Goal: Task Accomplishment & Management: Use online tool/utility

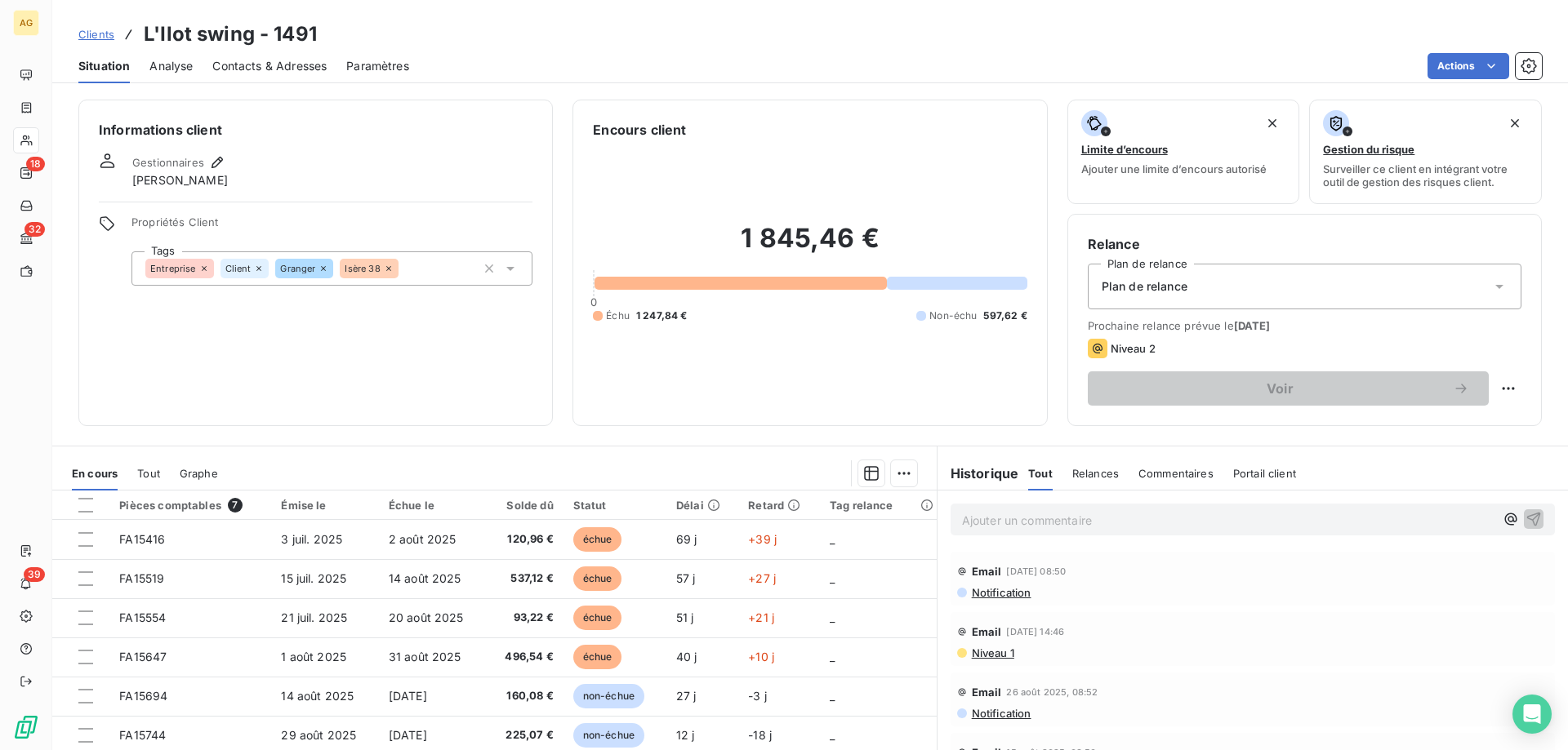
scroll to position [82, 0]
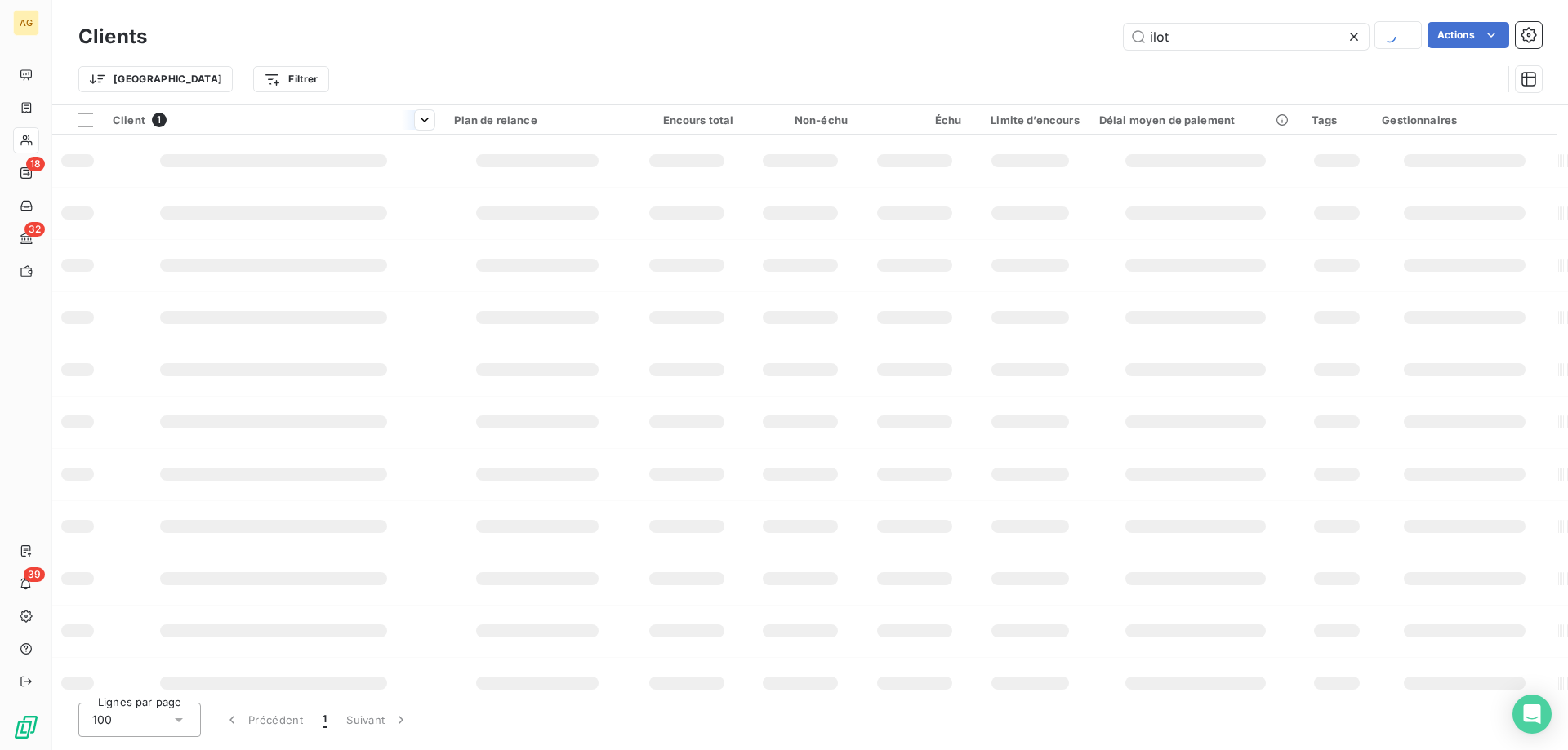
drag, startPoint x: 1254, startPoint y: 34, endPoint x: 381, endPoint y: 130, distance: 878.3
click at [697, 104] on div "Clients ilot Actions Trier Filtrer Client 1 Plan de relance Encours total Non-é…" at bounding box center [810, 375] width 1516 height 750
type input "nerl"
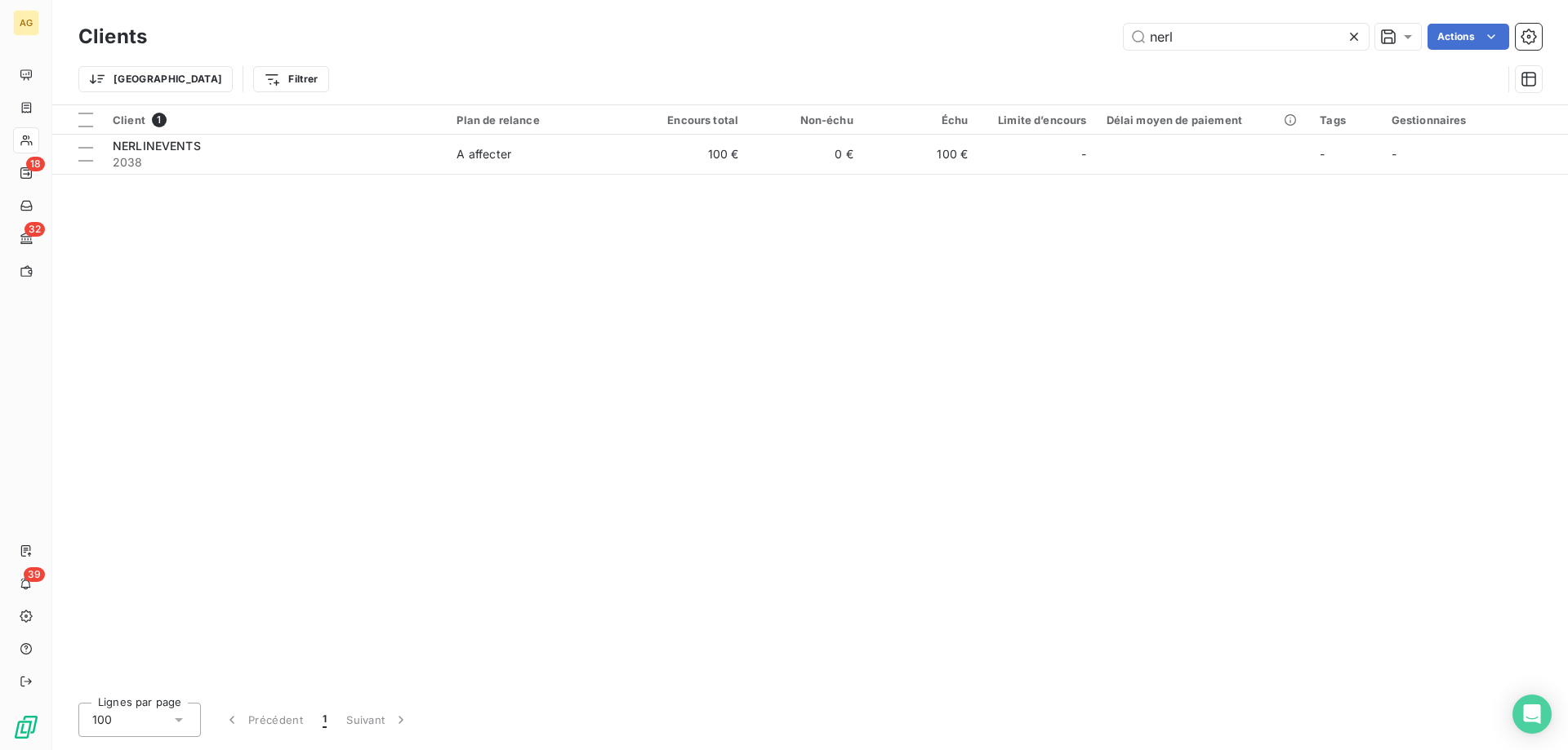
click at [192, 142] on span "NERLINEVENTS" at bounding box center [156, 146] width 88 height 14
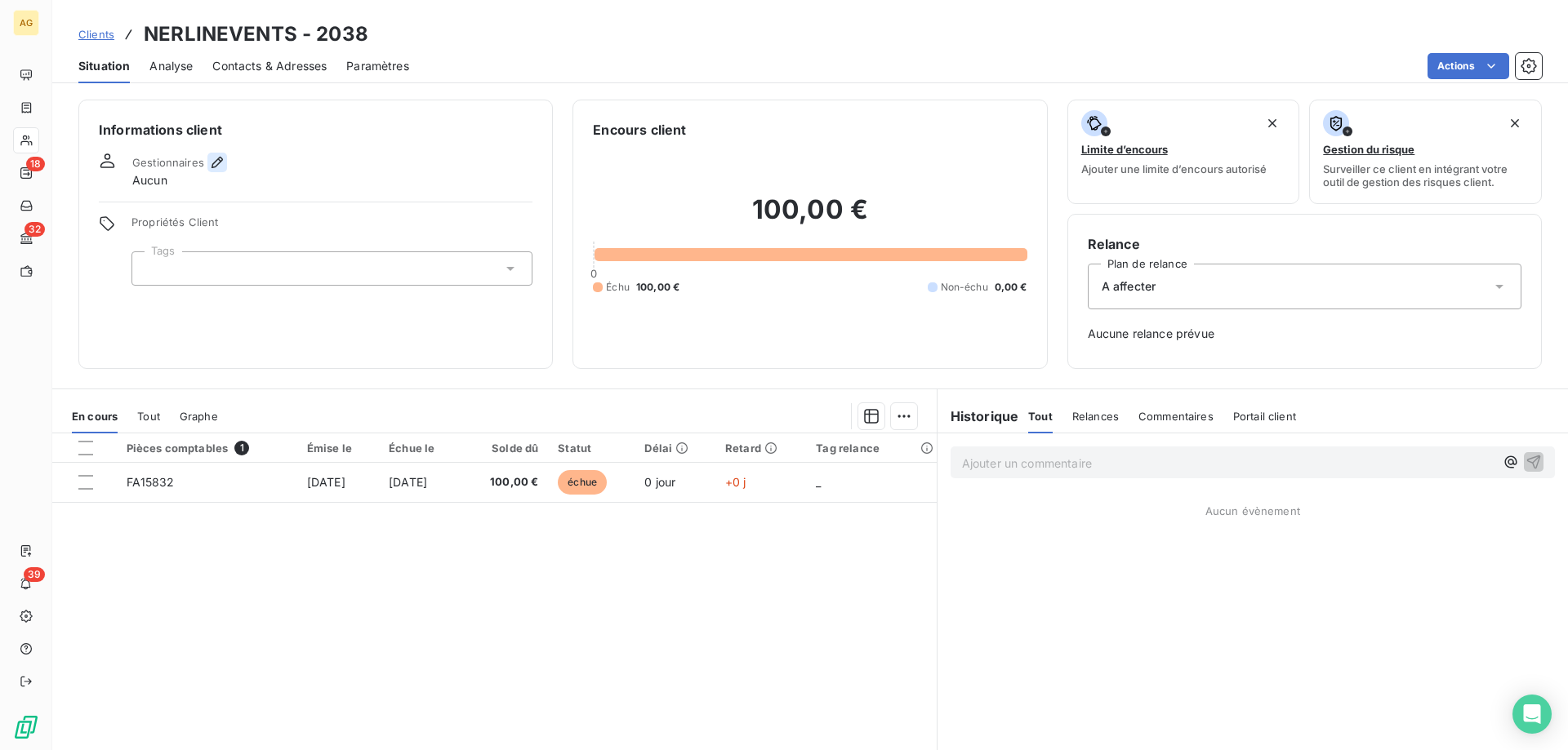
click at [219, 150] on div "Informations client Gestionnaires Aucun Propriétés Client Tags" at bounding box center [315, 234] width 474 height 269
click at [219, 165] on icon "button" at bounding box center [217, 163] width 17 height 17
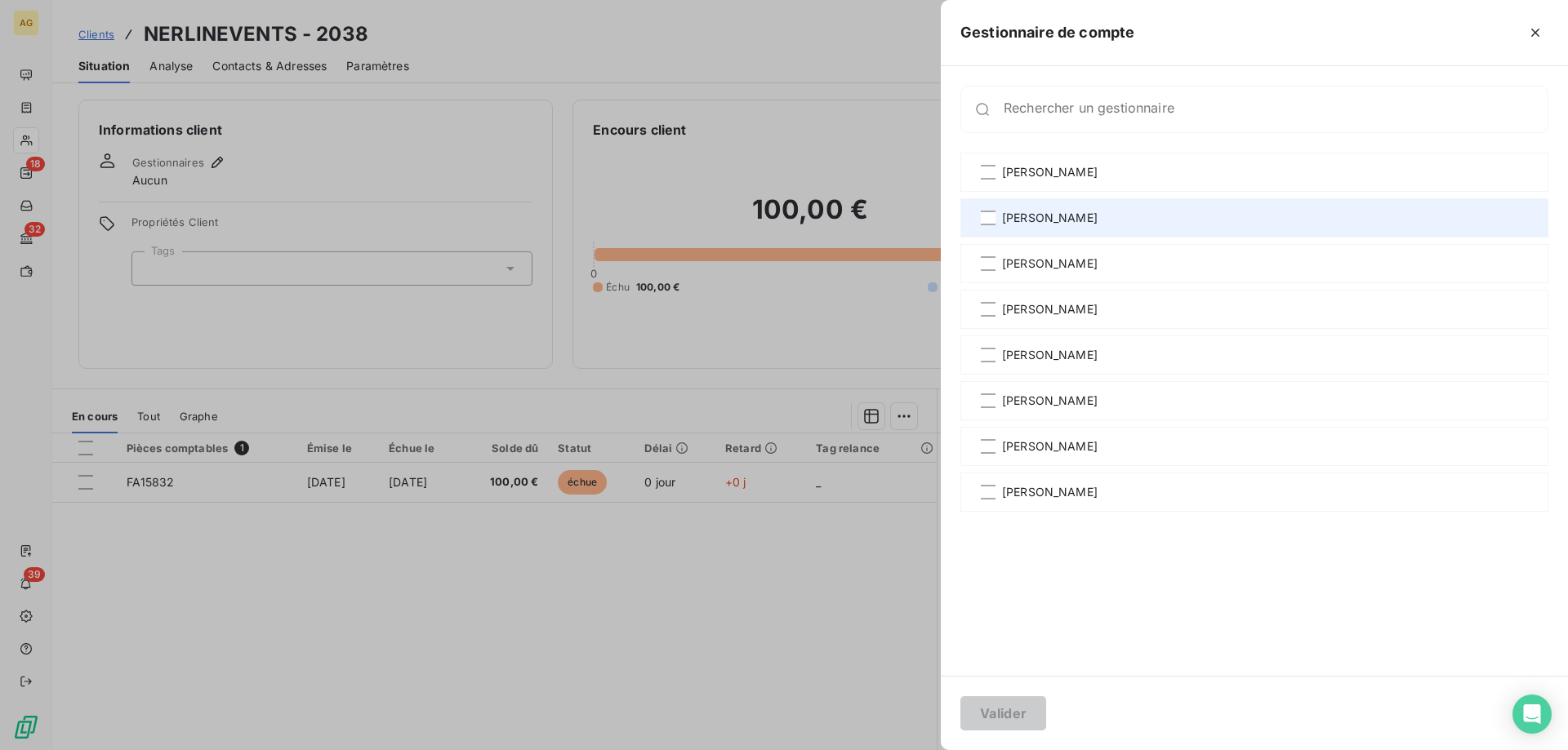
click at [989, 230] on div "[PERSON_NAME]" at bounding box center [1254, 218] width 588 height 39
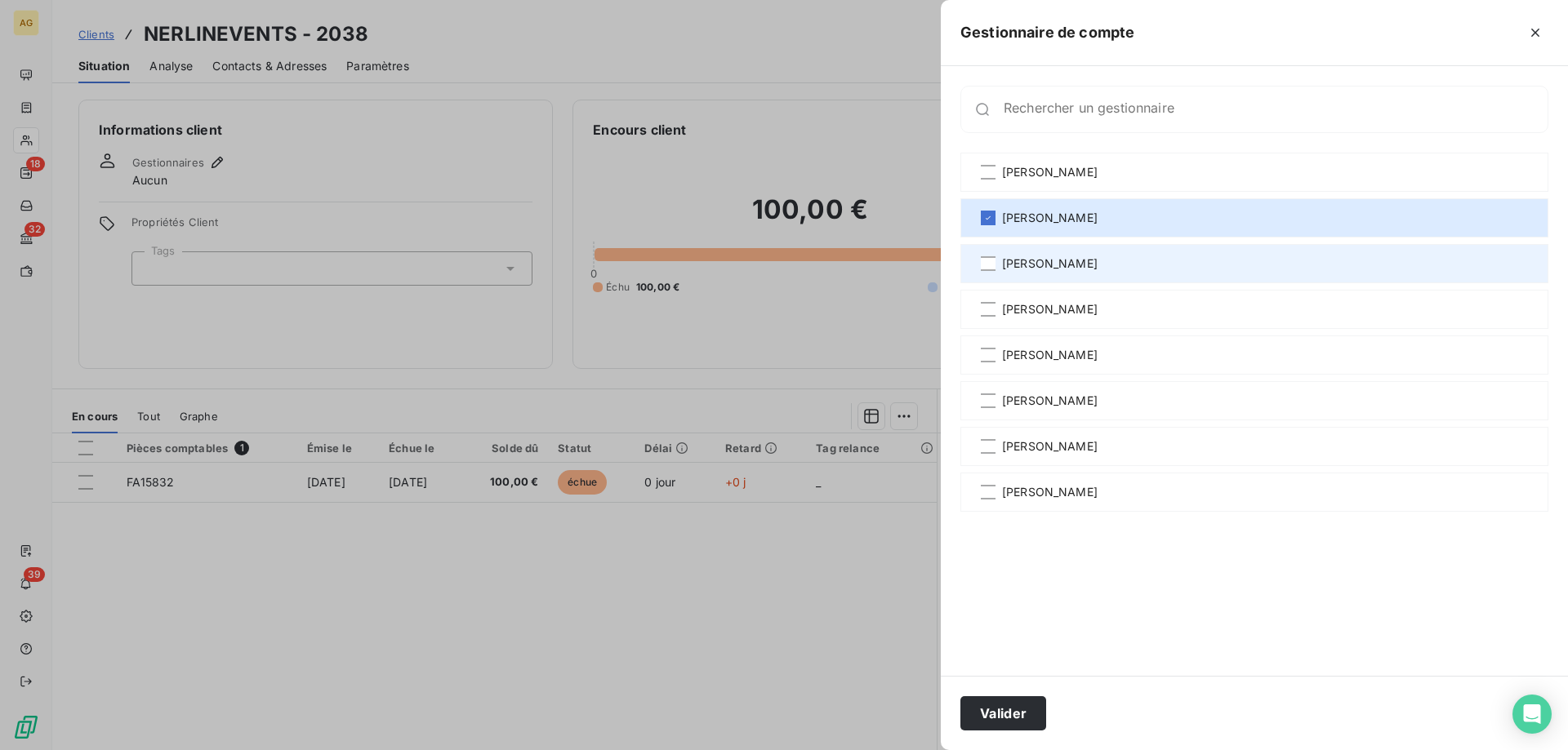
click at [990, 275] on div "[PERSON_NAME]" at bounding box center [1254, 264] width 588 height 39
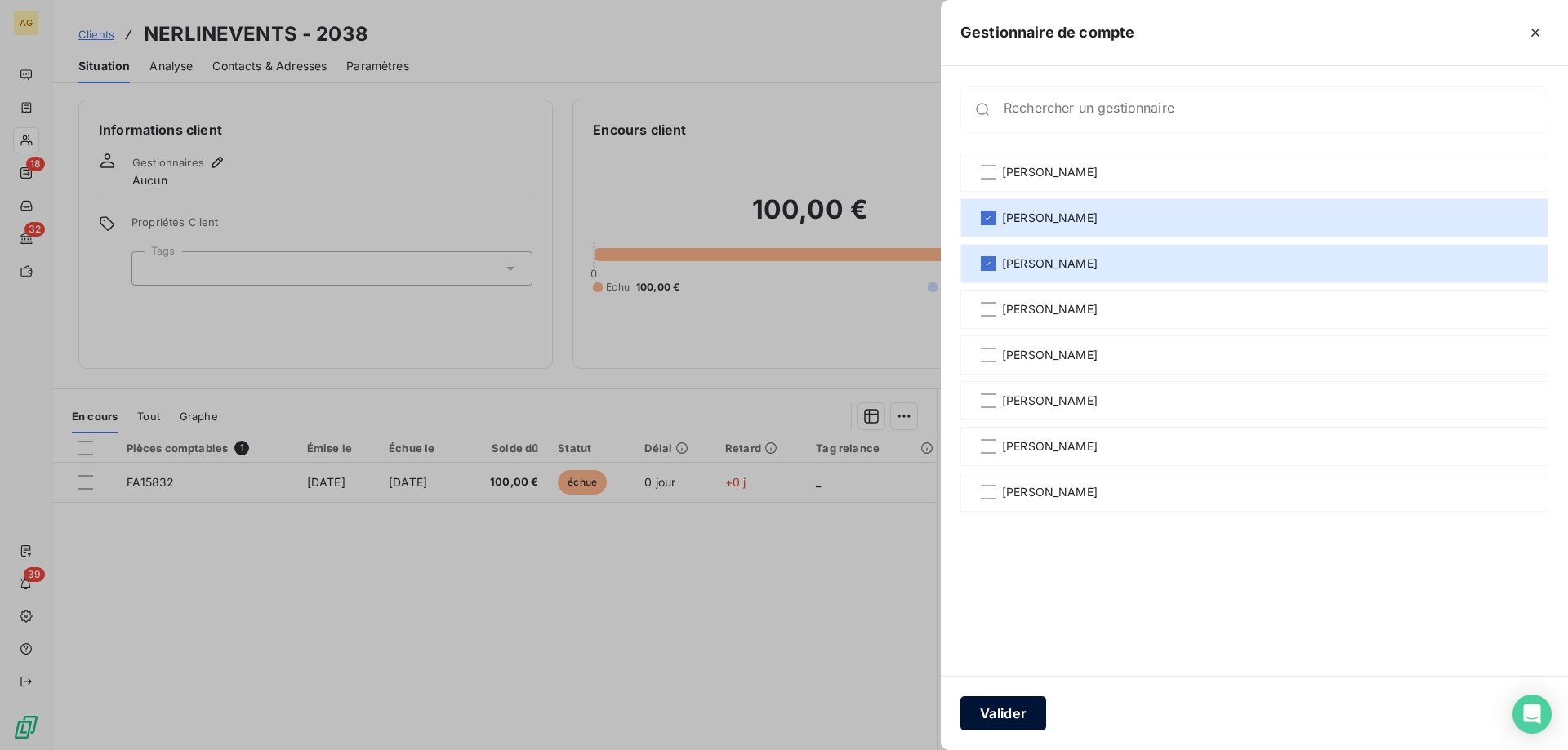
click at [984, 718] on button "Valider" at bounding box center [1002, 714] width 86 height 34
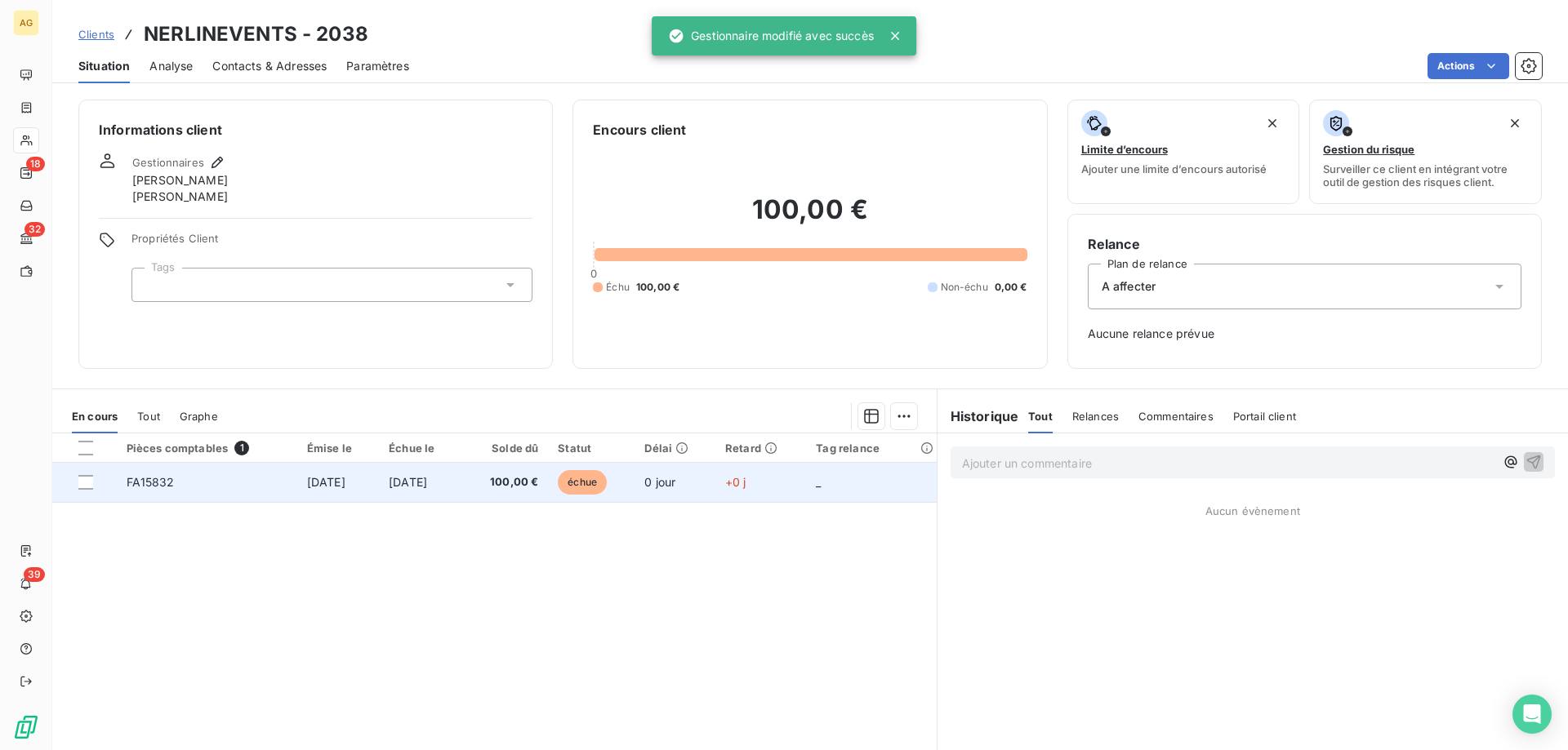
click at [459, 473] on div at bounding box center [784, 375] width 1568 height 750
click at [378, 491] on td "[DATE]" at bounding box center [338, 483] width 82 height 39
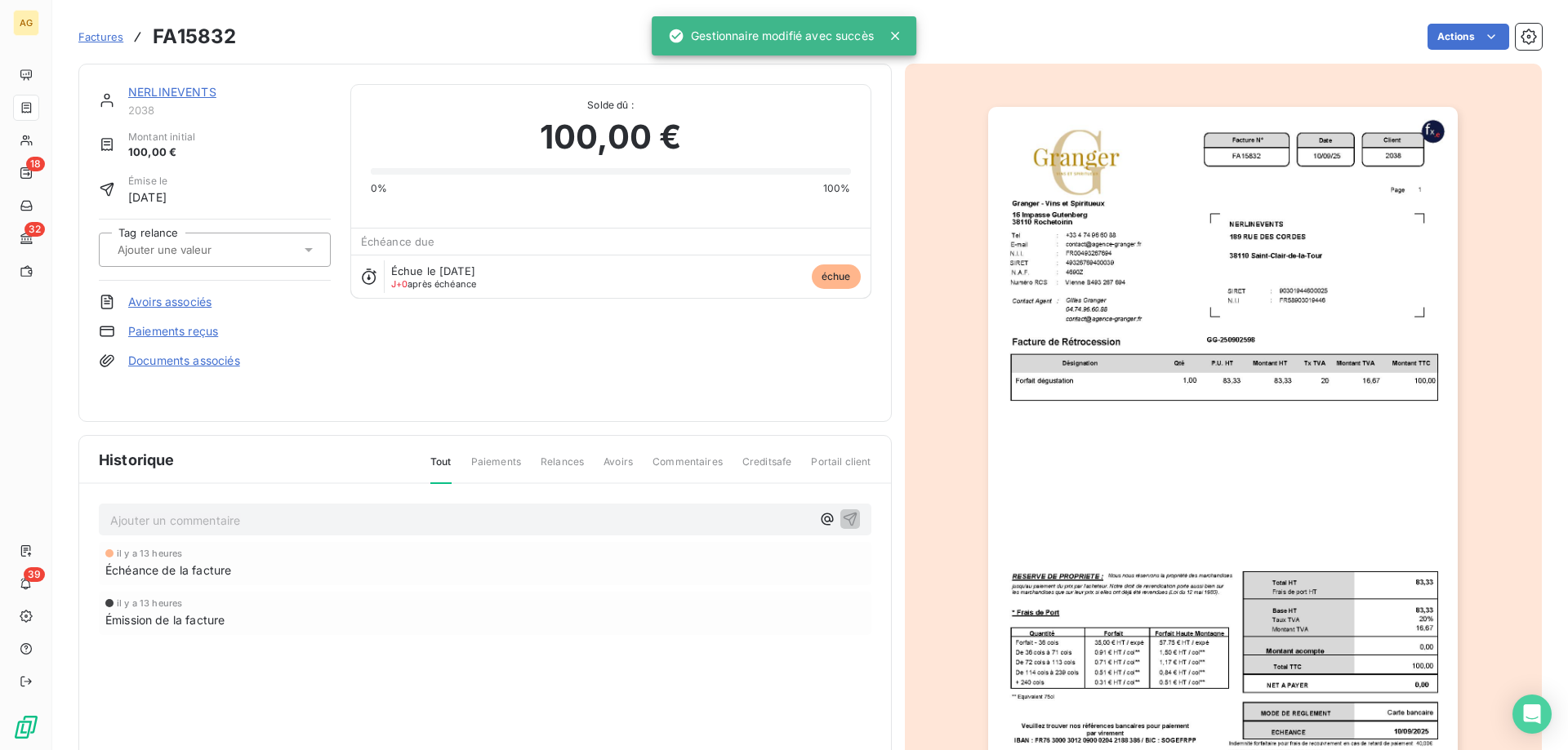
click at [208, 333] on link "Paiements reçus" at bounding box center [172, 331] width 90 height 17
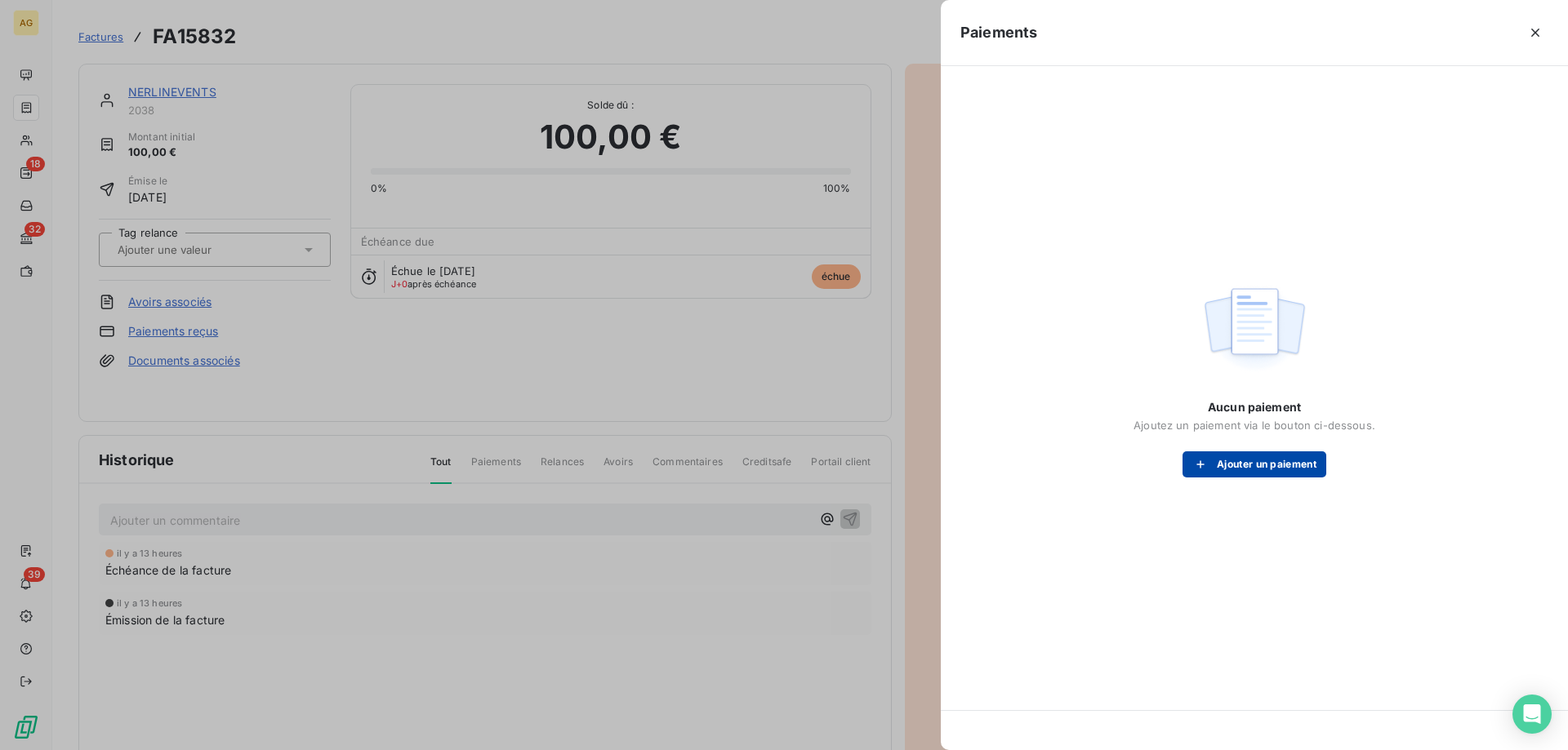
click at [1274, 456] on button "Ajouter un paiement" at bounding box center [1255, 464] width 144 height 27
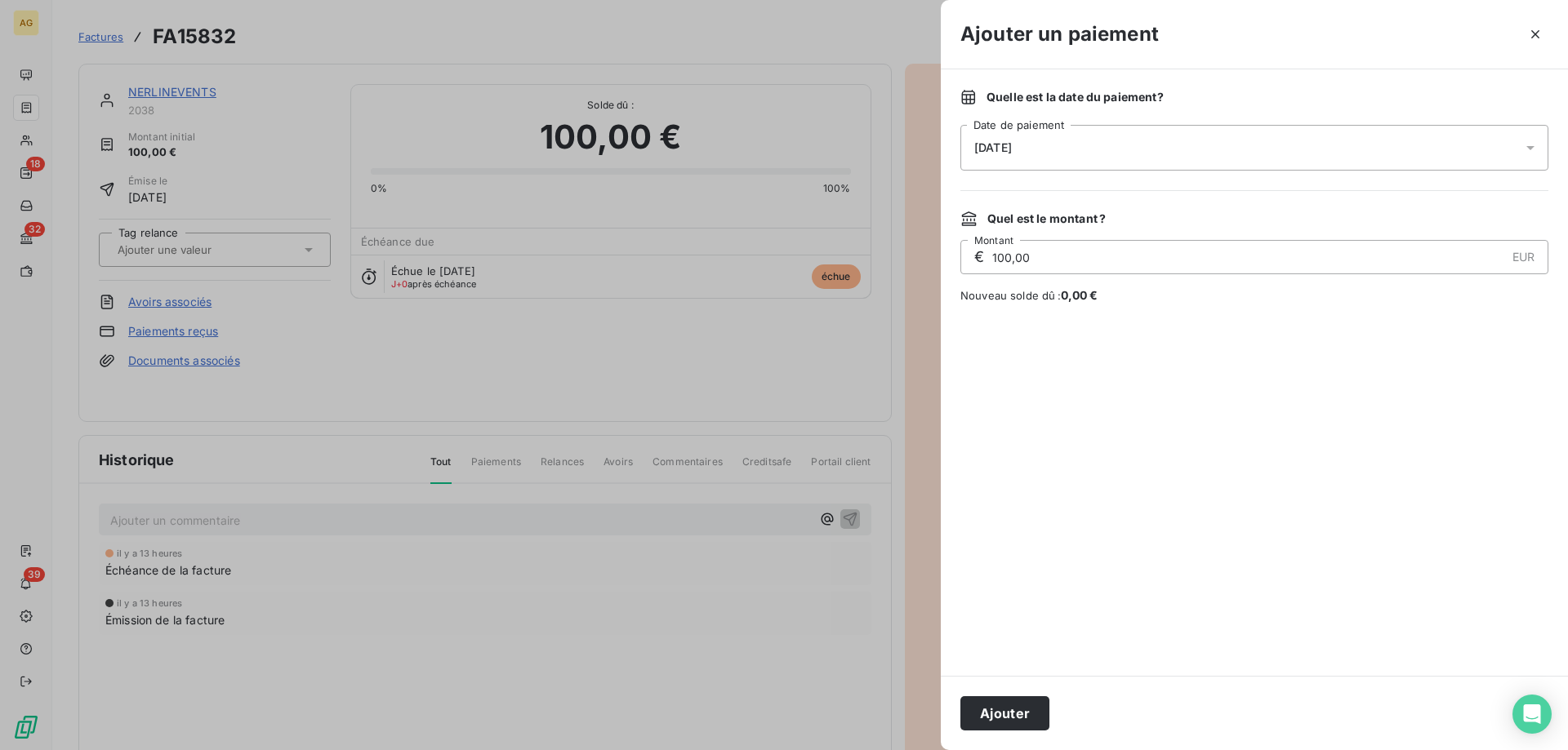
click at [1057, 150] on div "10/09/2025" at bounding box center [1254, 148] width 588 height 45
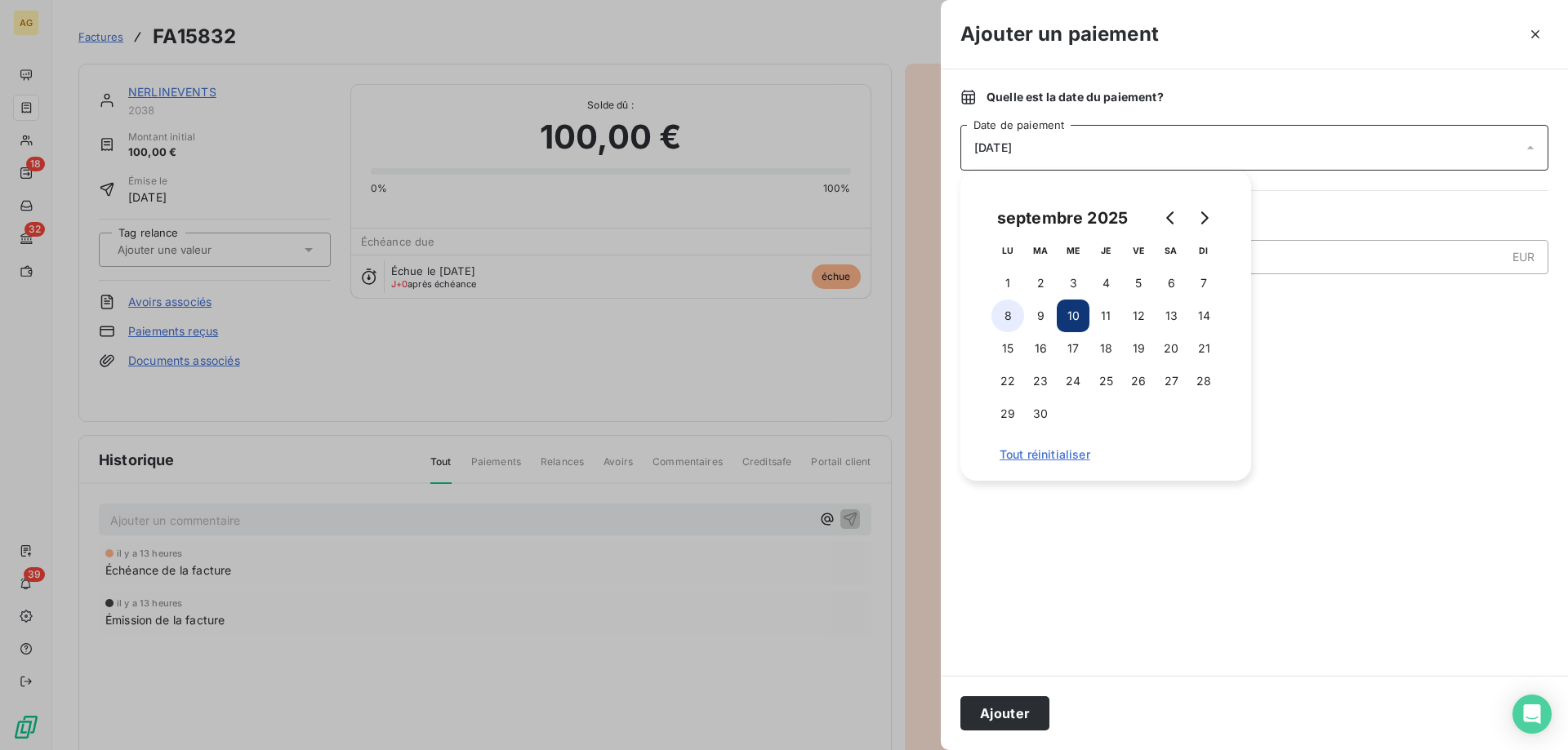
click at [999, 315] on button "8" at bounding box center [1007, 315] width 33 height 33
click at [982, 723] on button "Ajouter" at bounding box center [1004, 714] width 89 height 34
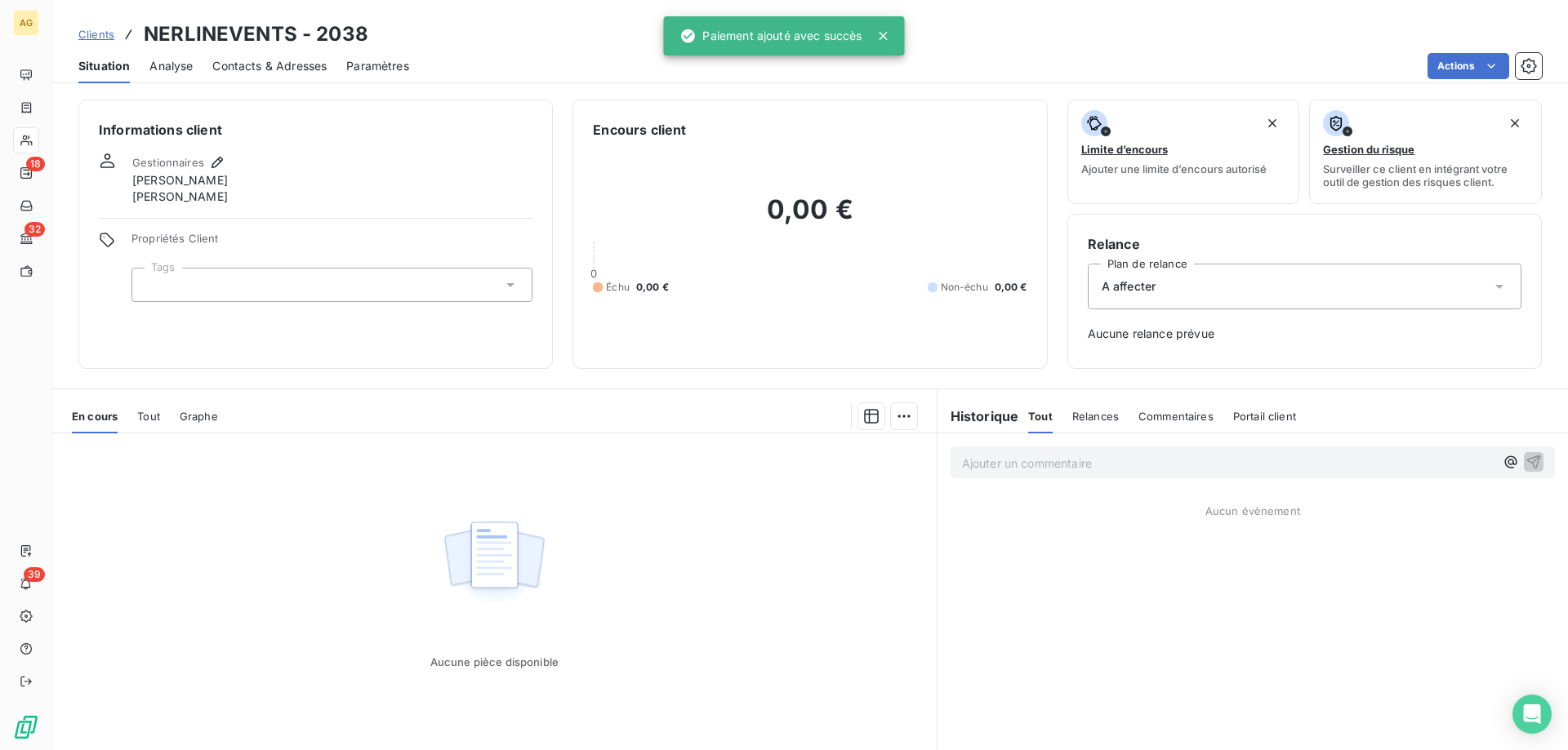
click at [210, 284] on div at bounding box center [331, 285] width 401 height 34
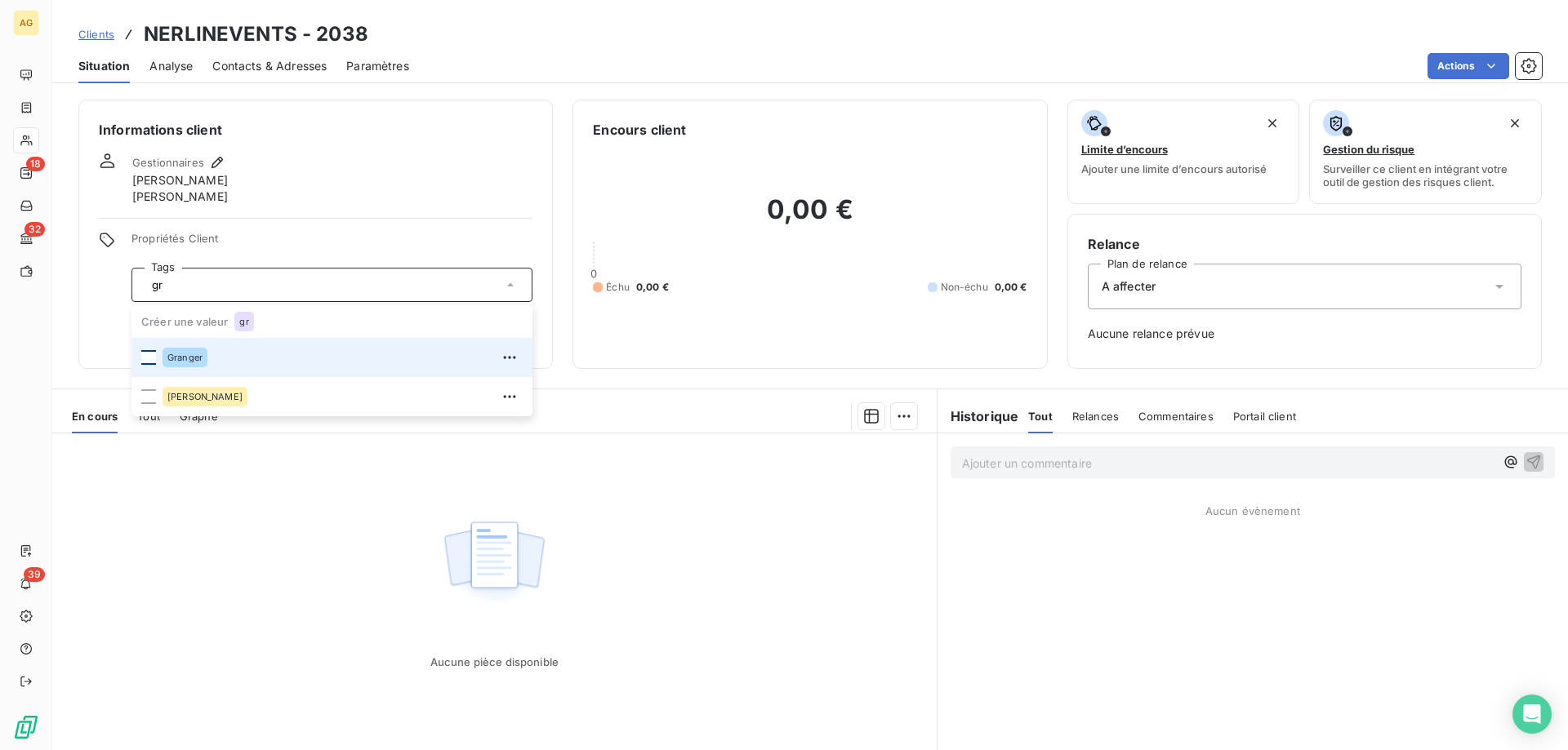
click at [141, 360] on div at bounding box center [148, 357] width 15 height 15
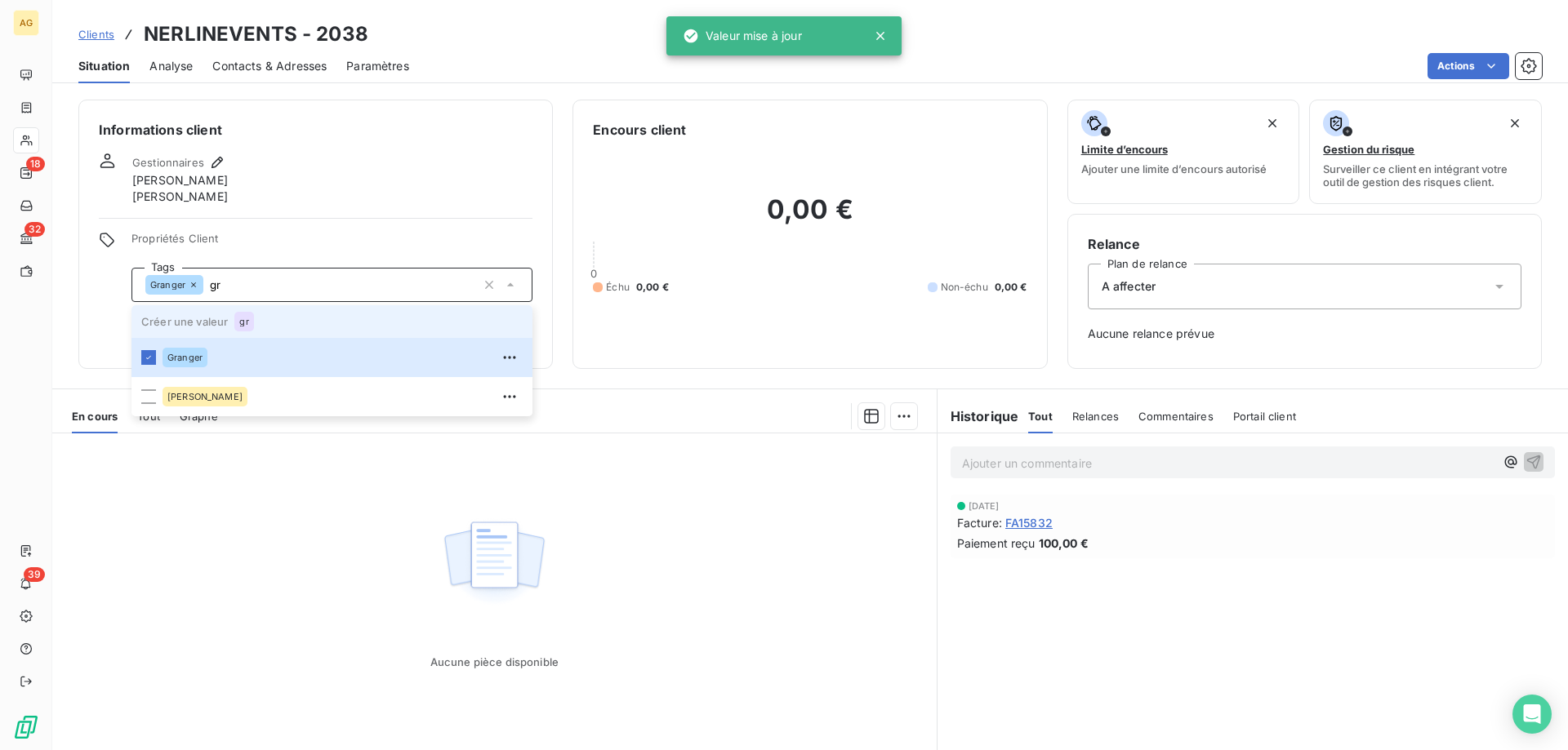
type input "g"
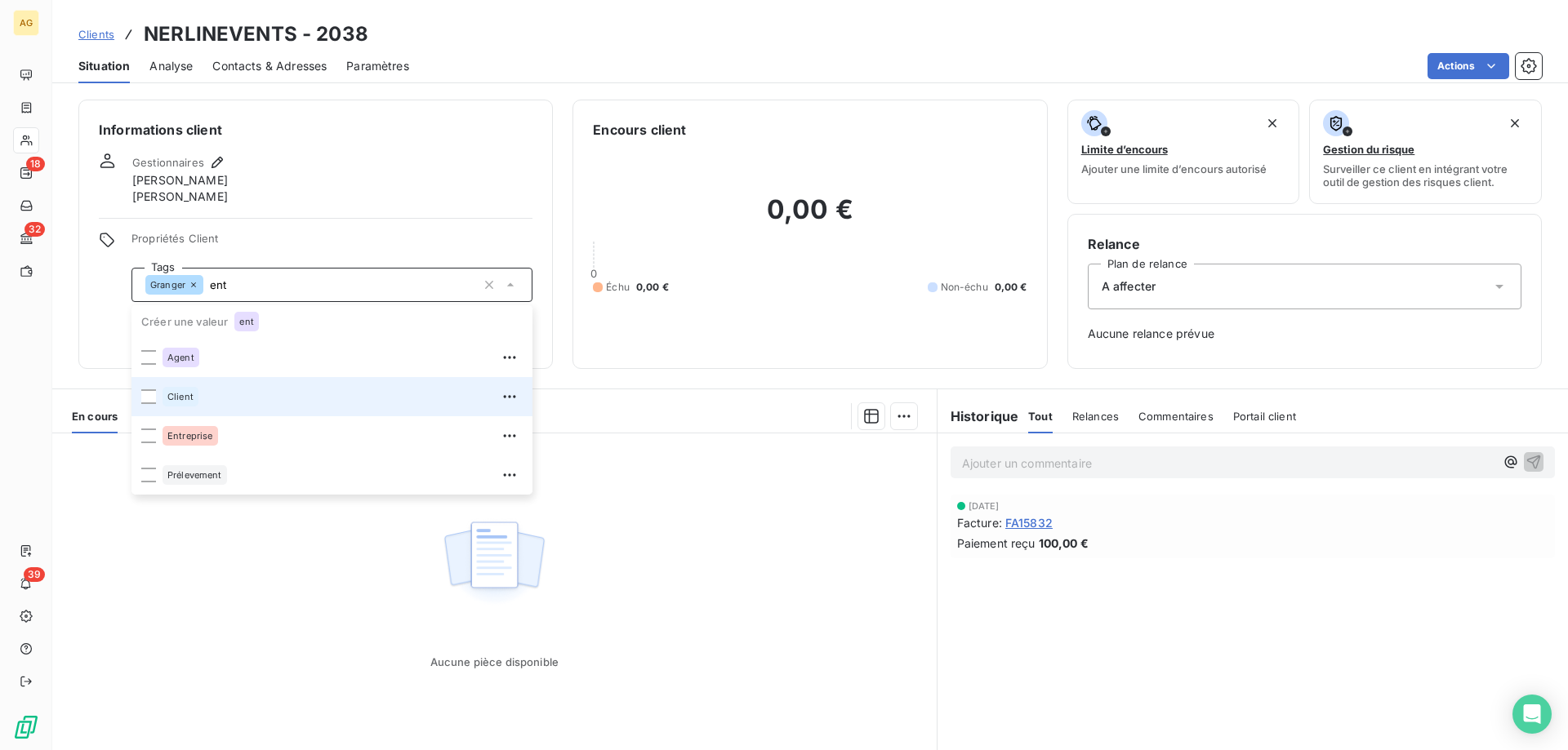
click at [145, 401] on div at bounding box center [148, 396] width 15 height 15
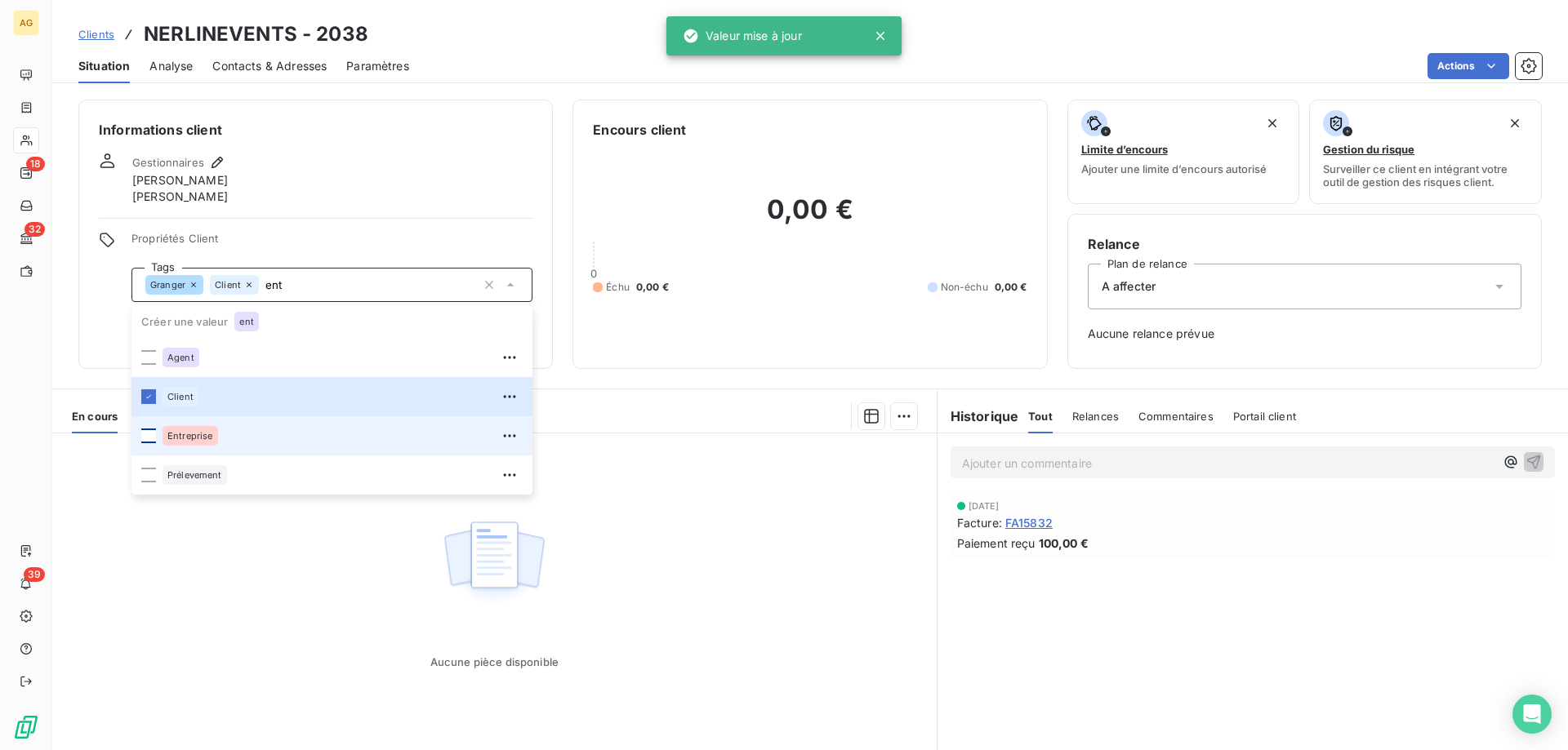
click at [148, 435] on div at bounding box center [148, 436] width 15 height 15
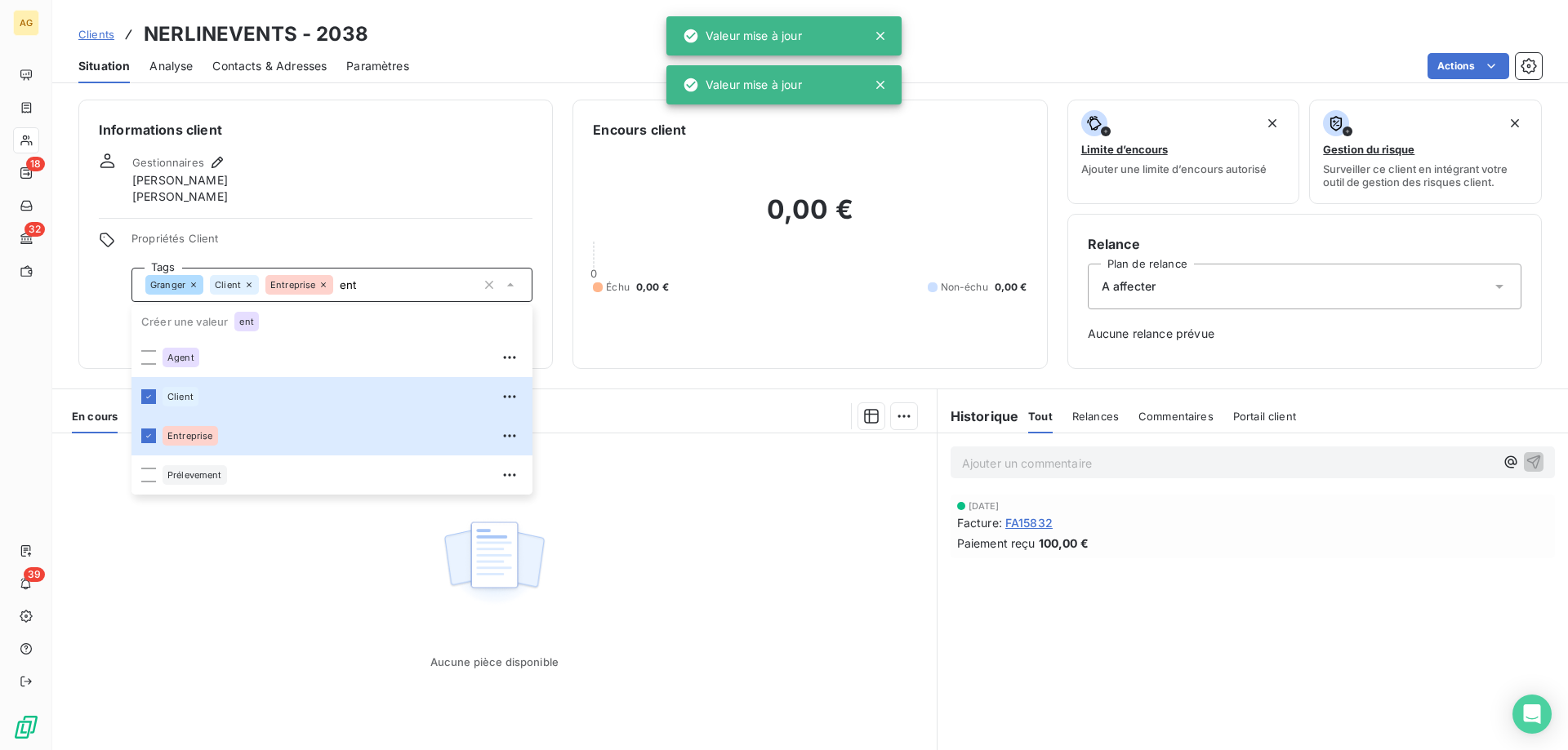
type input "ent"
click at [836, 468] on div "Aucune pièce disponible" at bounding box center [494, 590] width 884 height 314
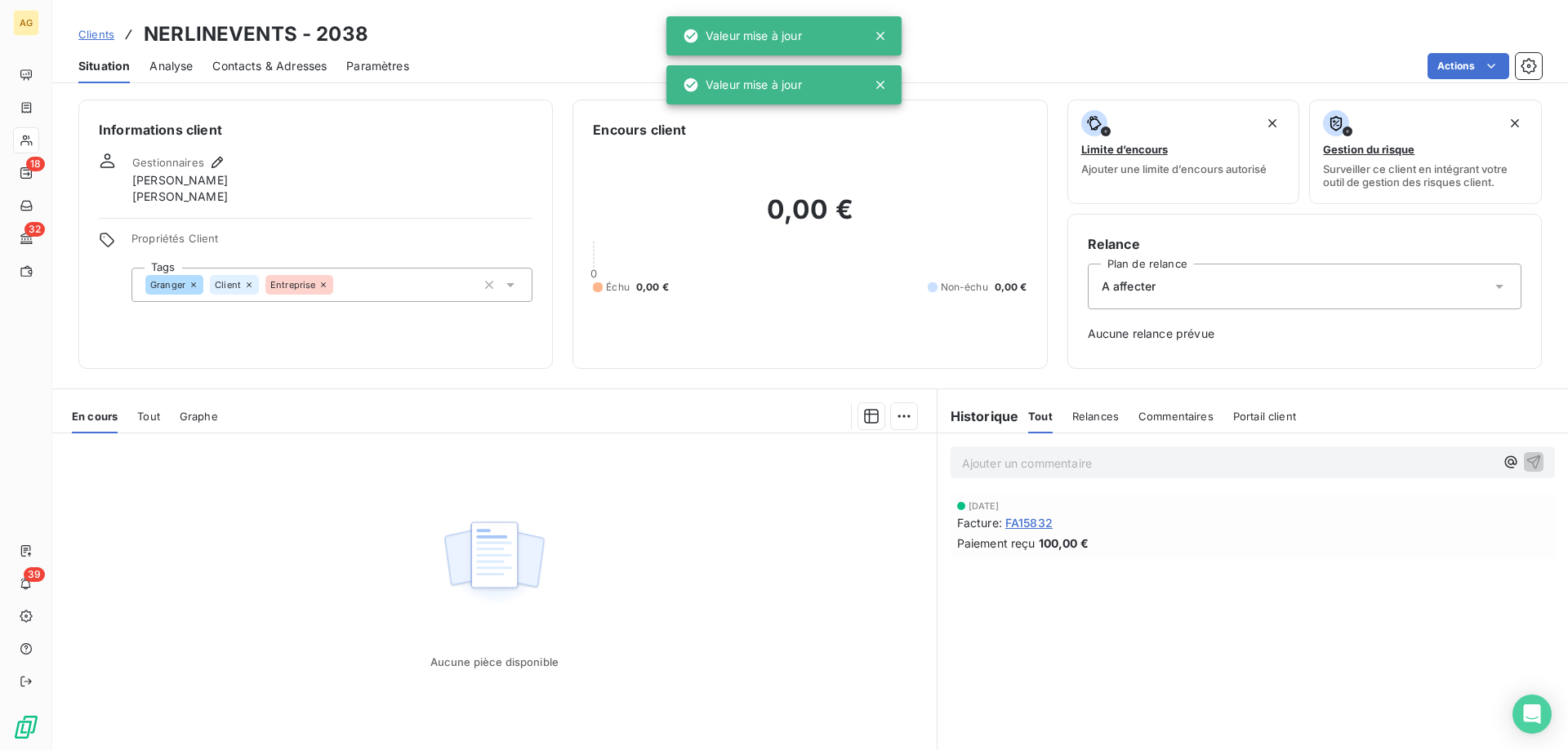
click at [1179, 290] on div "A affecter" at bounding box center [1305, 287] width 434 height 45
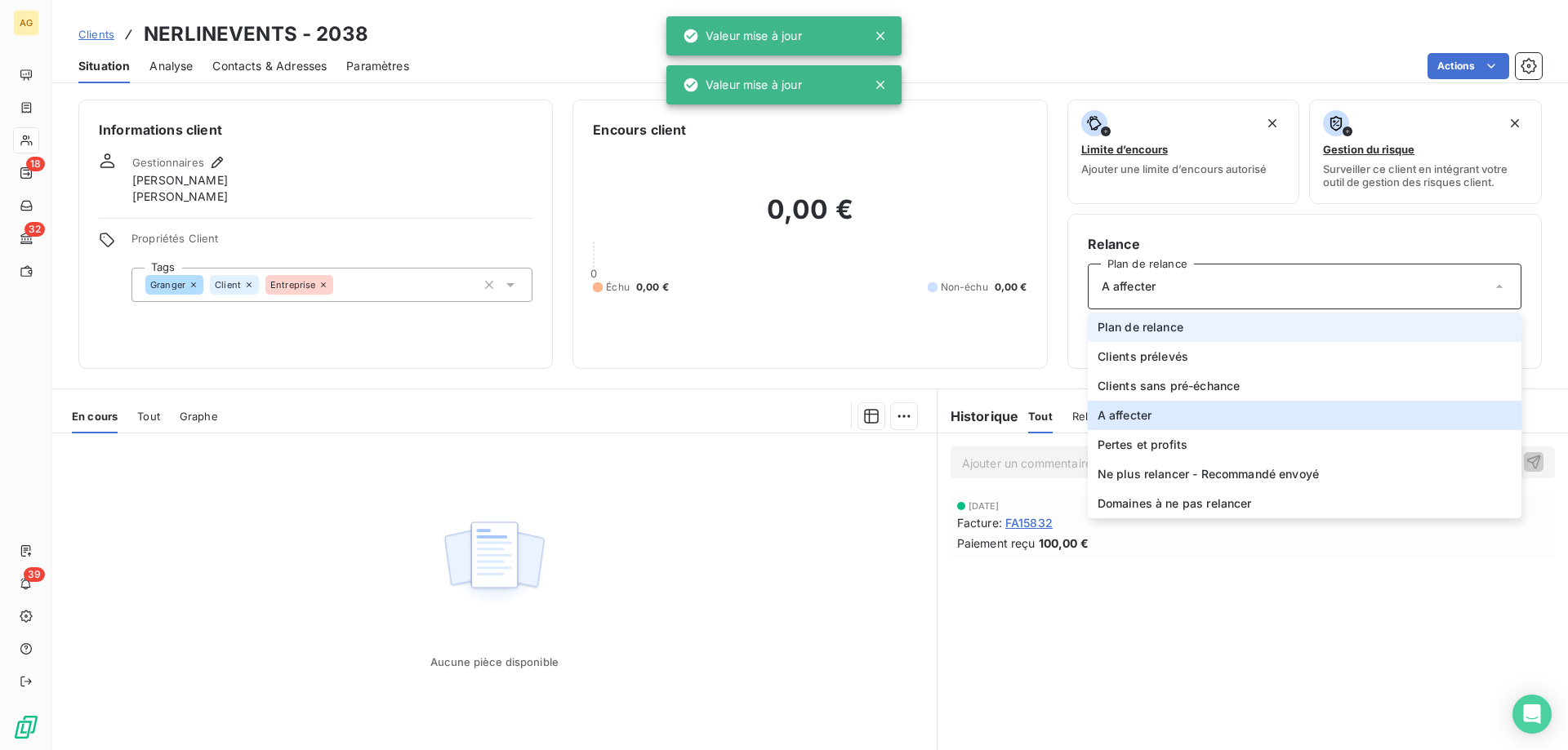
click at [1153, 324] on span "Plan de relance" at bounding box center [1140, 327] width 86 height 17
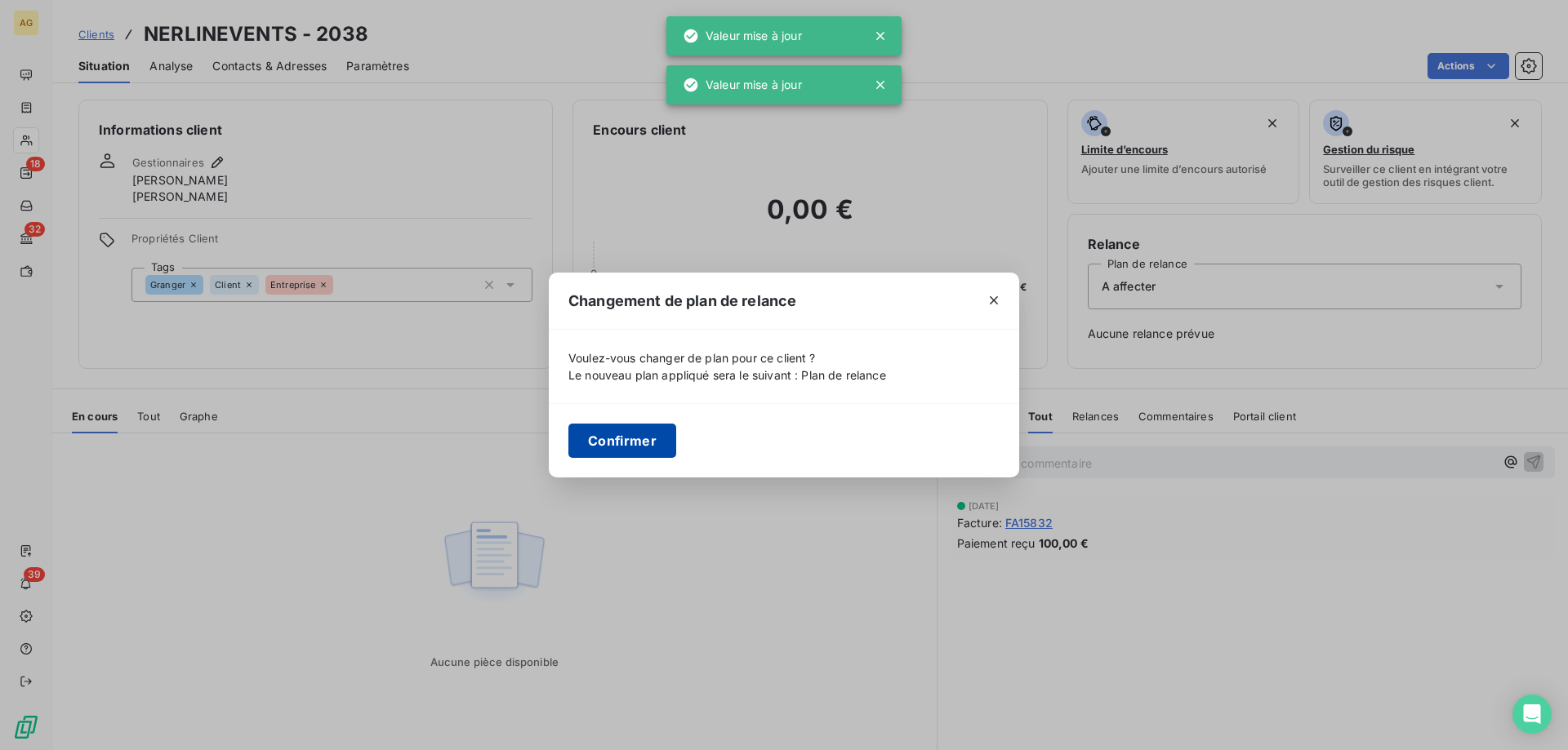
click at [593, 447] on button "Confirmer" at bounding box center [622, 441] width 107 height 34
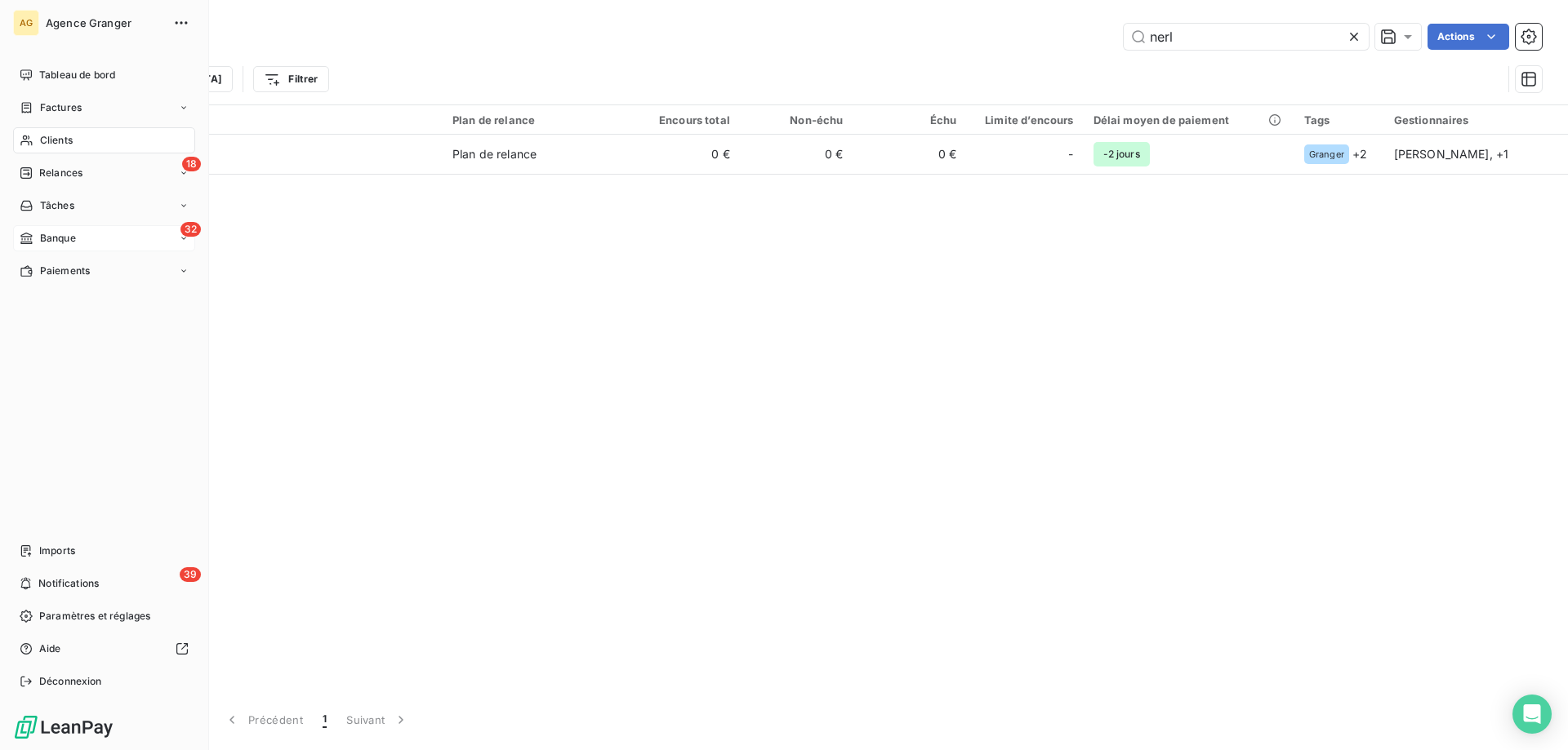
click at [52, 239] on span "Banque" at bounding box center [58, 238] width 35 height 15
click at [75, 269] on span "Paiements" at bounding box center [65, 271] width 50 height 15
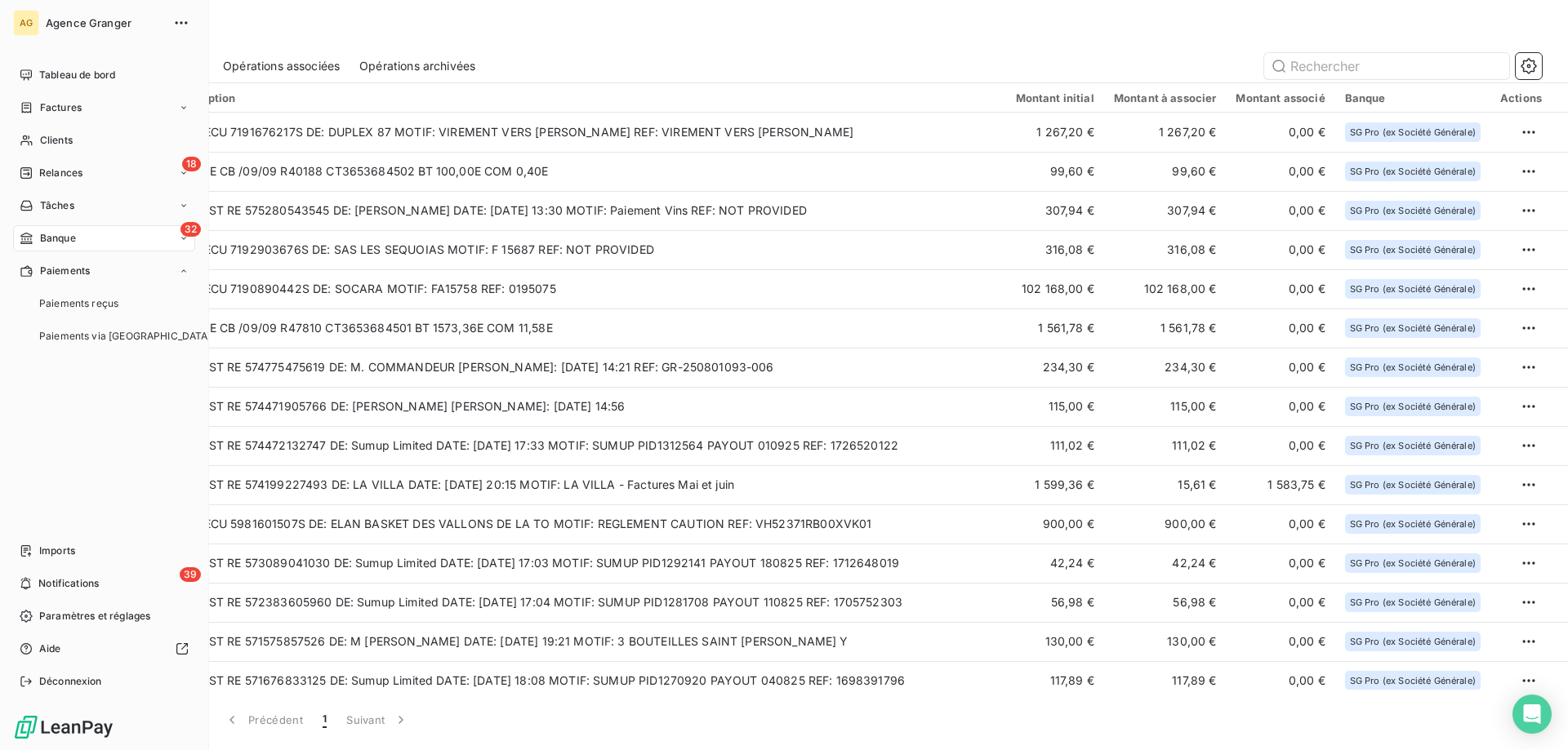
click at [75, 235] on span "Banque" at bounding box center [58, 238] width 35 height 15
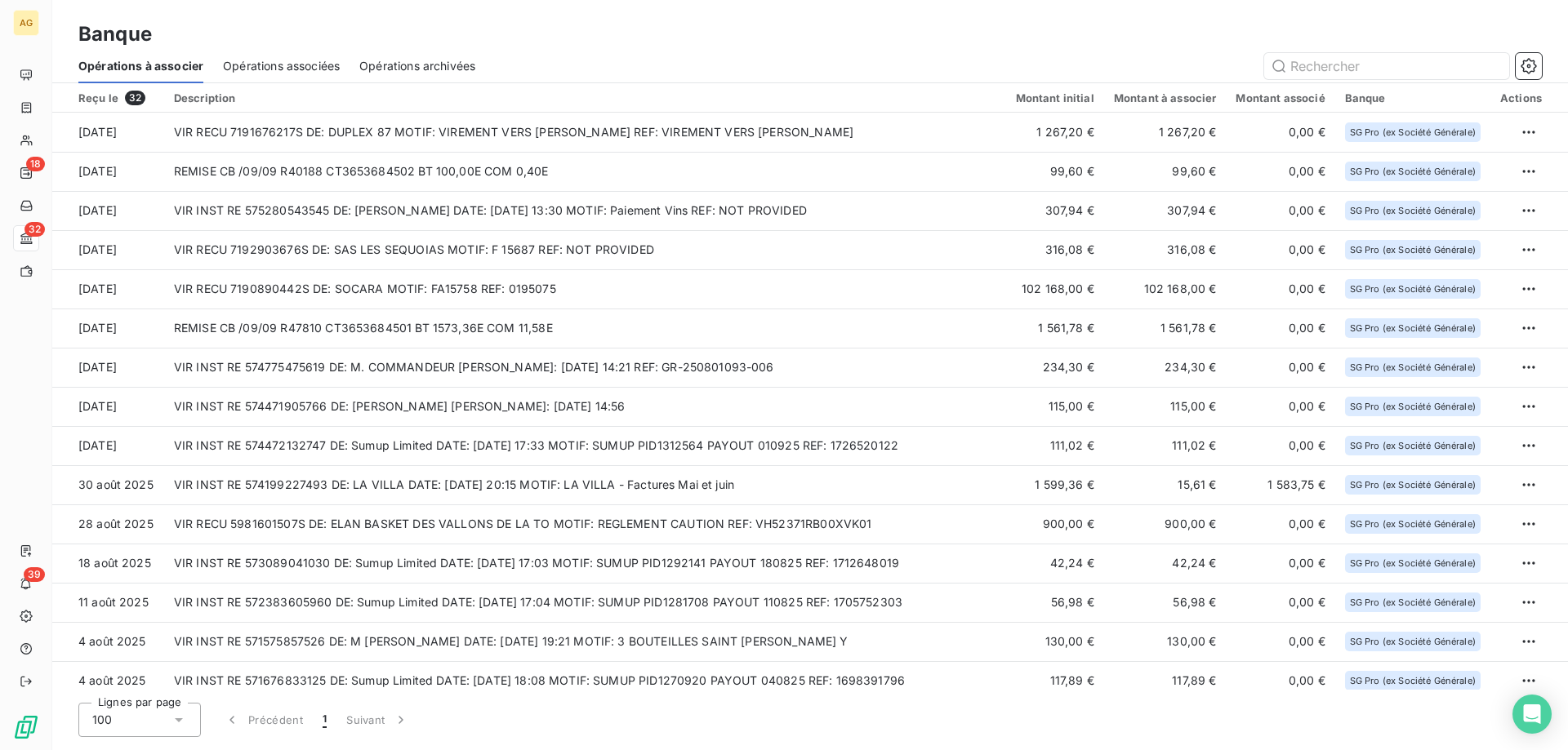
click at [1520, 182] on html "AG 18 32 39 Banque Opérations à associer Opérations associées Opérations archiv…" at bounding box center [784, 375] width 1568 height 750
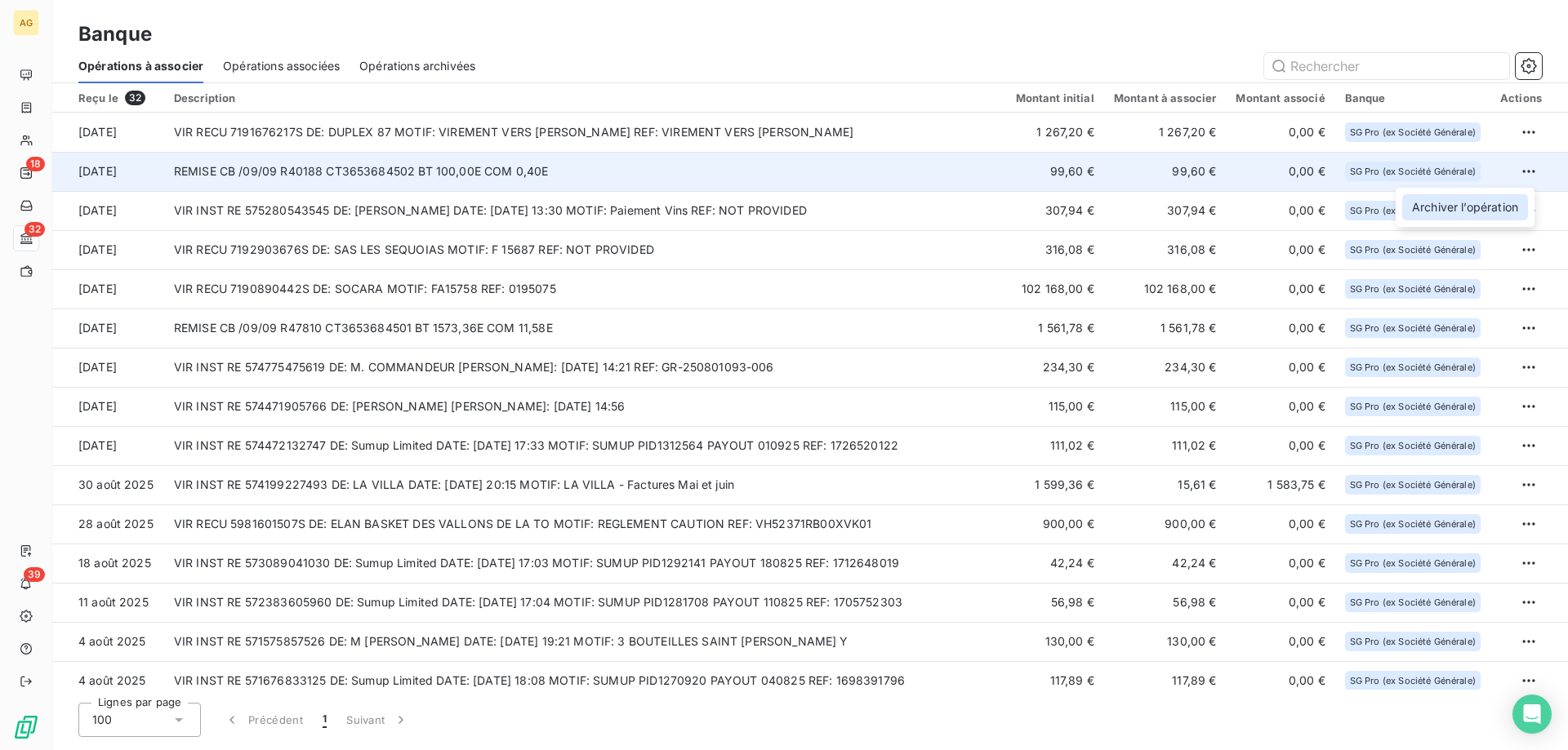
click at [1513, 198] on div "Archiver l’opération" at bounding box center [1466, 207] width 126 height 27
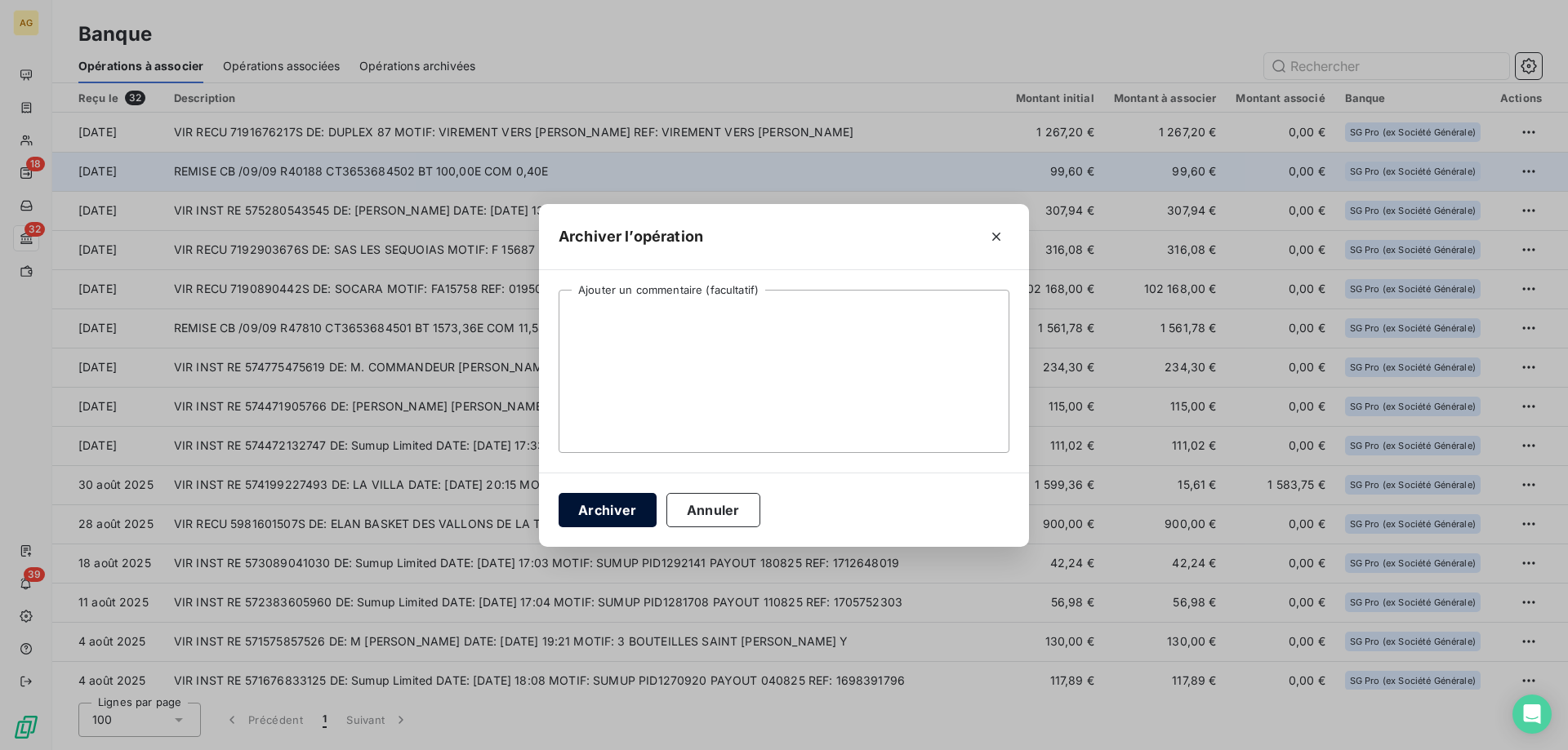
click at [622, 511] on button "Archiver" at bounding box center [607, 510] width 98 height 34
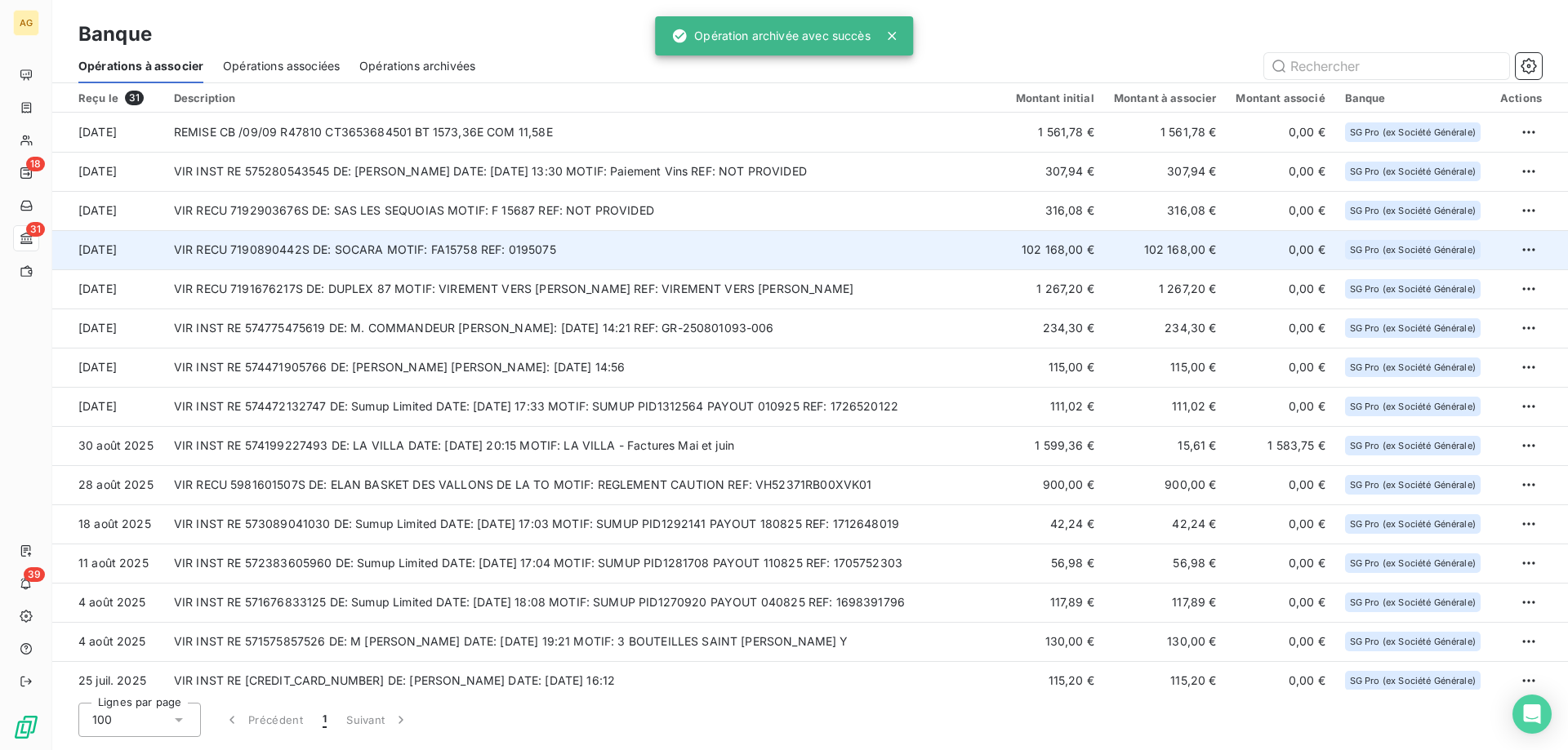
click at [805, 255] on td "VIR RECU 7190890442S DE: SOCARA MOTIF: FA15758 REF: 0195075" at bounding box center [585, 250] width 842 height 39
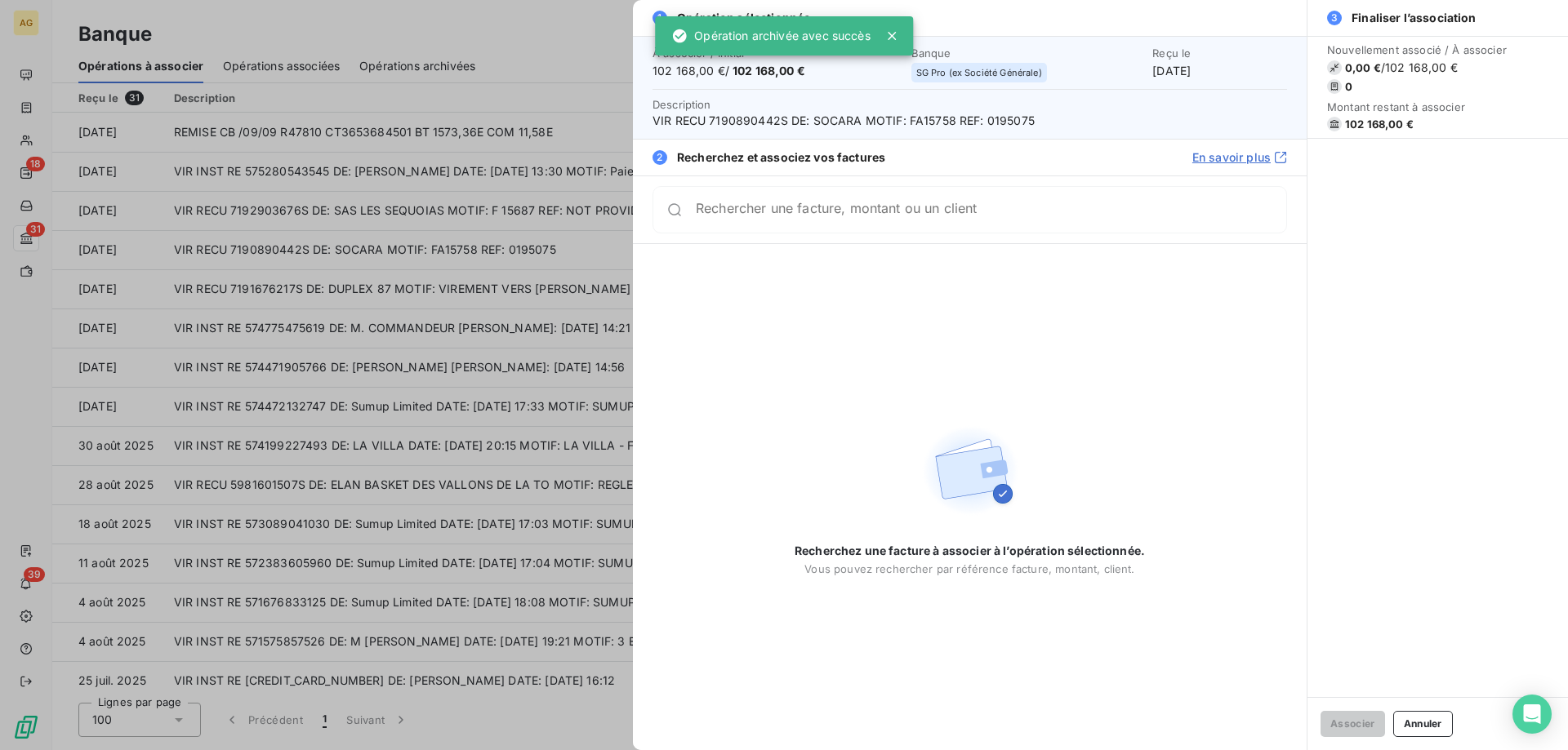
click at [945, 229] on div "Rechercher une facture, montant ou un client" at bounding box center [970, 210] width 635 height 47
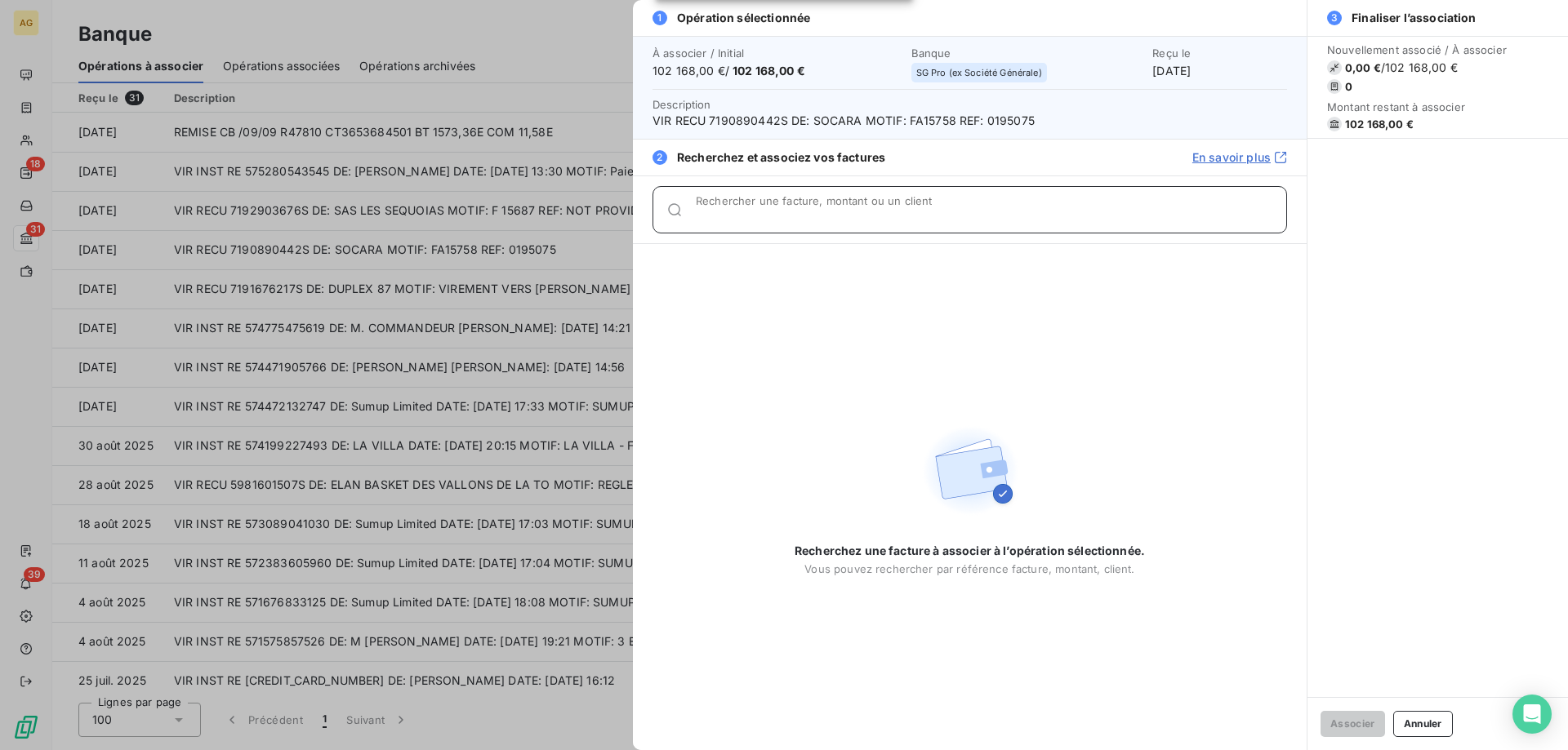
type input "a"
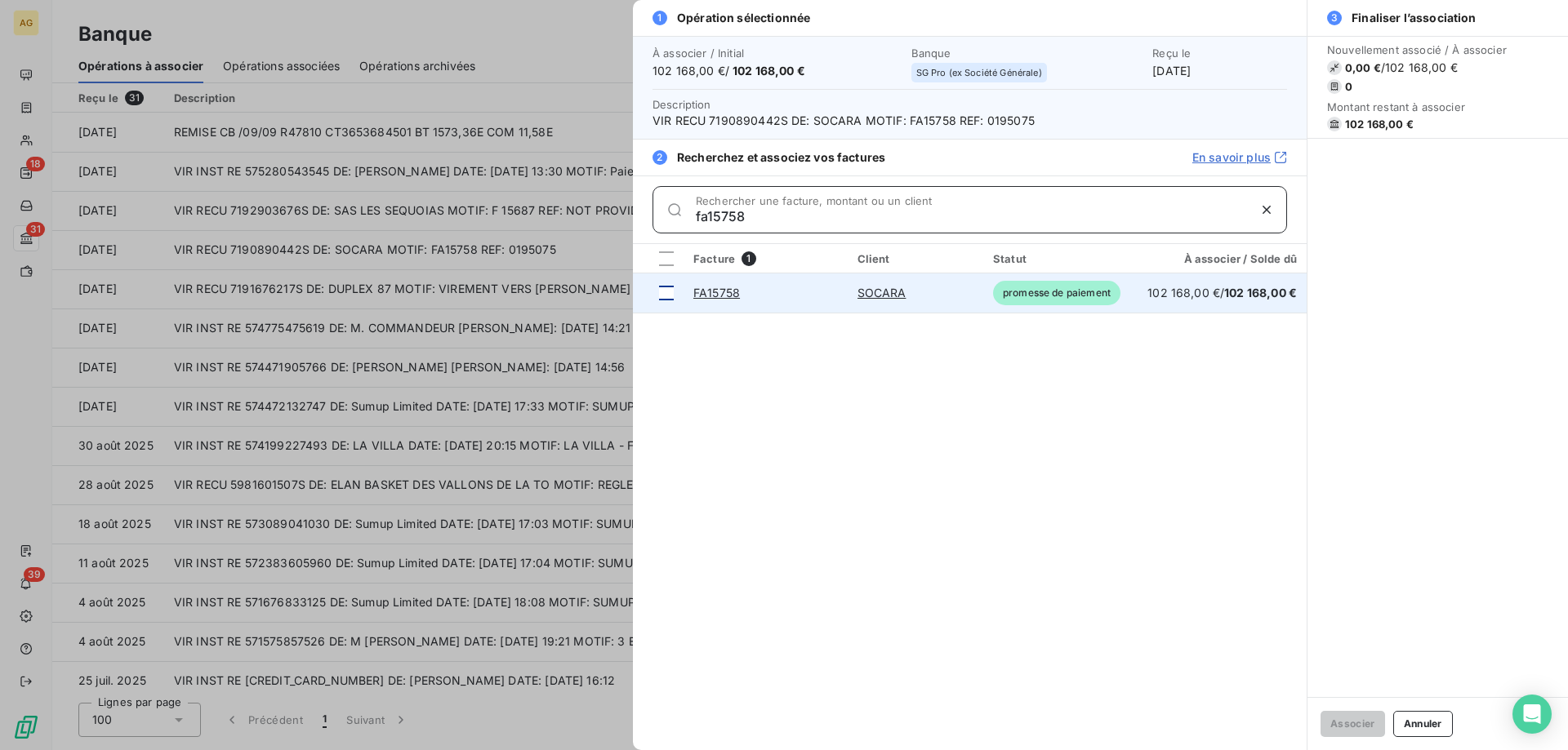
type input "fa15758"
click at [664, 301] on td at bounding box center [657, 294] width 50 height 39
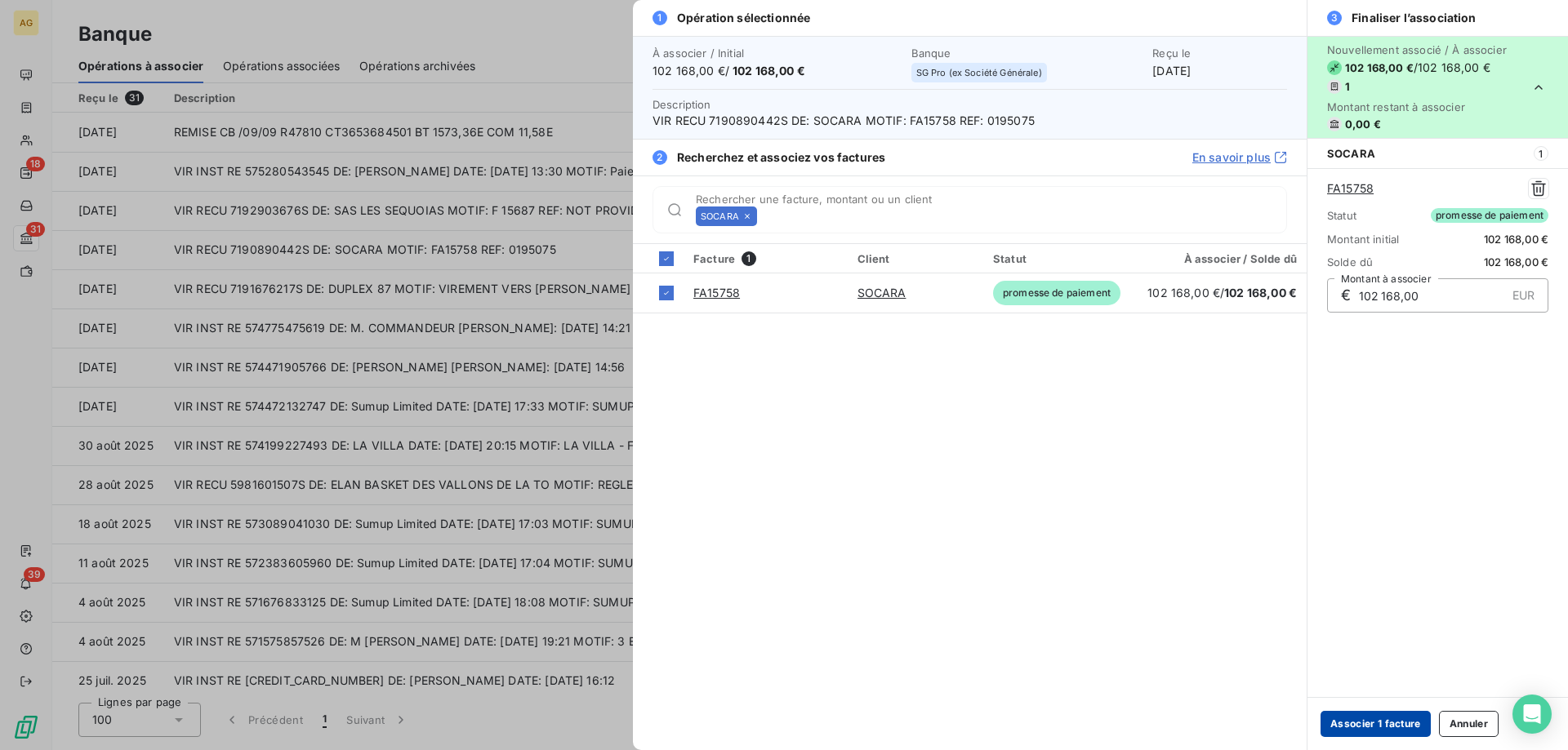
click at [1366, 736] on button "Associer 1 facture" at bounding box center [1376, 724] width 110 height 27
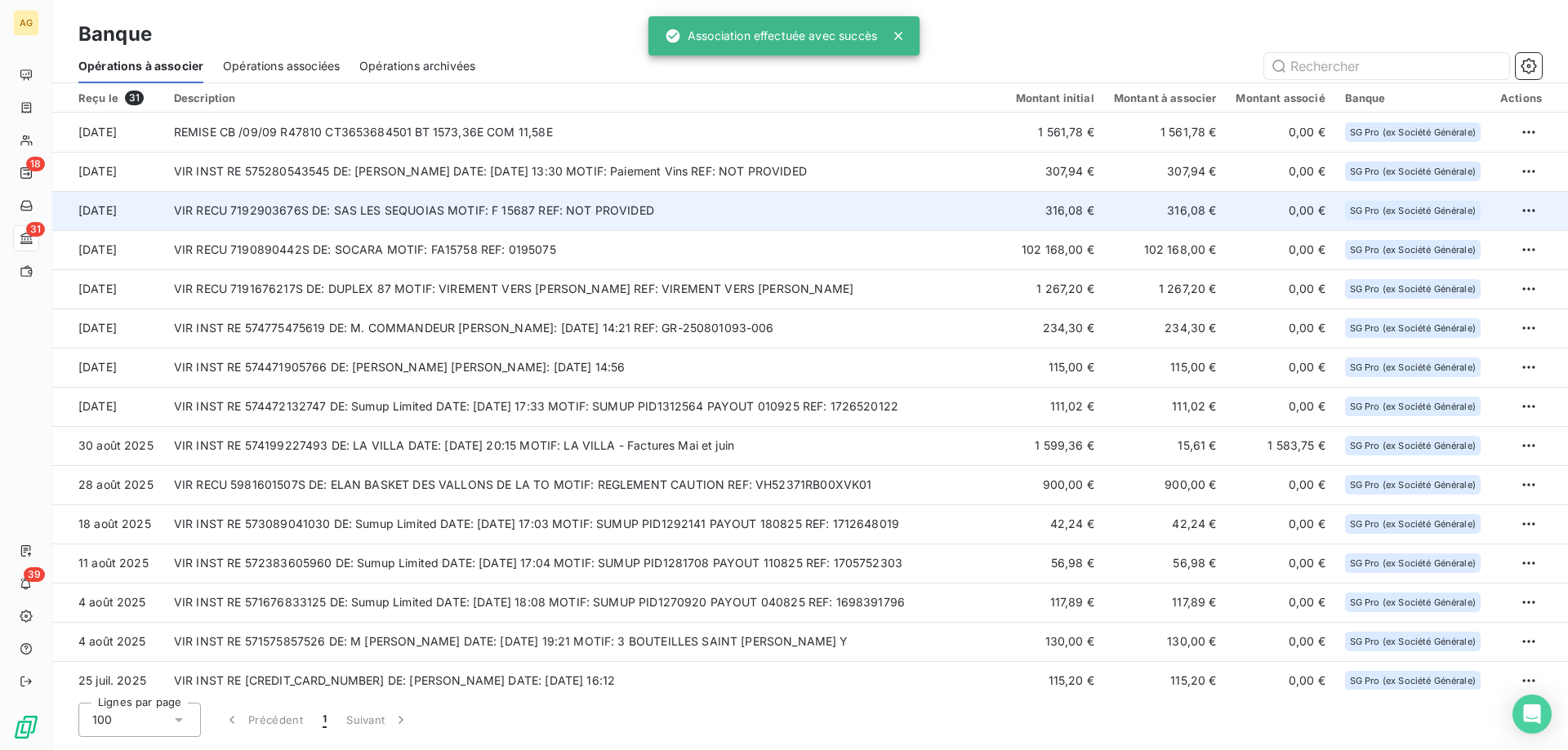
click at [501, 224] on td "VIR RECU 7192903676S DE: SAS LES SEQUOIAS MOTIF: F 15687 REF: NOT PROVIDED" at bounding box center [585, 211] width 842 height 39
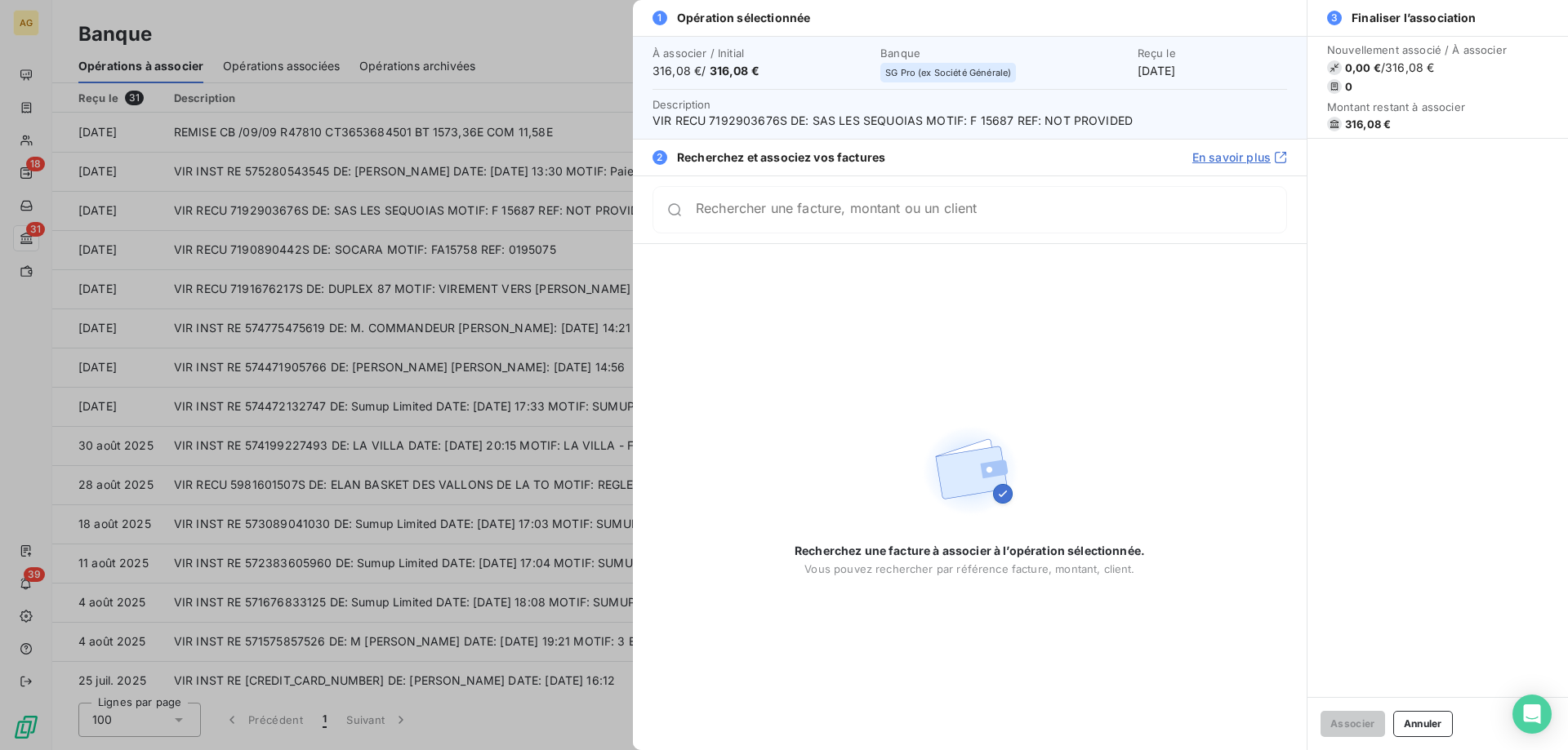
click at [908, 215] on input "Rechercher une facture, montant ou un client" at bounding box center [990, 210] width 590 height 17
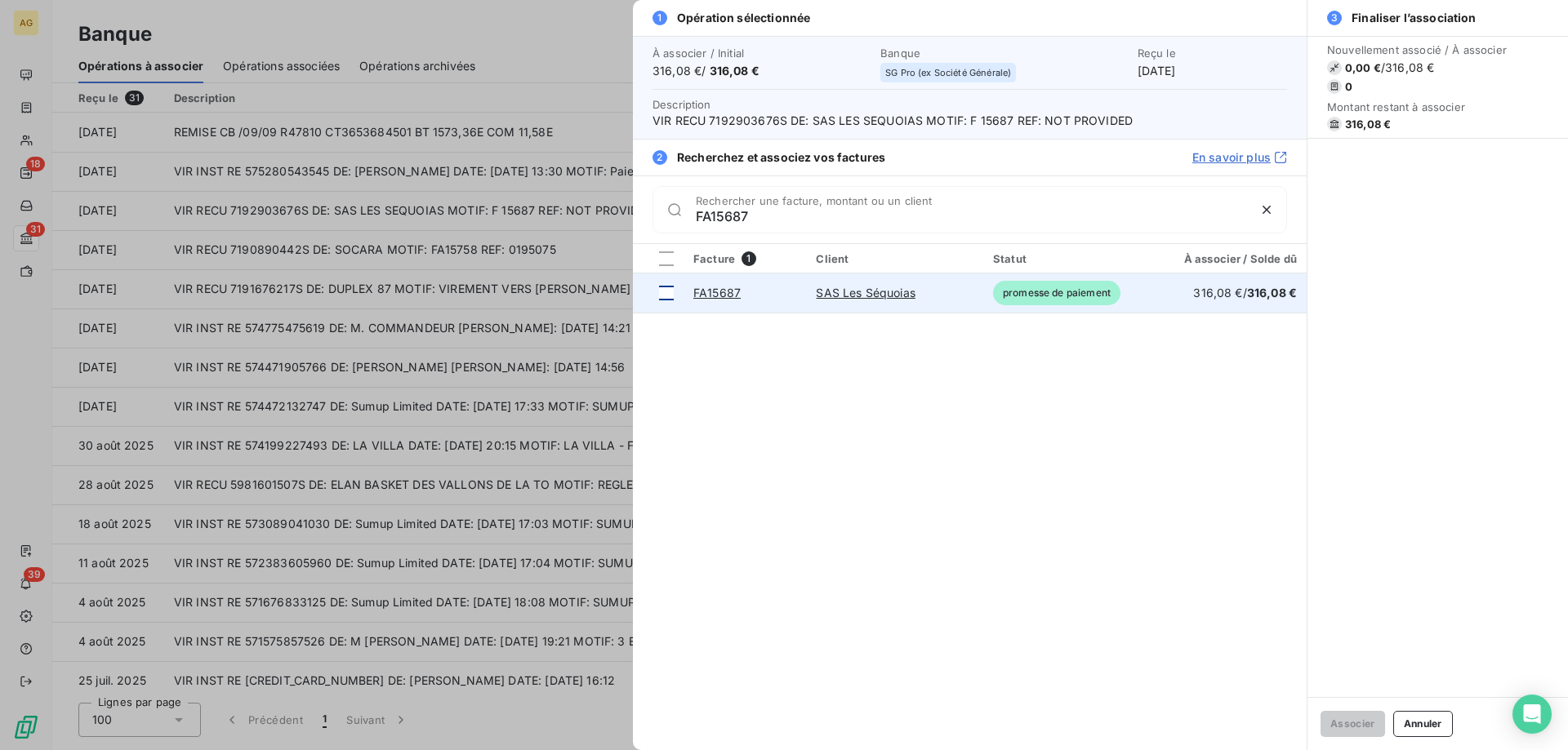
type input "FA15687"
click at [671, 296] on div at bounding box center [666, 293] width 15 height 15
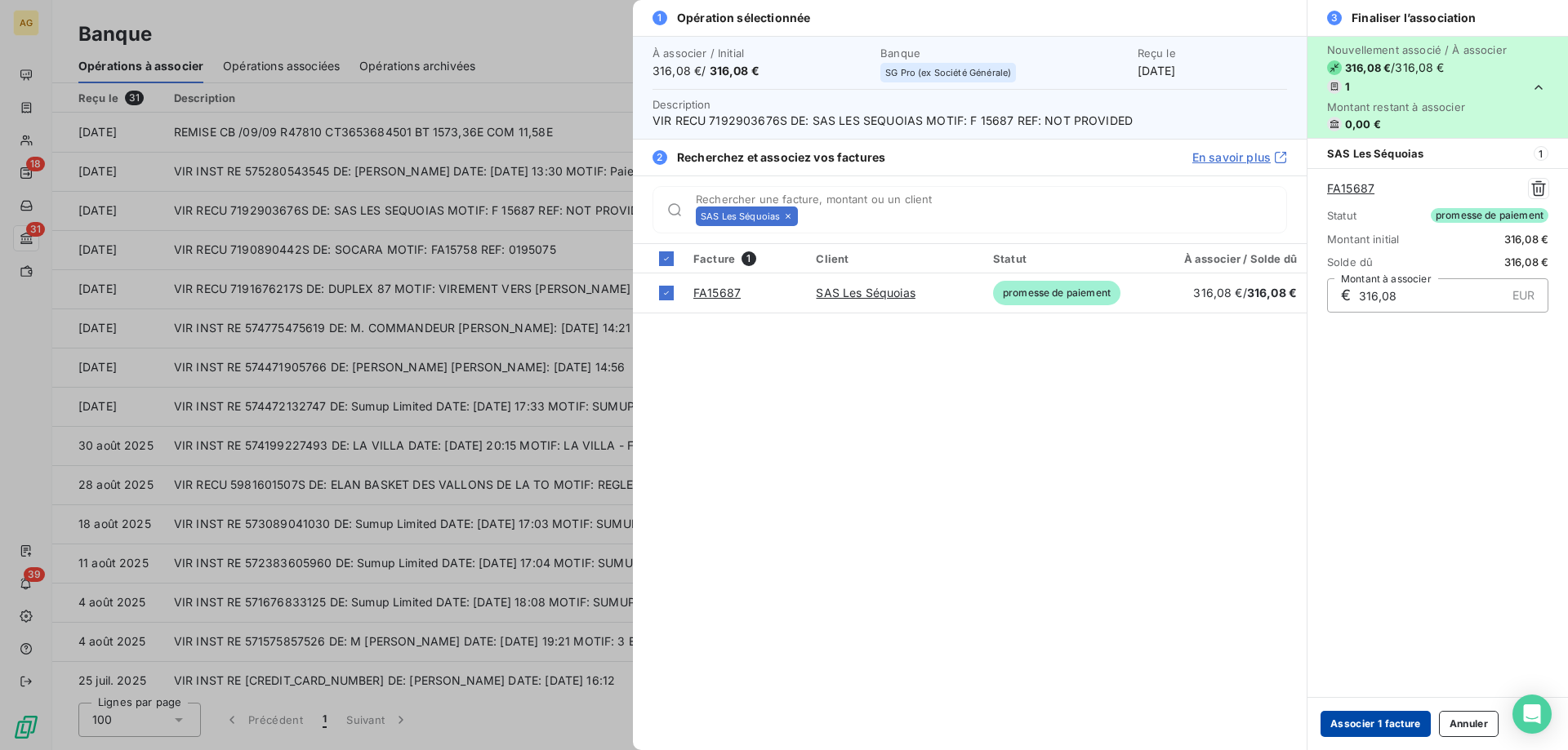
click at [1340, 729] on button "Associer 1 facture" at bounding box center [1376, 724] width 110 height 27
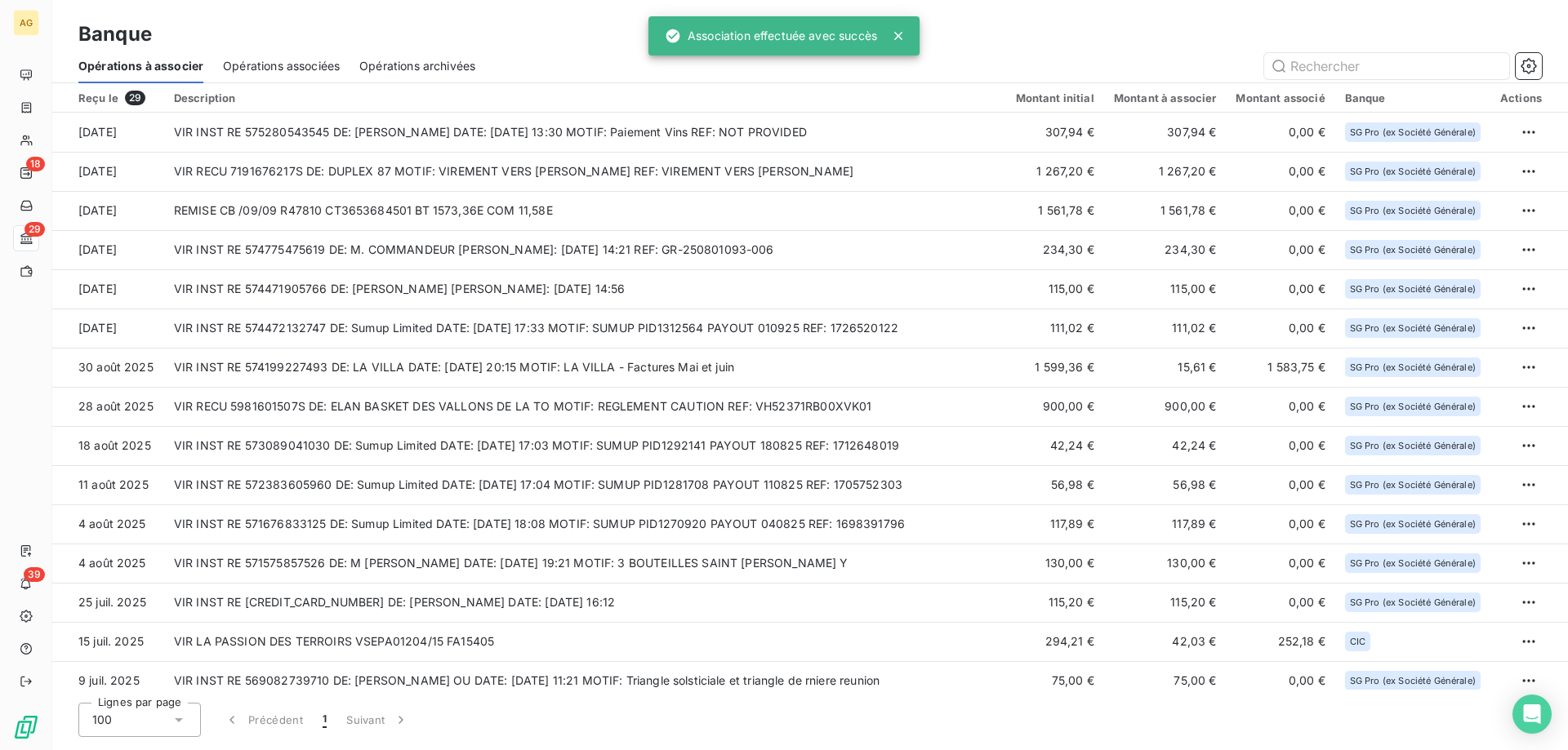
click at [1515, 211] on html "AG 18 29 39 Banque Opérations à associer Opérations associées Opérations archiv…" at bounding box center [784, 375] width 1568 height 750
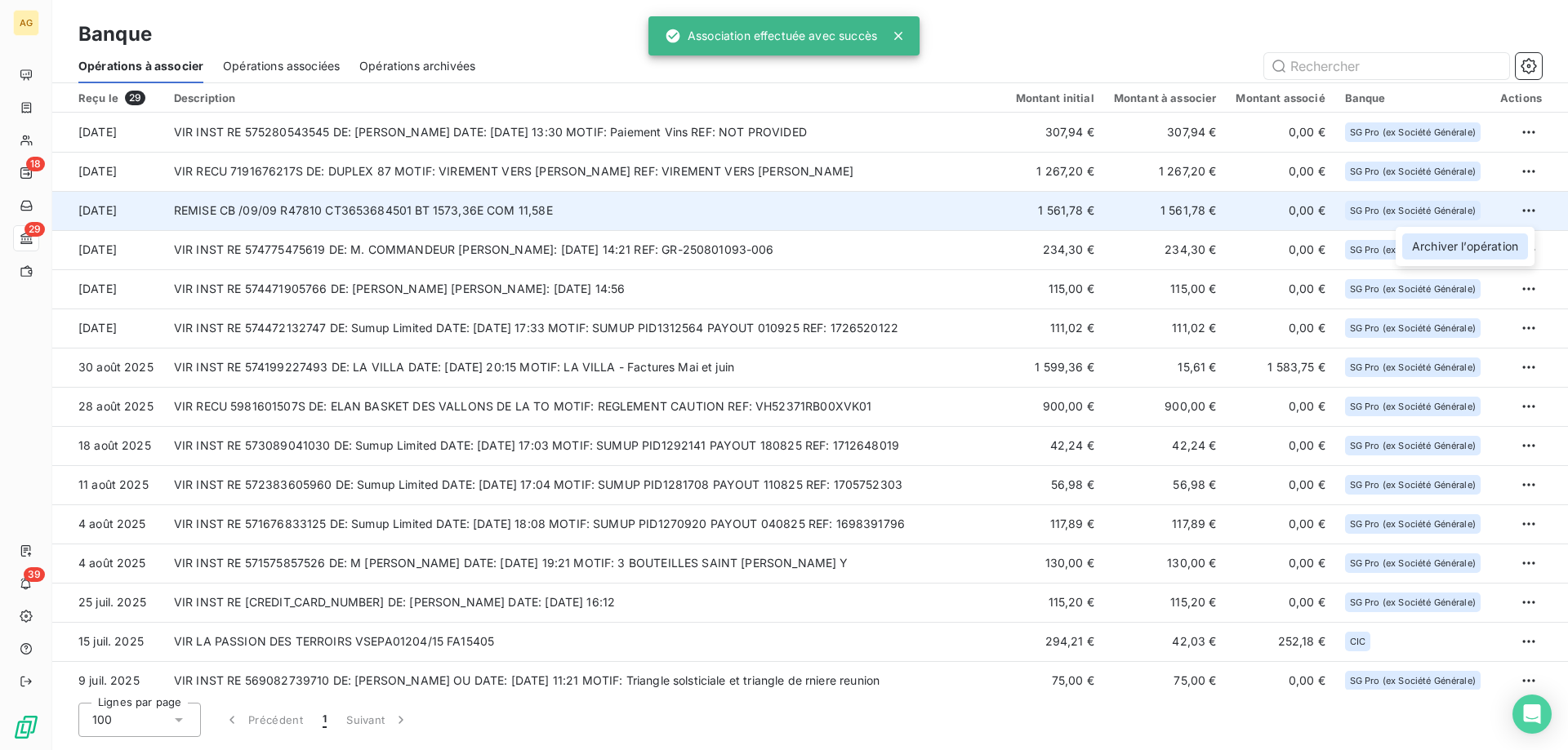
click at [1448, 248] on div "Archiver l’opération" at bounding box center [1466, 246] width 126 height 27
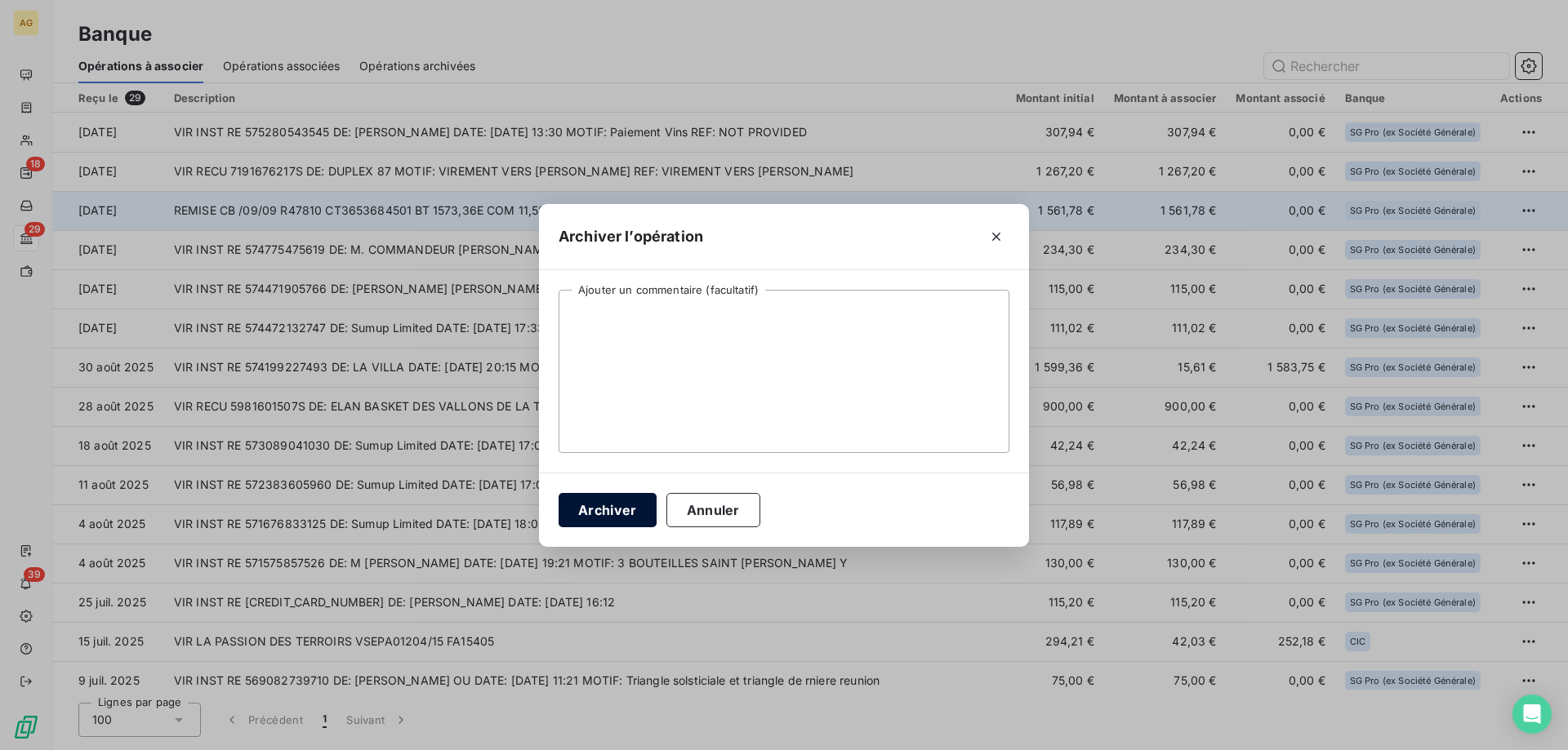
click at [593, 523] on button "Archiver" at bounding box center [607, 510] width 98 height 34
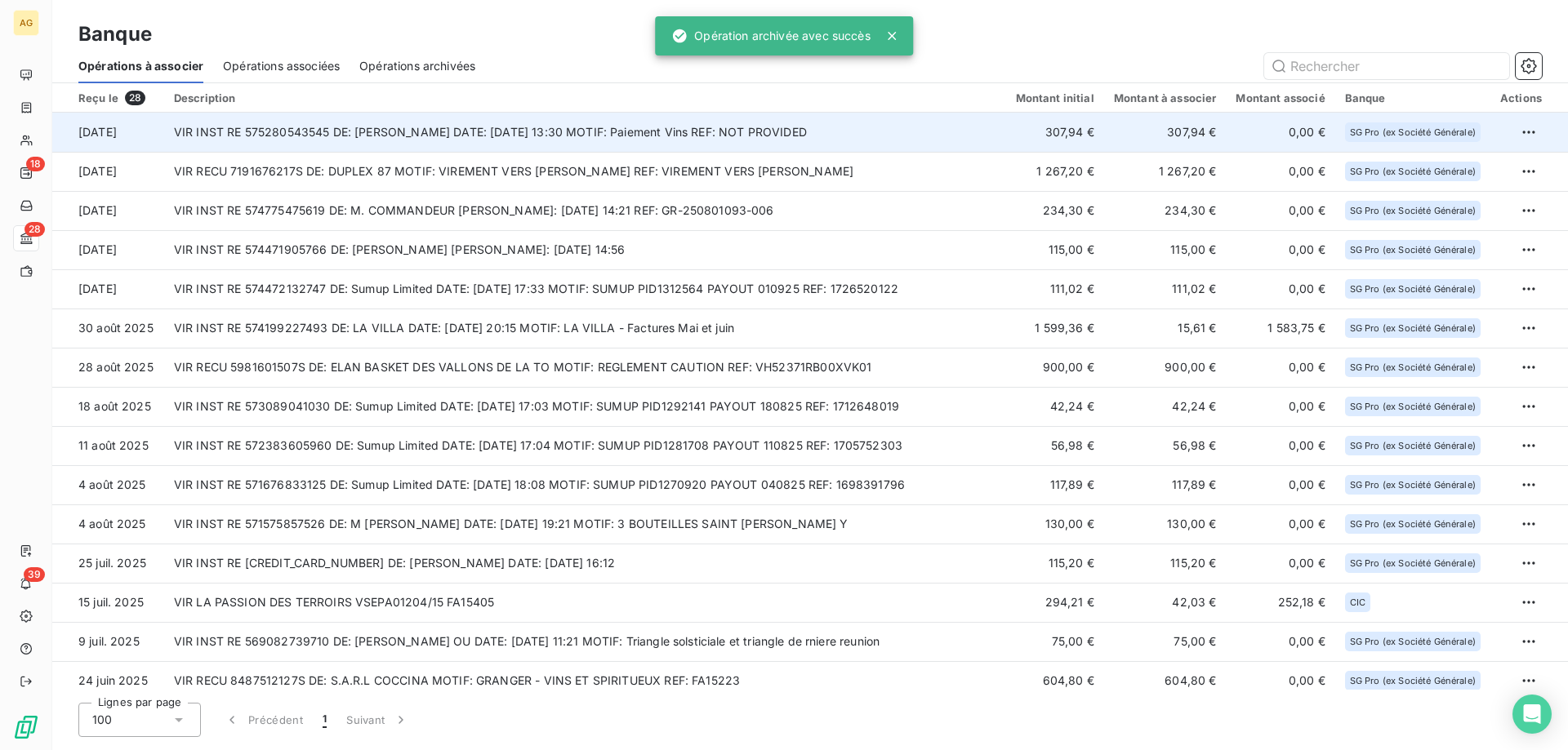
click at [511, 138] on td "VIR INST RE 575280543545 DE: MR LARIE ARTHUR DATE: 09/09/2025 13:30 MOTIF: Paie…" at bounding box center [585, 132] width 842 height 39
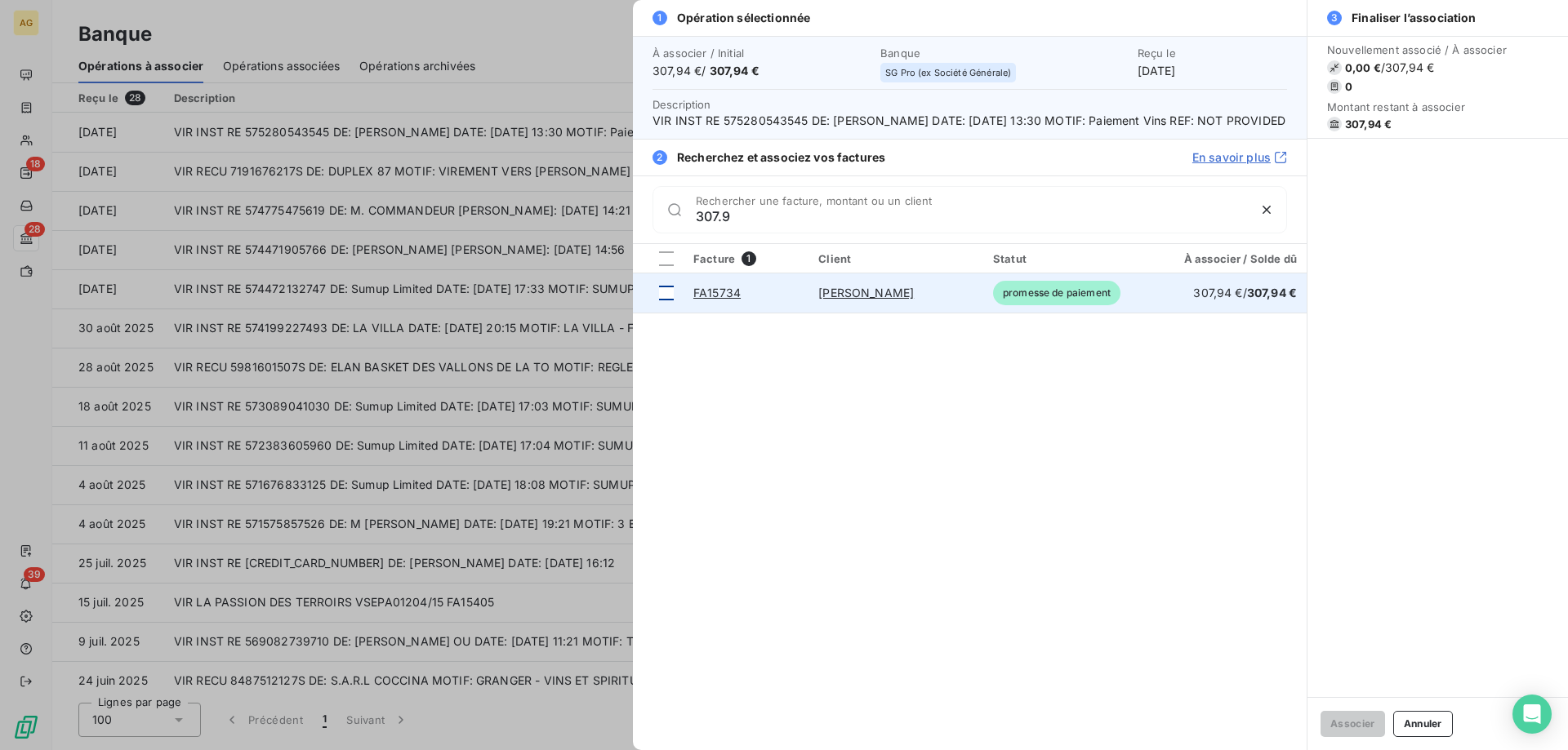
type input "307.9"
click at [664, 301] on div at bounding box center [666, 293] width 15 height 15
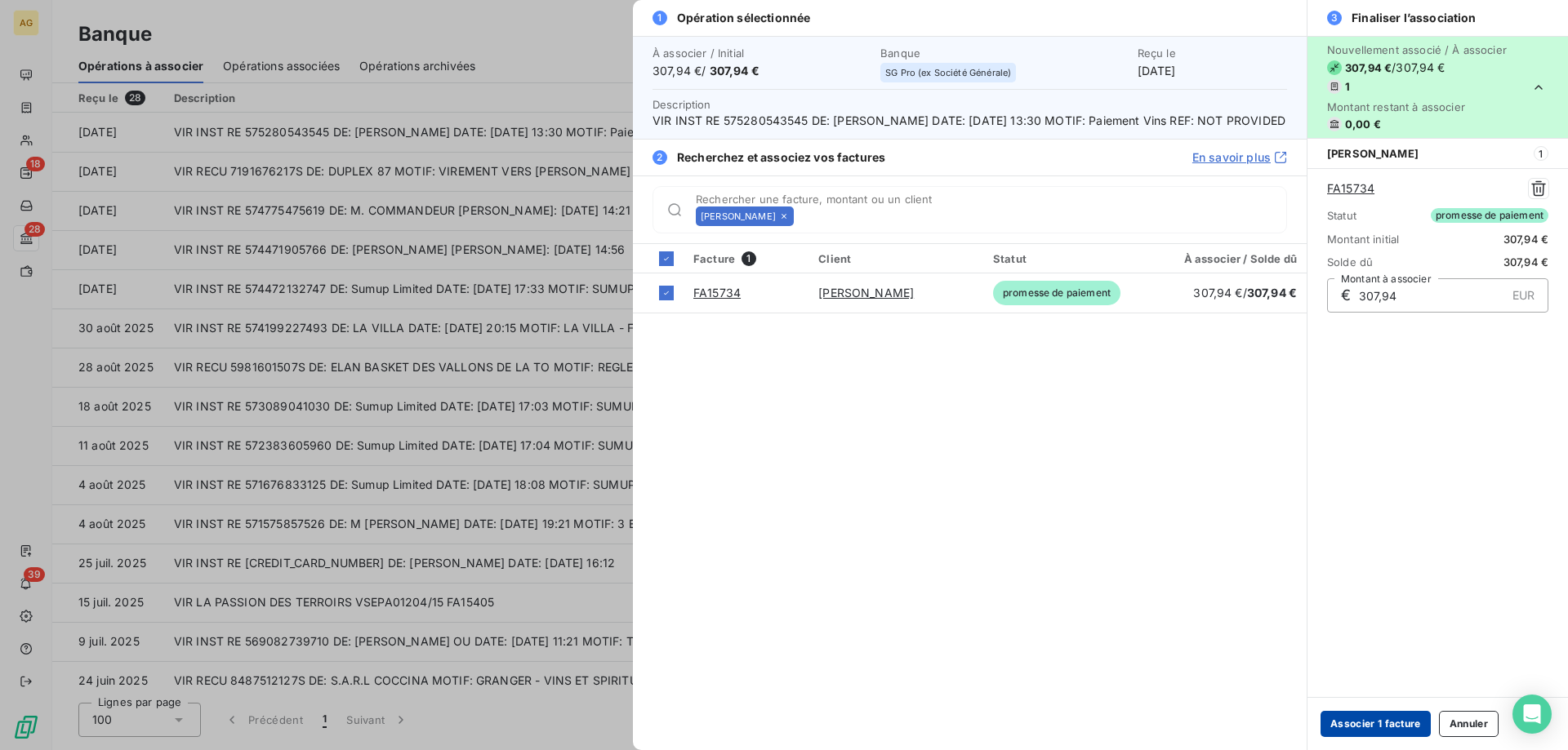
click at [1425, 720] on button "Associer 1 facture" at bounding box center [1376, 724] width 110 height 27
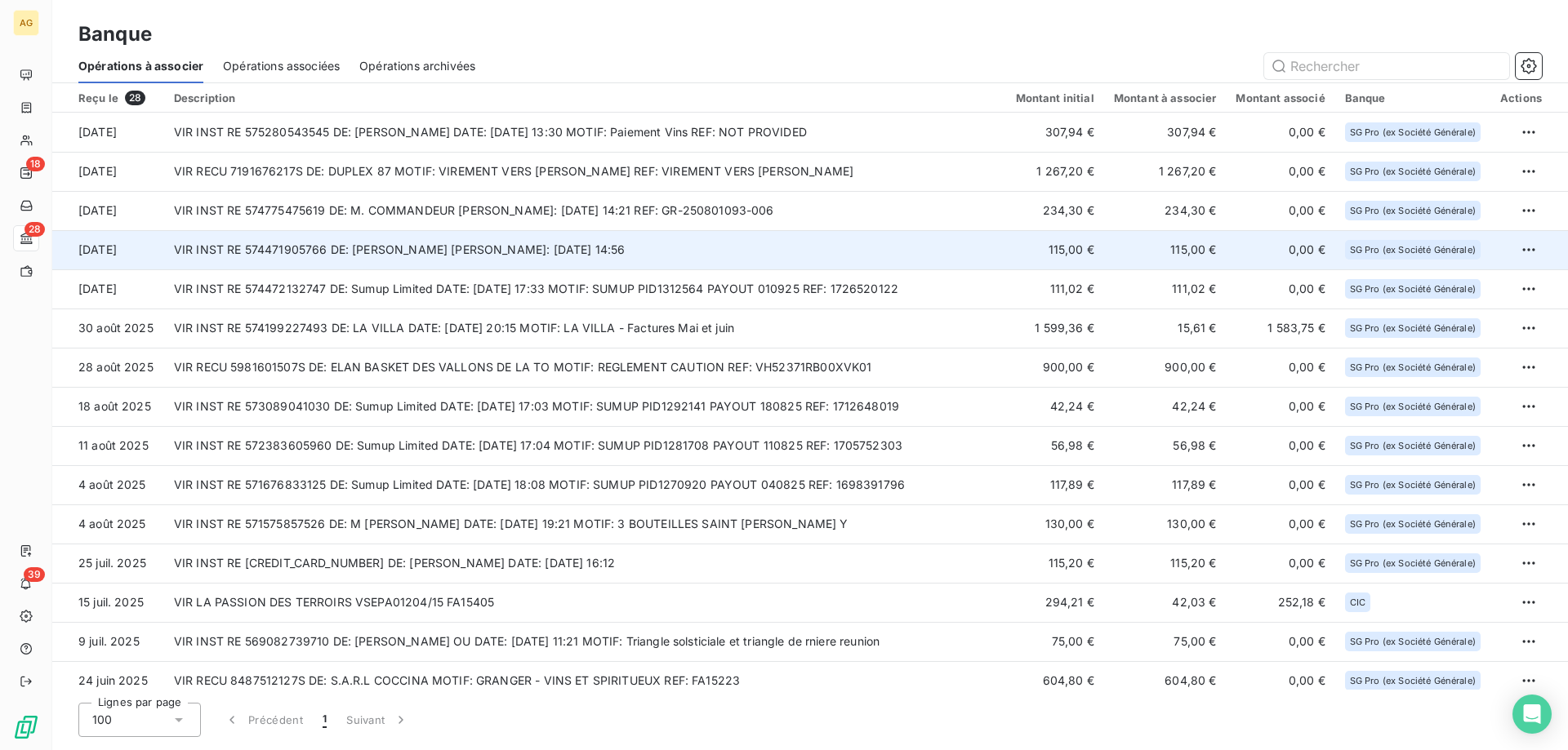
click at [446, 246] on td "VIR INST RE 574471905766 DE: M. BOURGEOIS MICHEL DATE: 01/09/2025 14:56" at bounding box center [585, 250] width 842 height 39
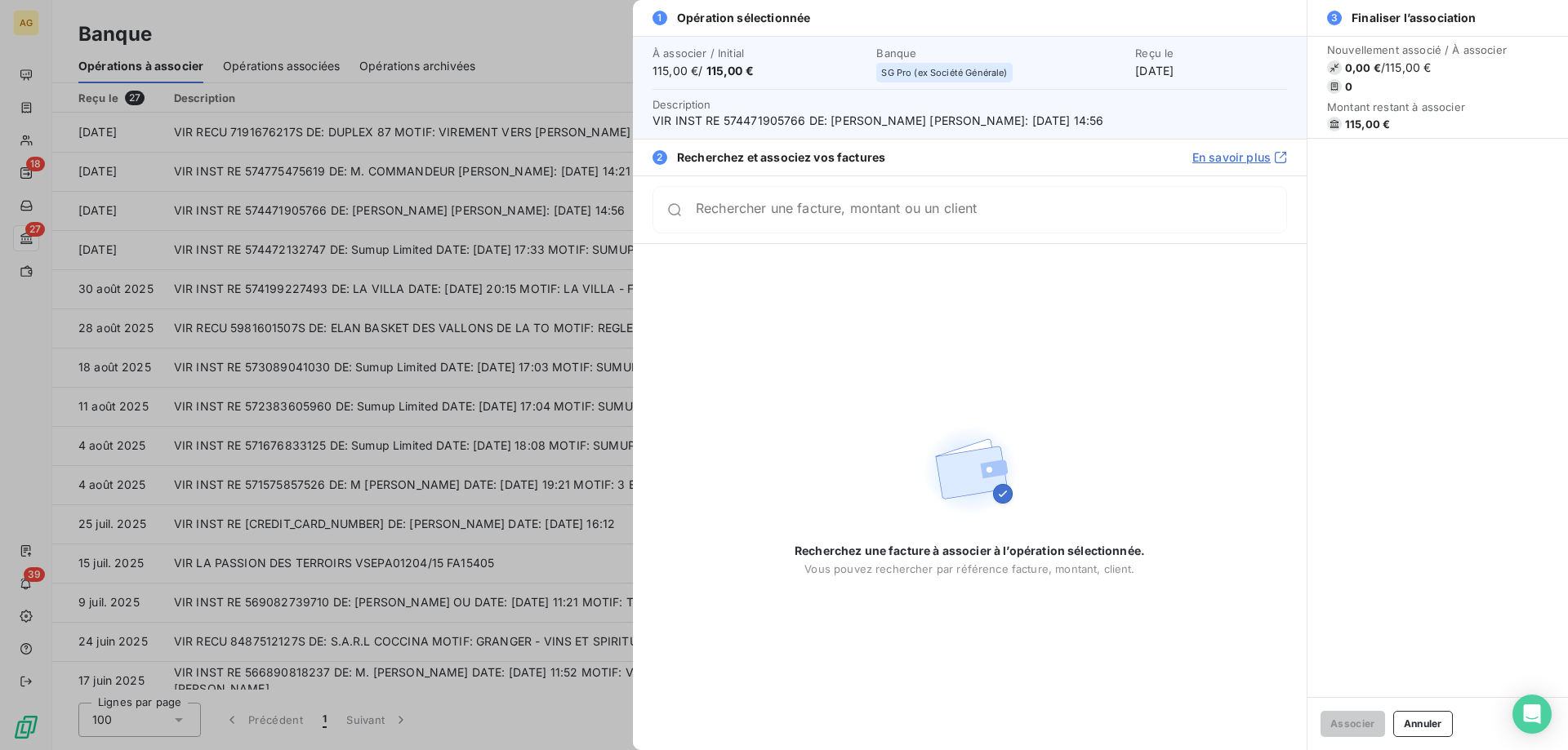
click at [111, 146] on div at bounding box center [784, 375] width 1568 height 750
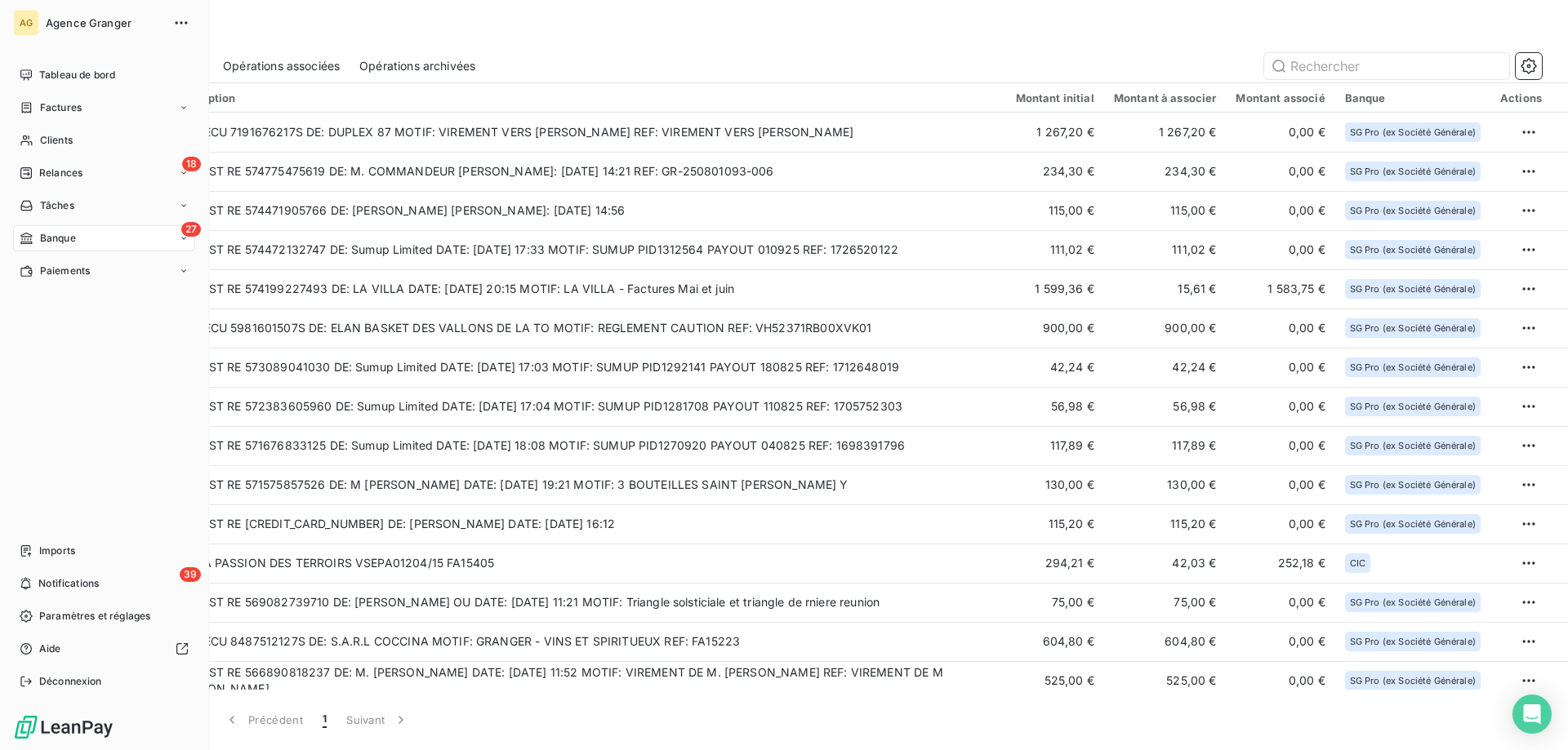
click at [9, 141] on div "AG Agence Granger Tableau de bord Factures Clients 18 Relances Tâches 27 Banque…" at bounding box center [104, 375] width 209 height 750
click at [34, 145] on div "Clients" at bounding box center [103, 140] width 182 height 27
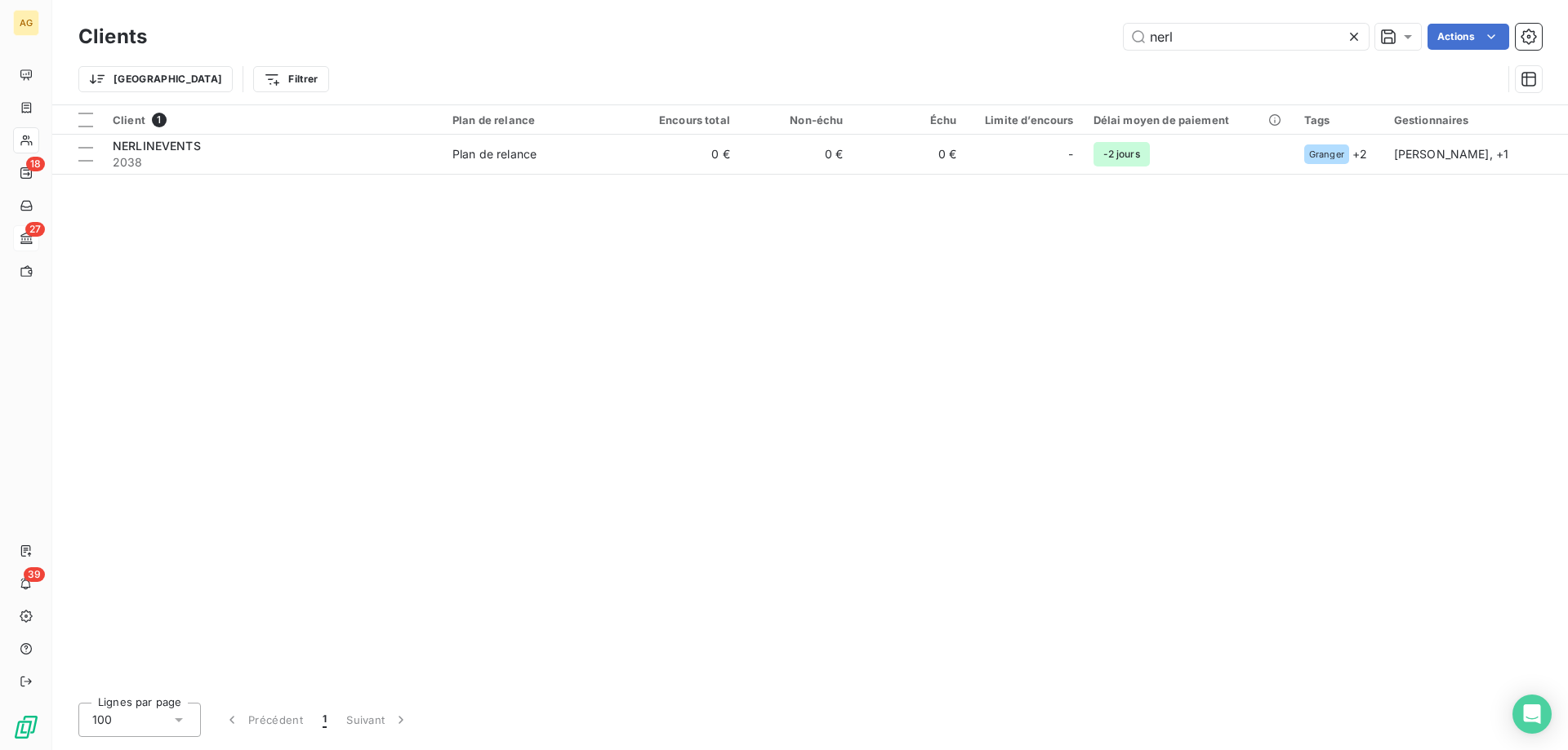
drag, startPoint x: 1219, startPoint y: 40, endPoint x: 606, endPoint y: 26, distance: 613.2
click at [768, 25] on div "nerl Actions" at bounding box center [853, 36] width 1375 height 27
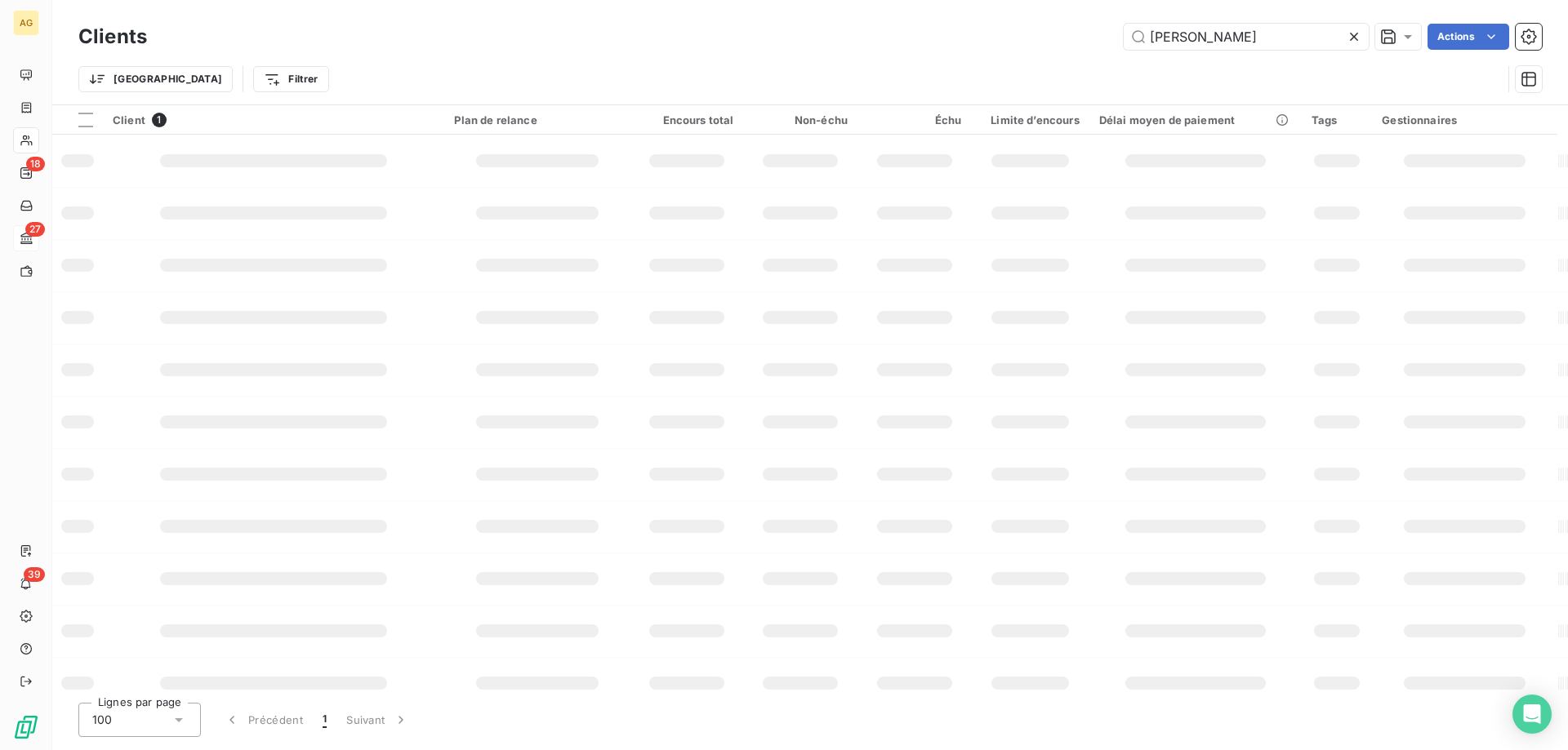
type input "marco"
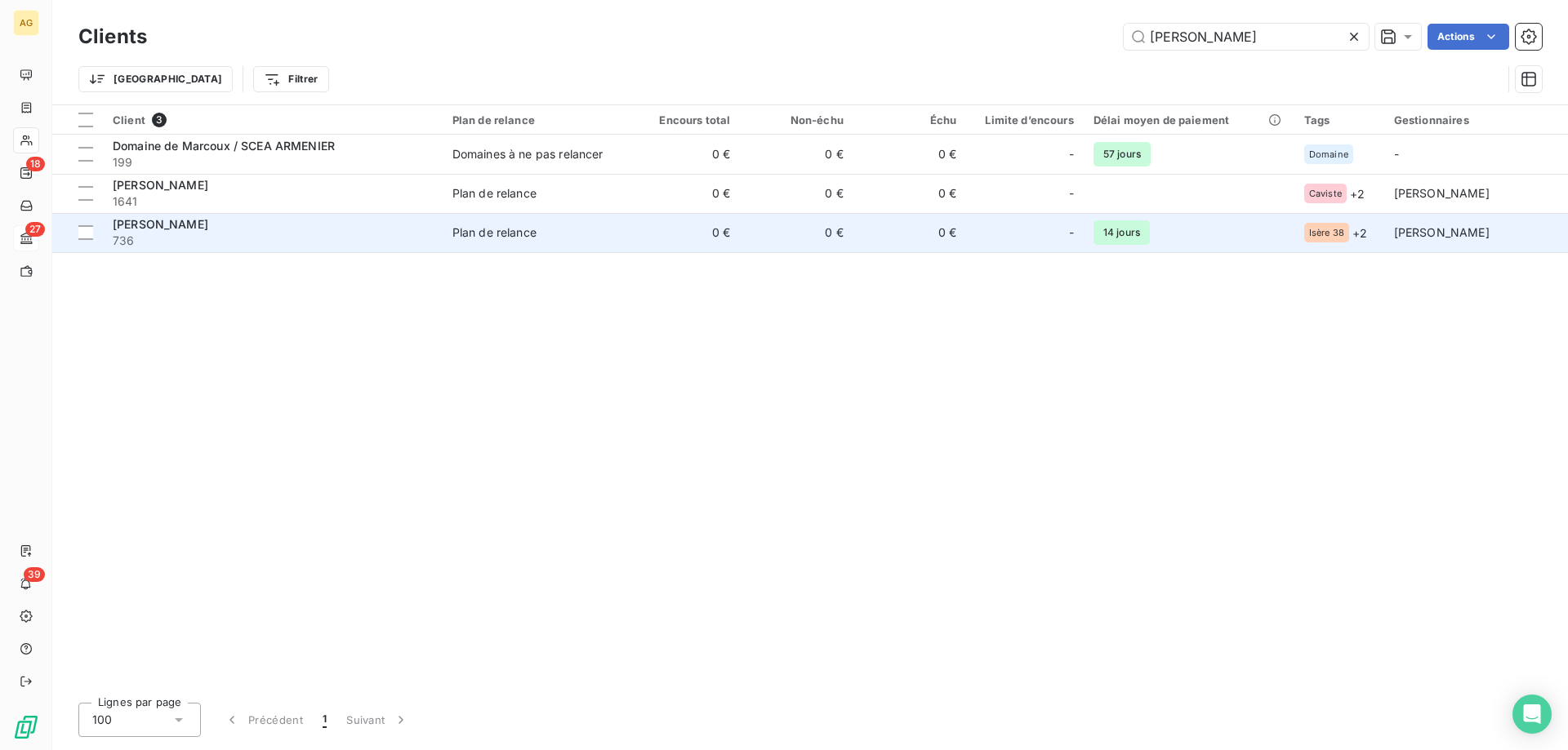
click at [183, 240] on span "736" at bounding box center [272, 240] width 320 height 17
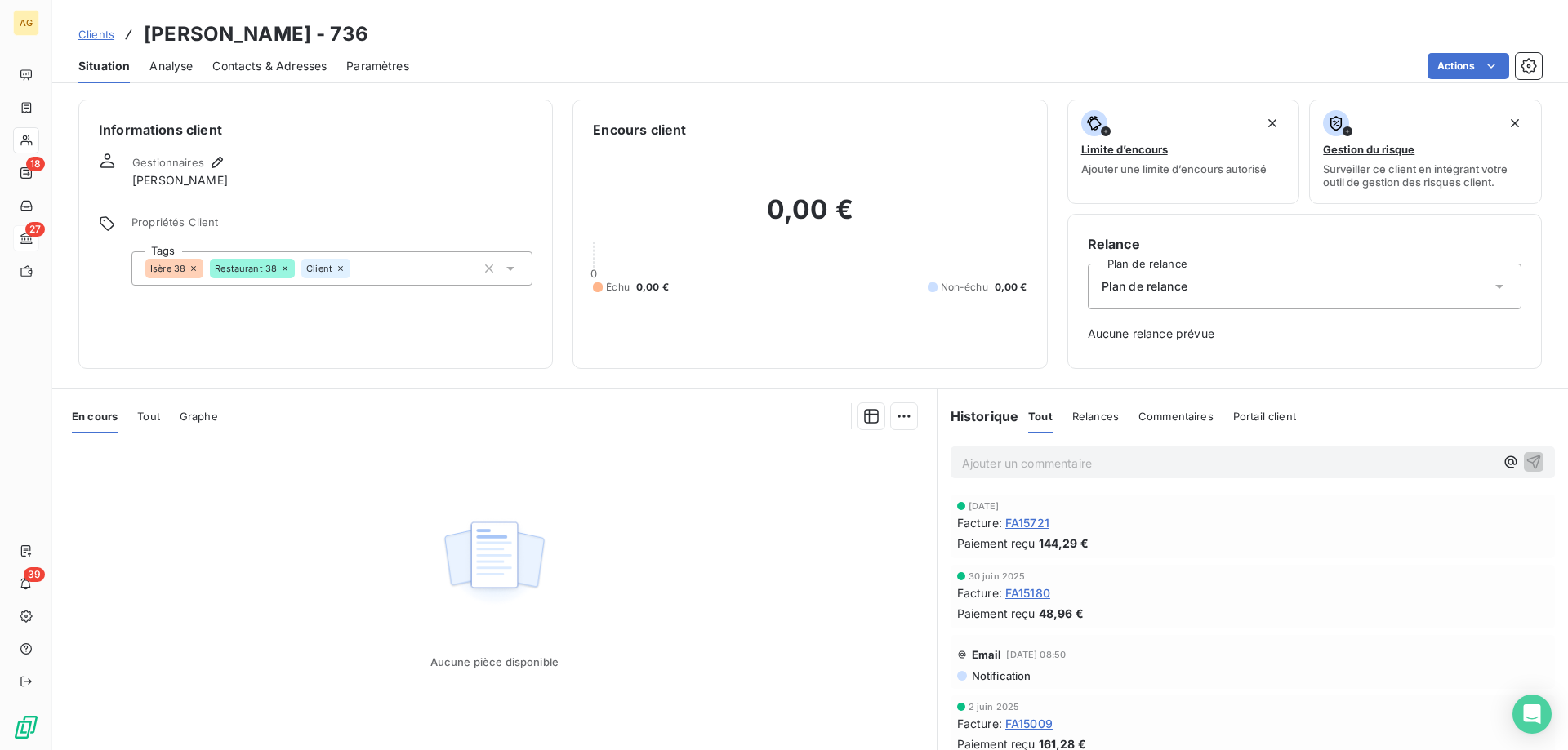
click at [1038, 516] on span "FA15721" at bounding box center [1027, 522] width 44 height 17
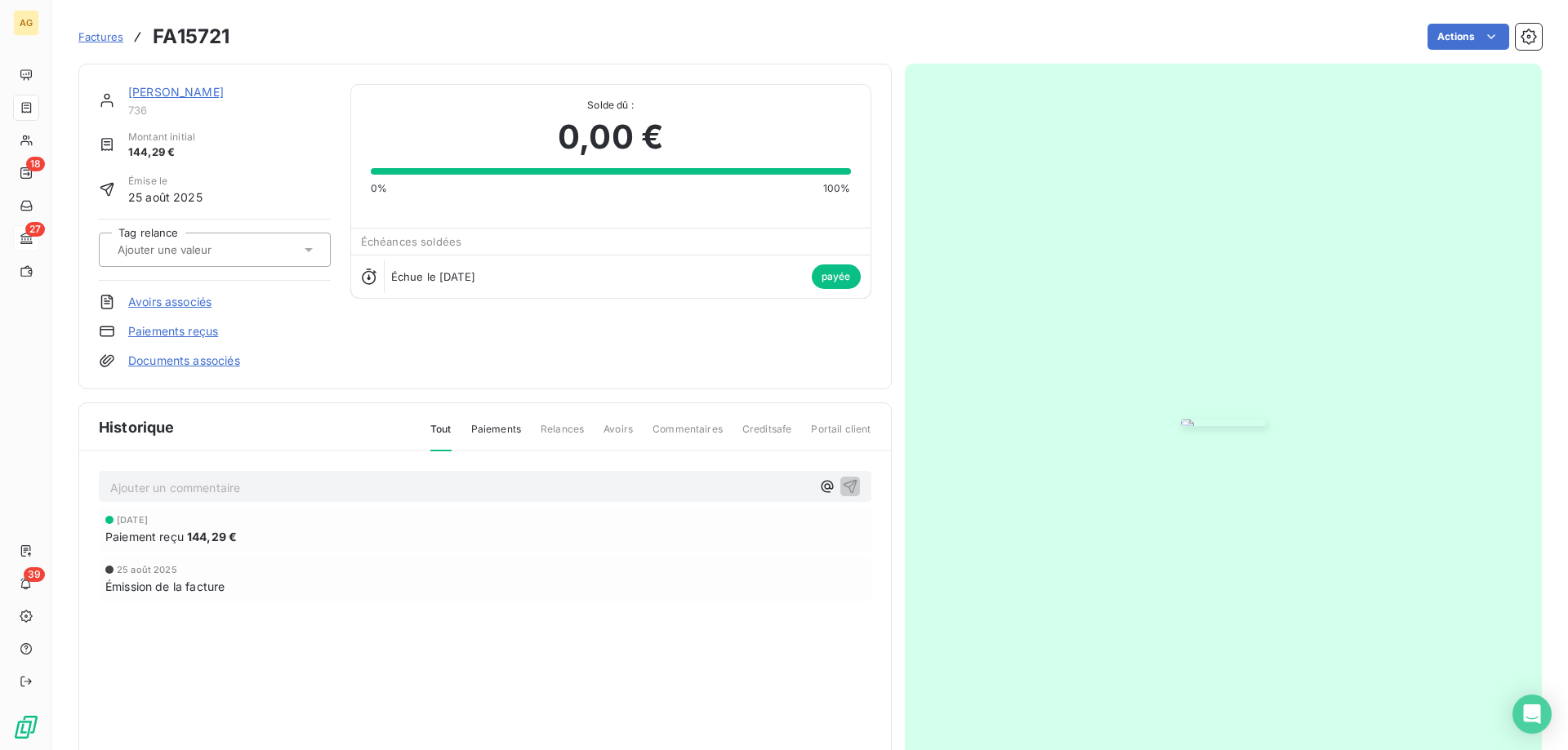
click at [264, 186] on div "Émise le 25 août 2025" at bounding box center [214, 189] width 232 height 32
drag, startPoint x: 685, startPoint y: 224, endPoint x: 675, endPoint y: 203, distance: 23.3
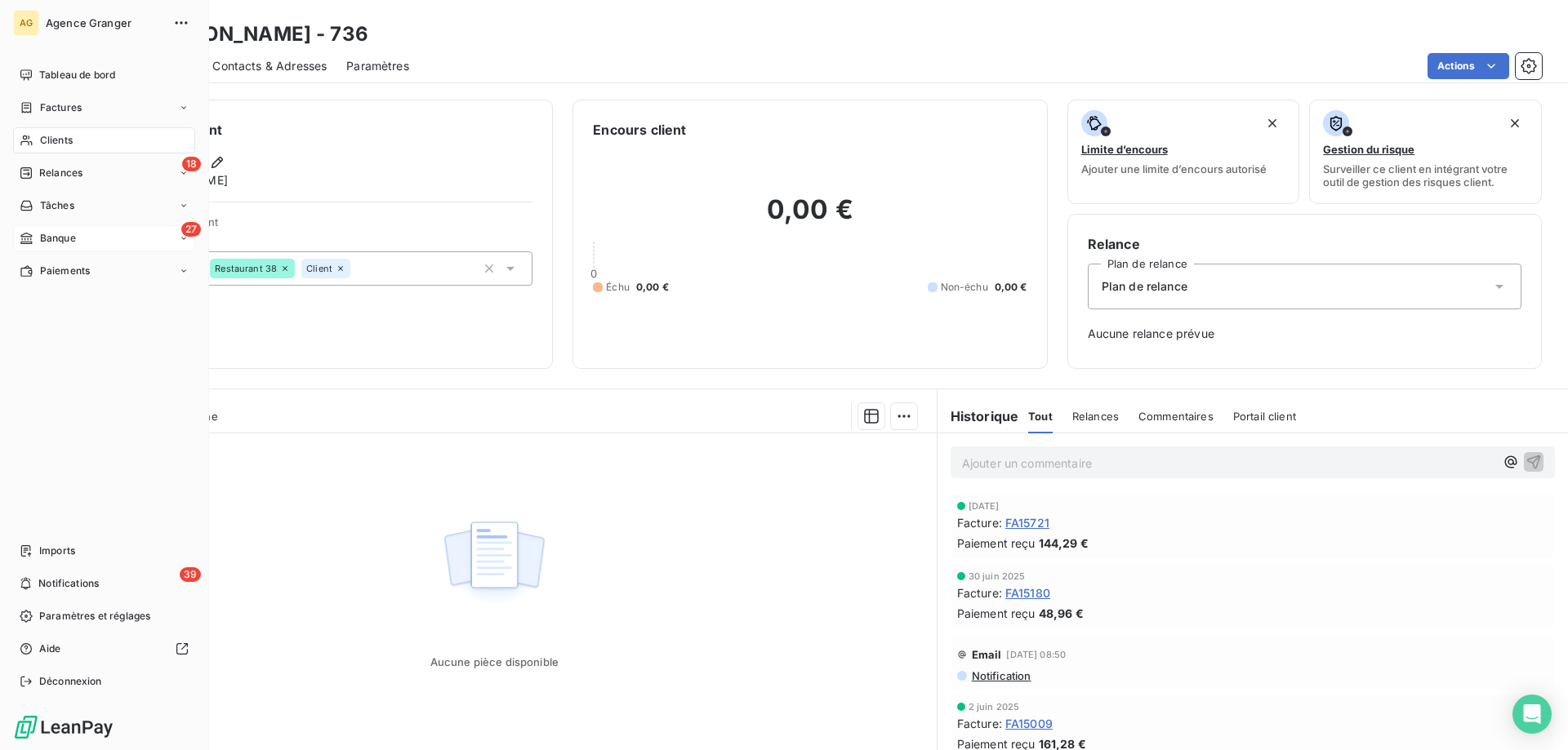
click at [72, 250] on div "27 Banque" at bounding box center [103, 239] width 182 height 27
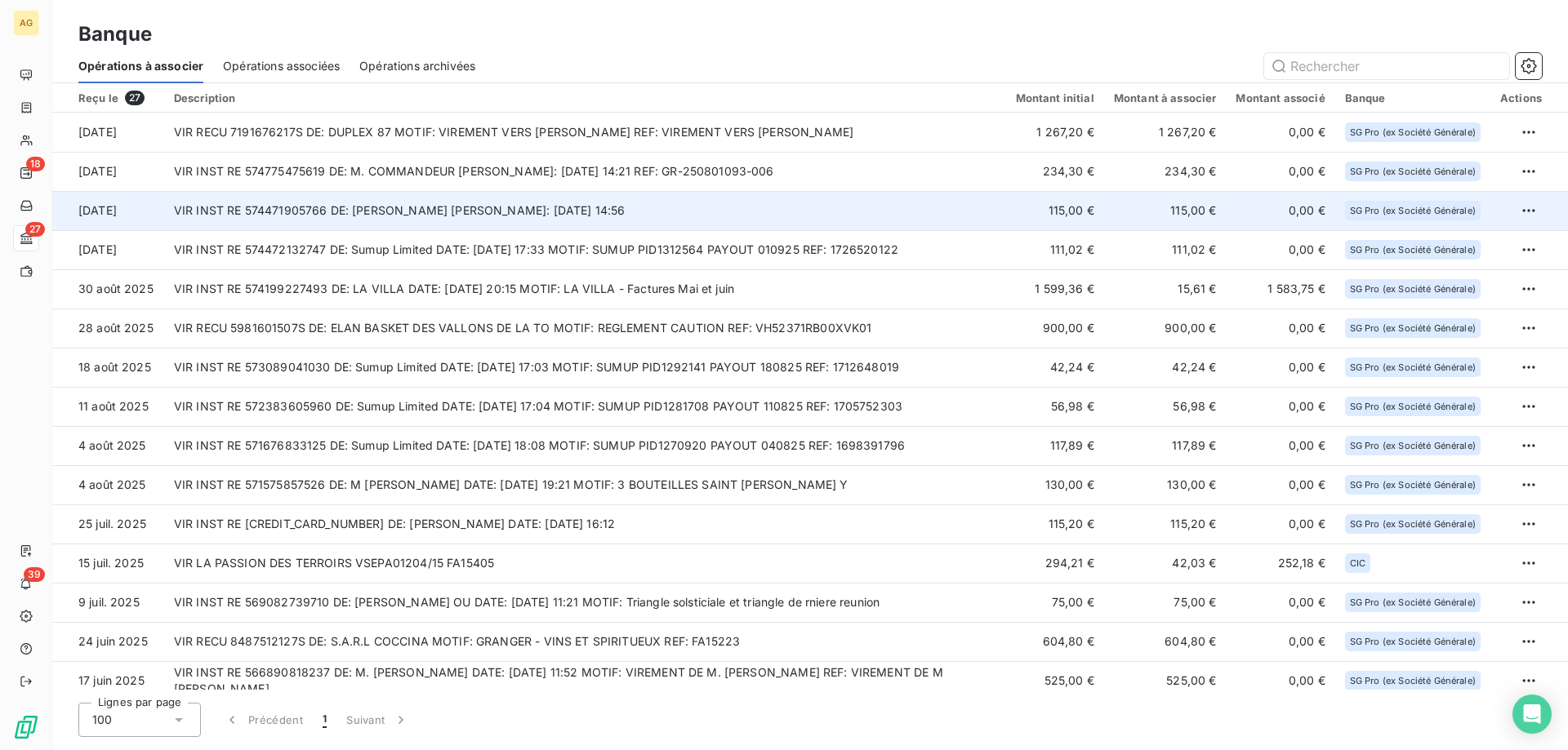
click at [498, 227] on td "VIR INST RE 574471905766 DE: M. BOURGEOIS MICHEL DATE: 01/09/2025 14:56" at bounding box center [585, 211] width 842 height 39
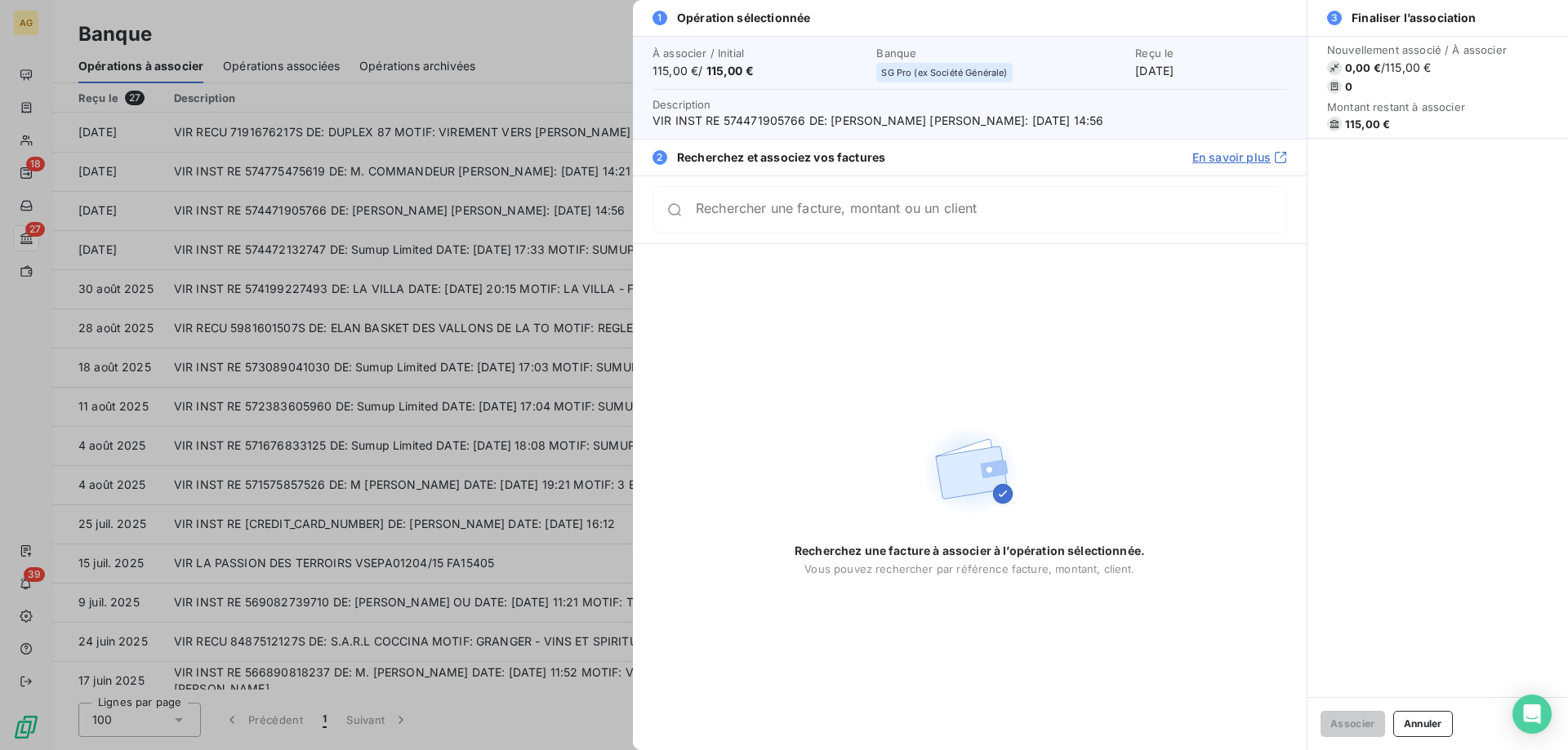
click at [825, 218] on input "Rechercher une facture, montant ou un client" at bounding box center [990, 210] width 590 height 17
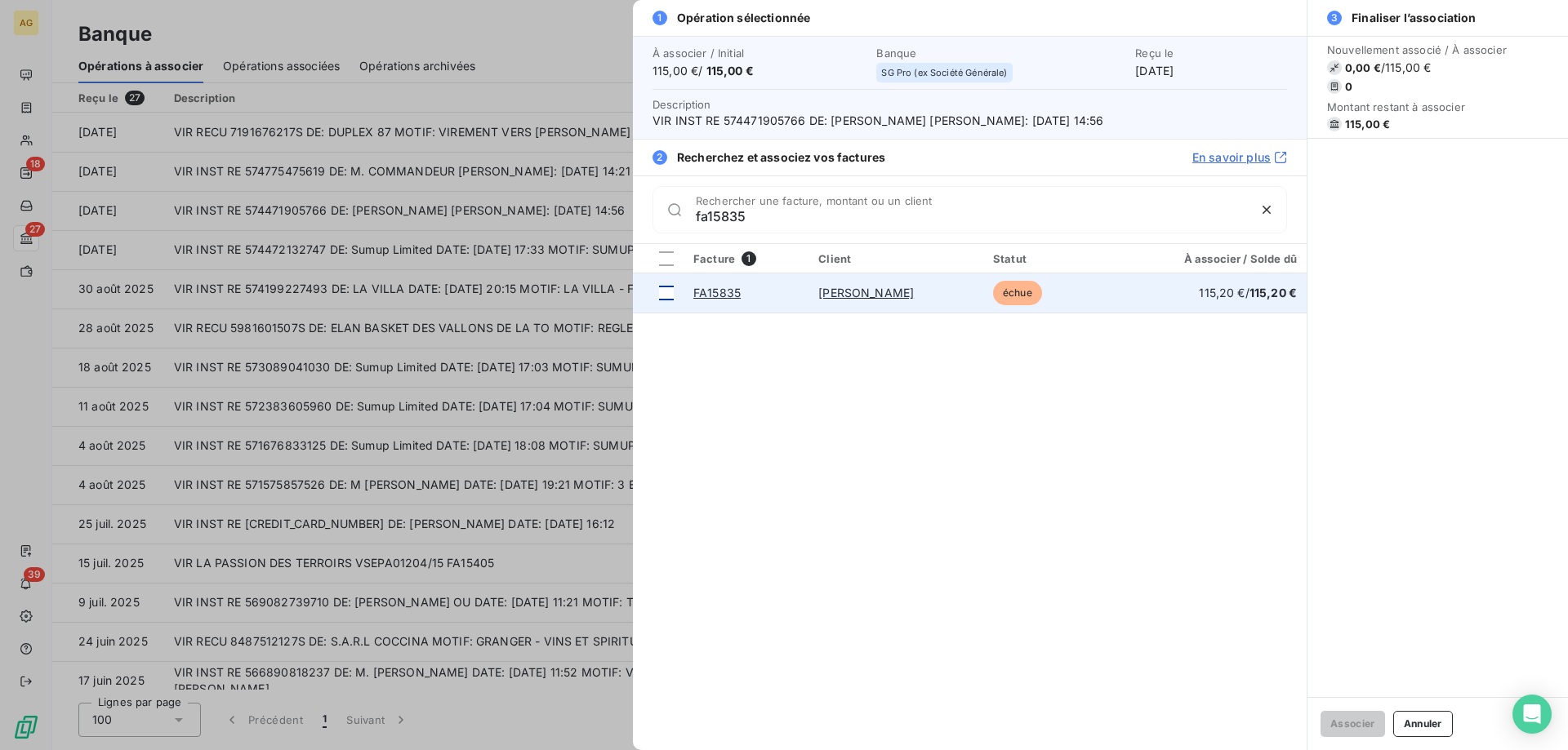
type input "fa15835"
click at [667, 291] on div at bounding box center [666, 293] width 15 height 15
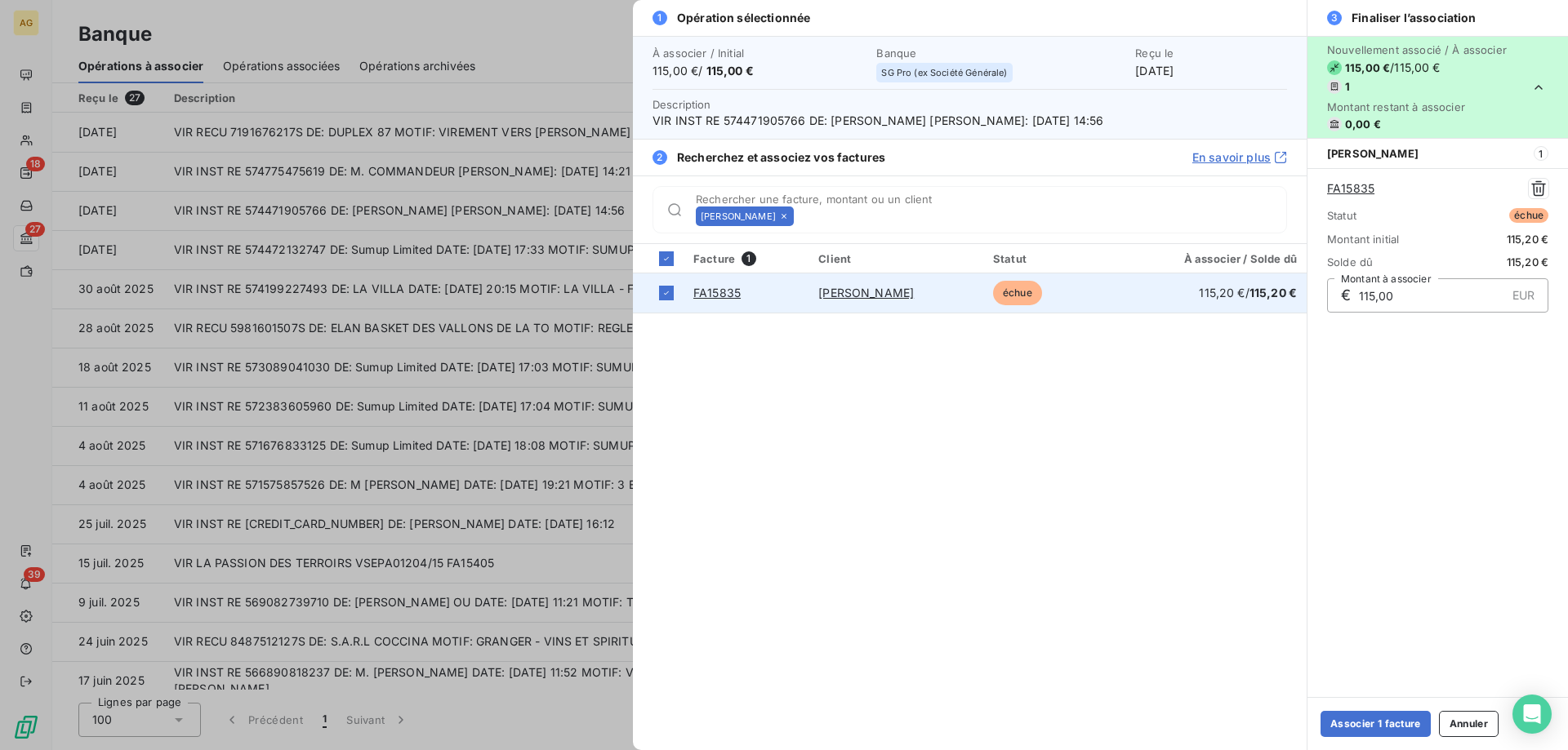
click at [883, 297] on link "[PERSON_NAME]" at bounding box center [865, 293] width 96 height 14
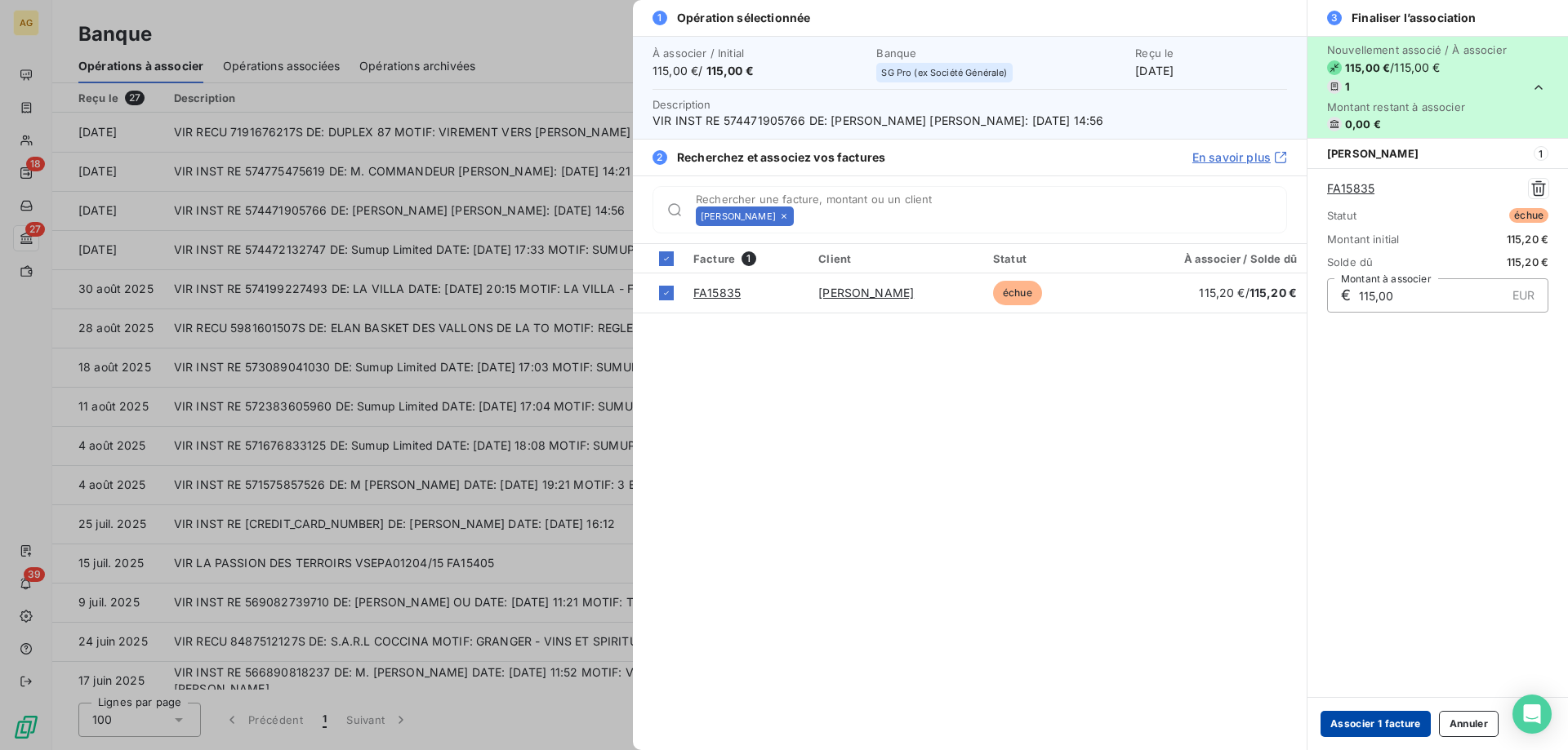
click at [1347, 723] on button "Associer 1 facture" at bounding box center [1376, 724] width 110 height 27
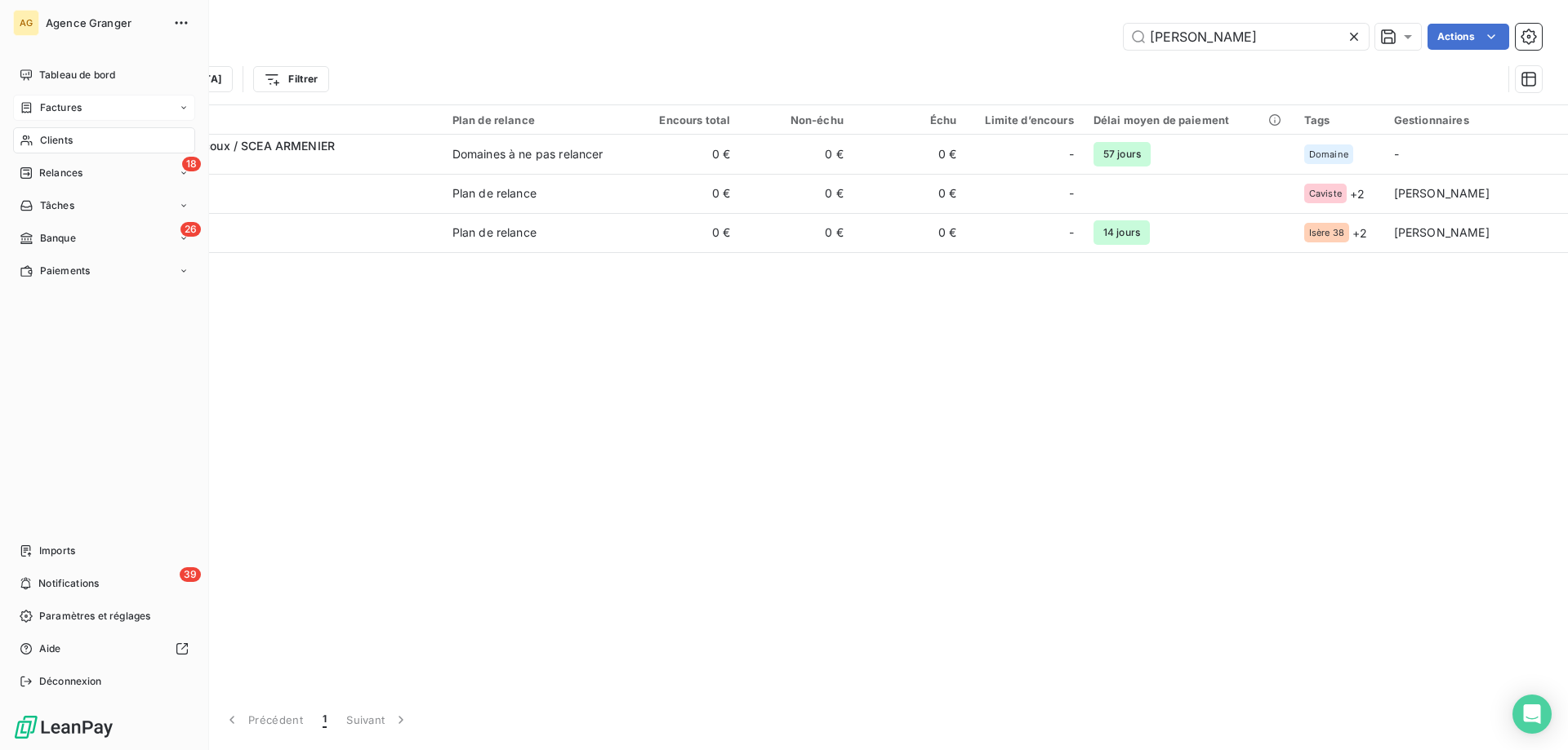
click at [64, 109] on span "Factures" at bounding box center [61, 107] width 41 height 15
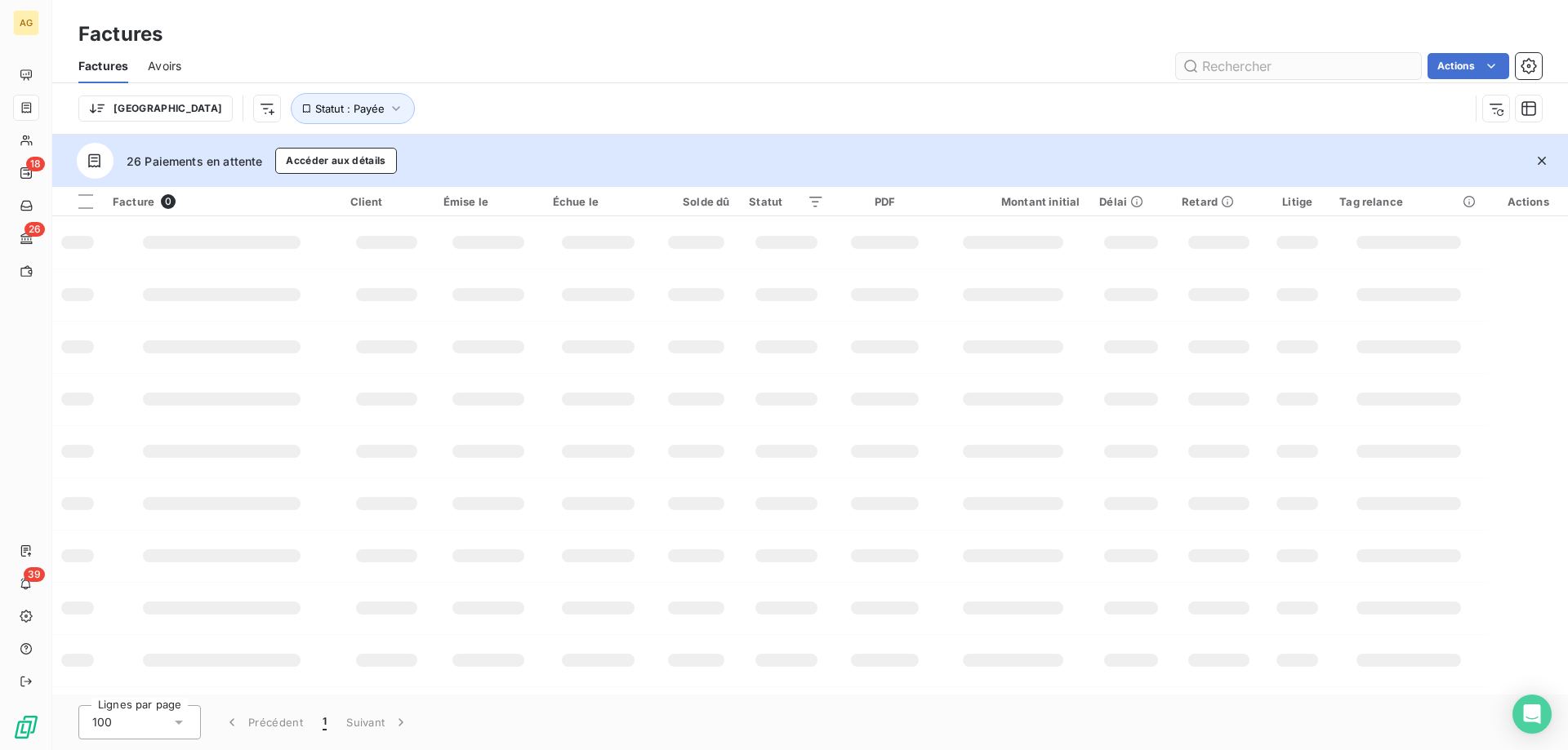
click at [1228, 70] on input "text" at bounding box center [1298, 66] width 245 height 27
type input "FA15801"
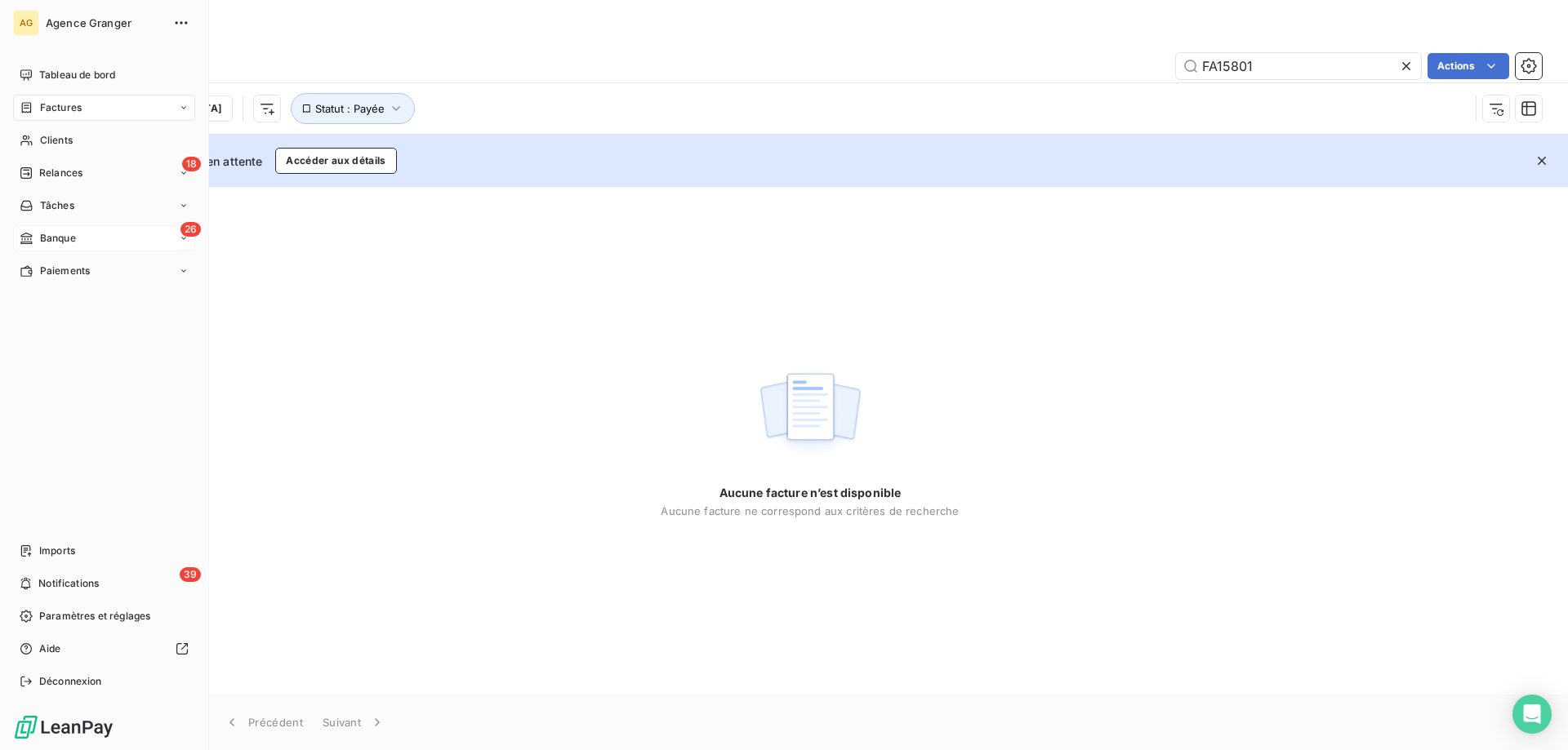
click at [84, 228] on div "26 Banque" at bounding box center [103, 239] width 182 height 27
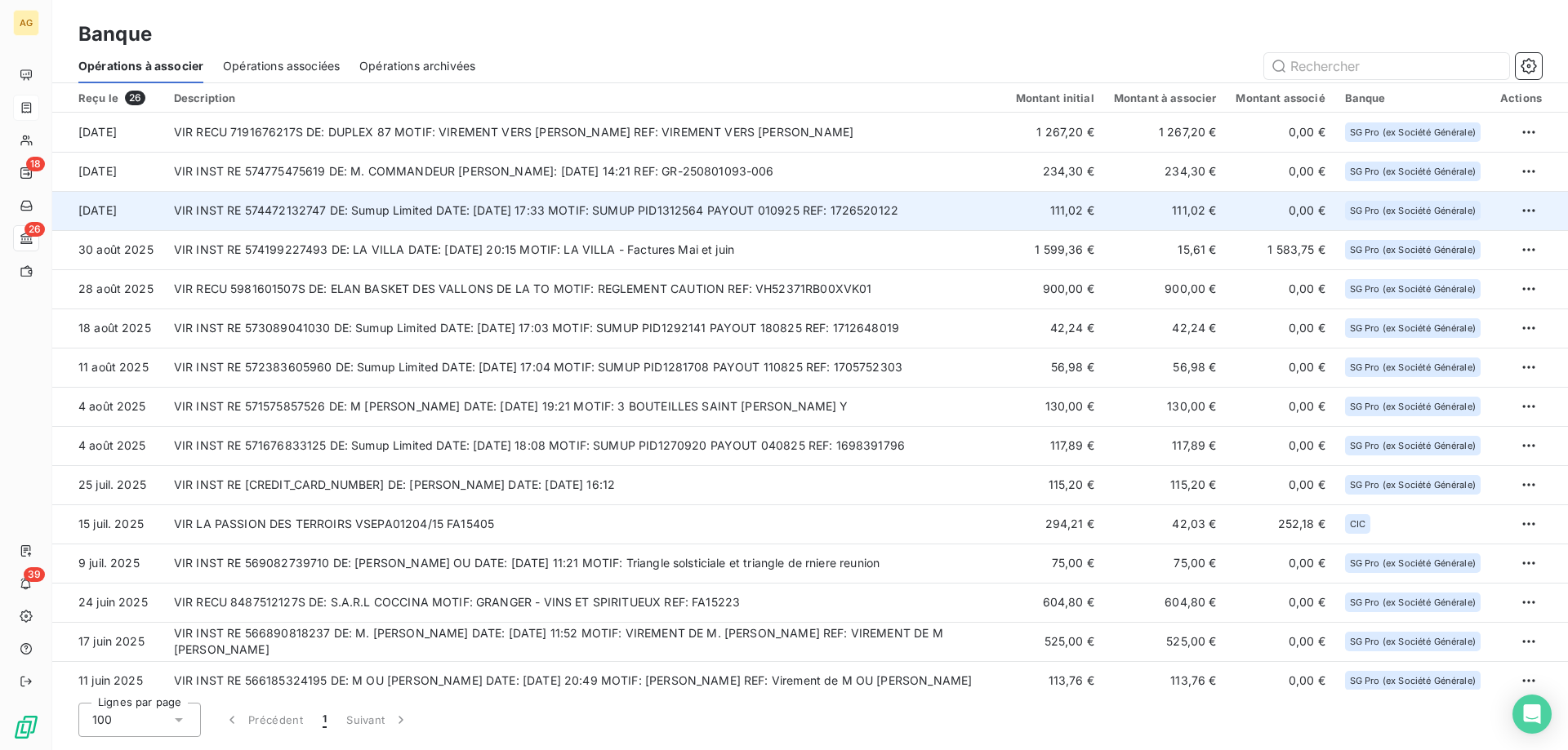
click at [386, 229] on td "VIR INST RE 574472132747 DE: Sumup Limited DATE: 01/09/2025 17:33 MOTIF: SUMUP …" at bounding box center [585, 211] width 842 height 39
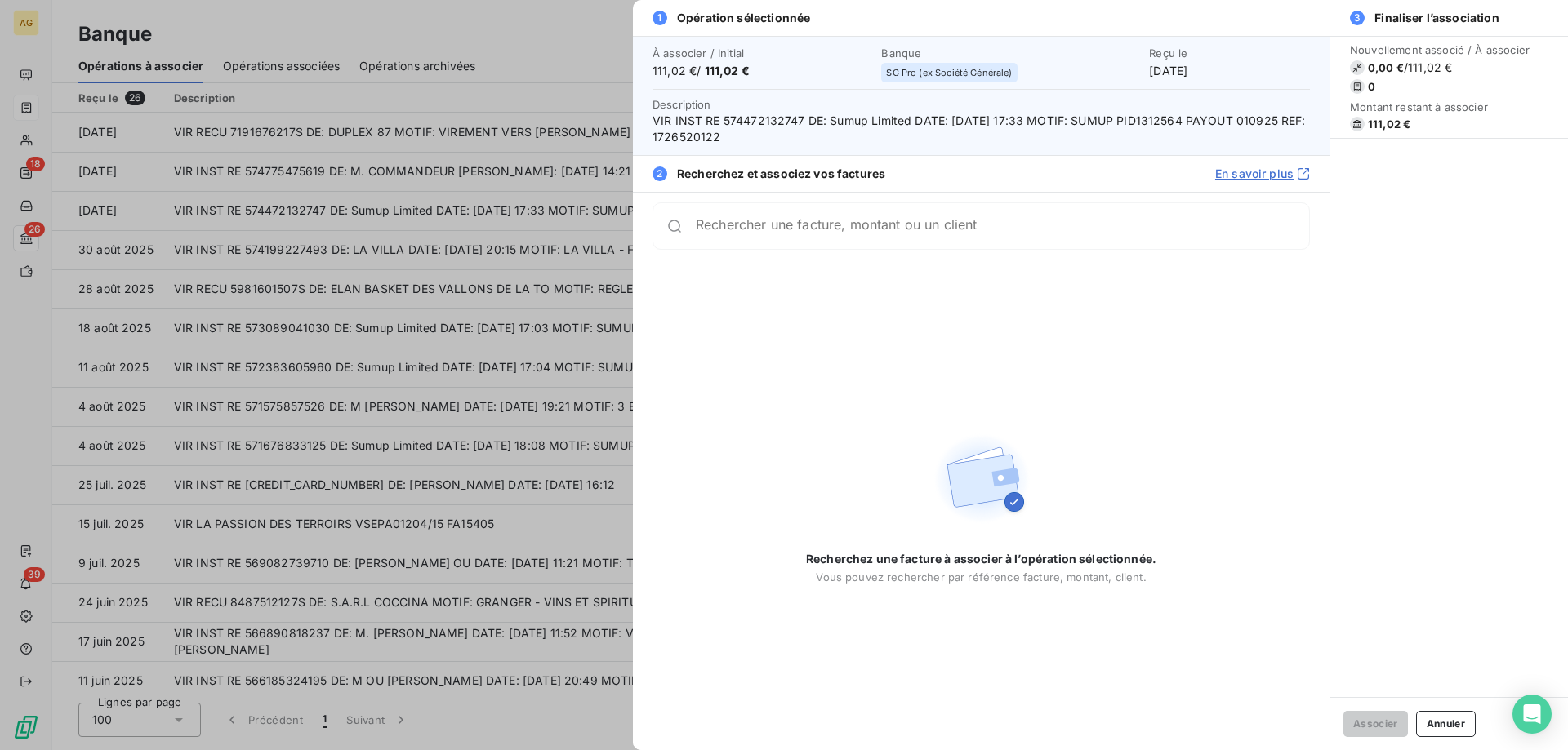
click at [440, 253] on div at bounding box center [784, 375] width 1568 height 750
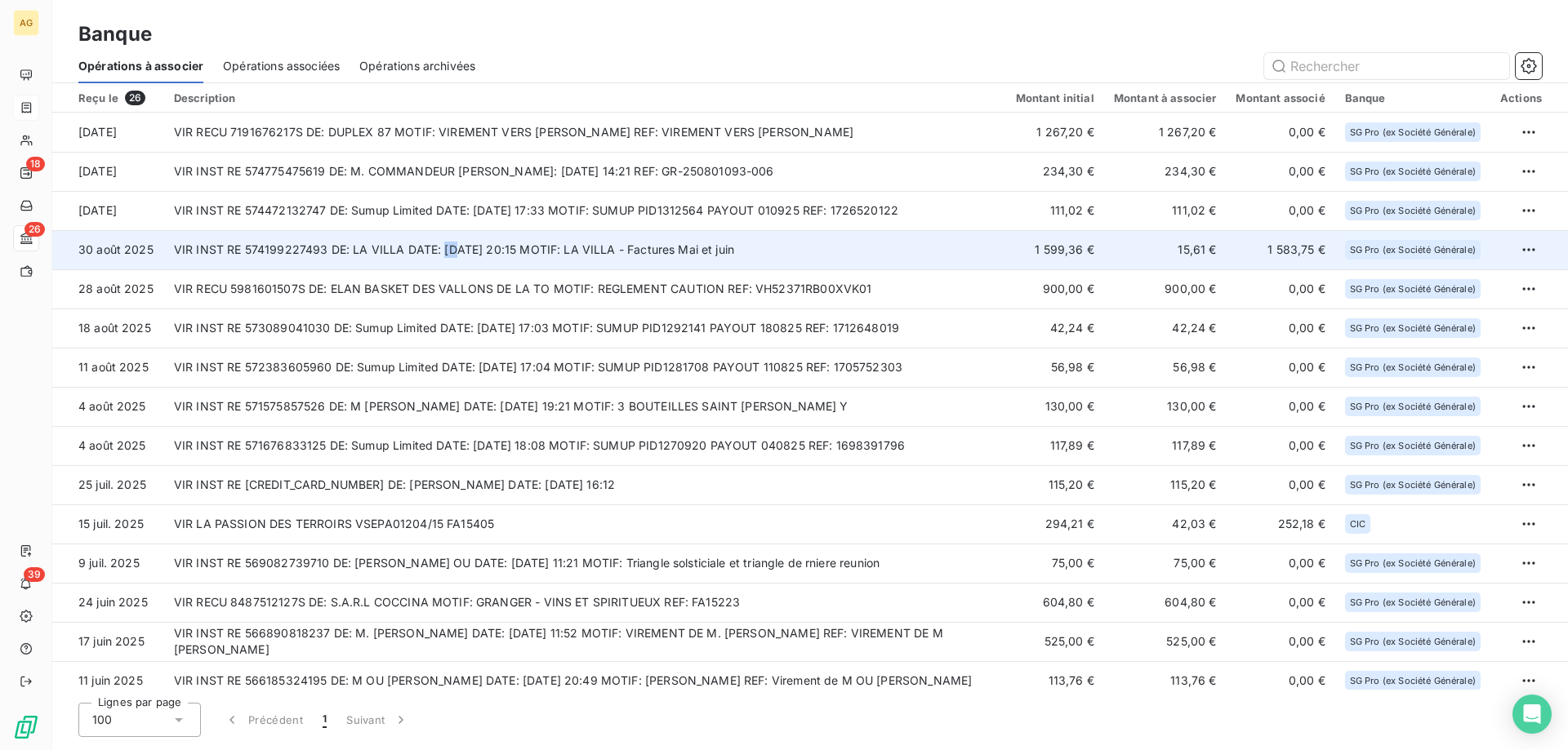
click at [440, 252] on td "VIR INST RE 574199227493 DE: LA VILLA DATE: 29/08/2025 20:15 MOTIF: LA VILLA - …" at bounding box center [585, 250] width 842 height 39
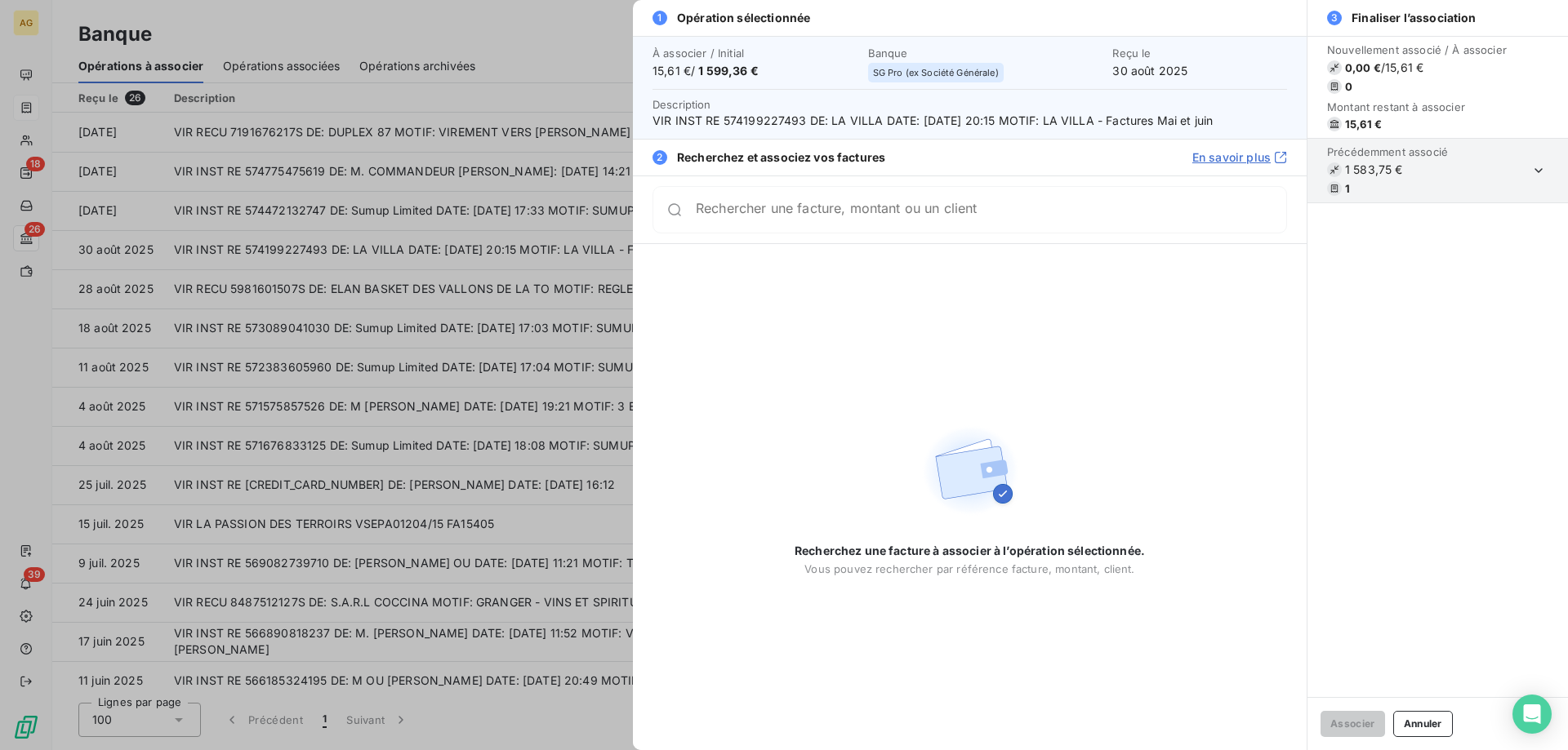
click at [992, 218] on input "Rechercher une facture, montant ou un client" at bounding box center [990, 210] width 590 height 17
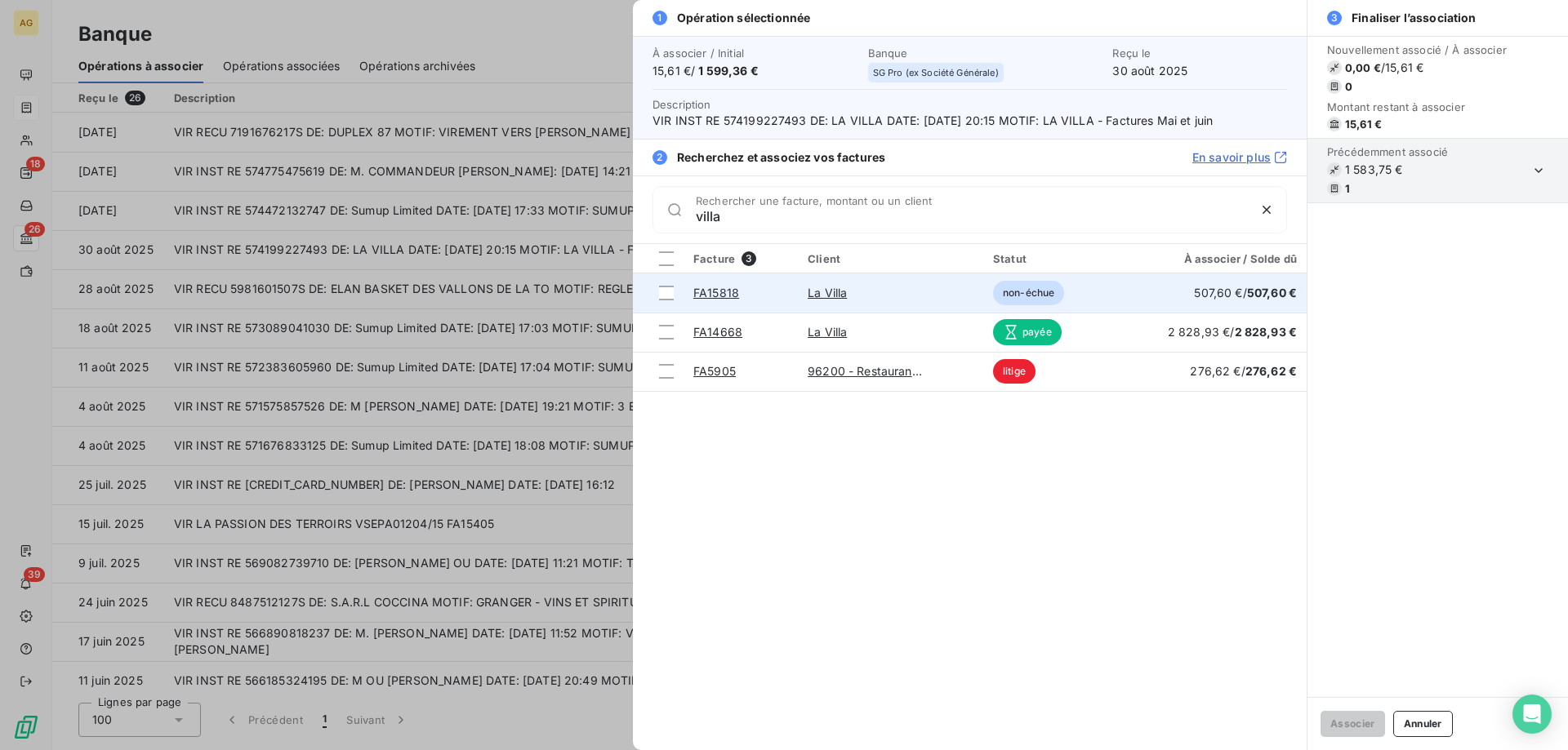
type input "villa"
click at [689, 285] on td "FA15818" at bounding box center [740, 294] width 114 height 39
click at [666, 293] on div at bounding box center [666, 293] width 15 height 15
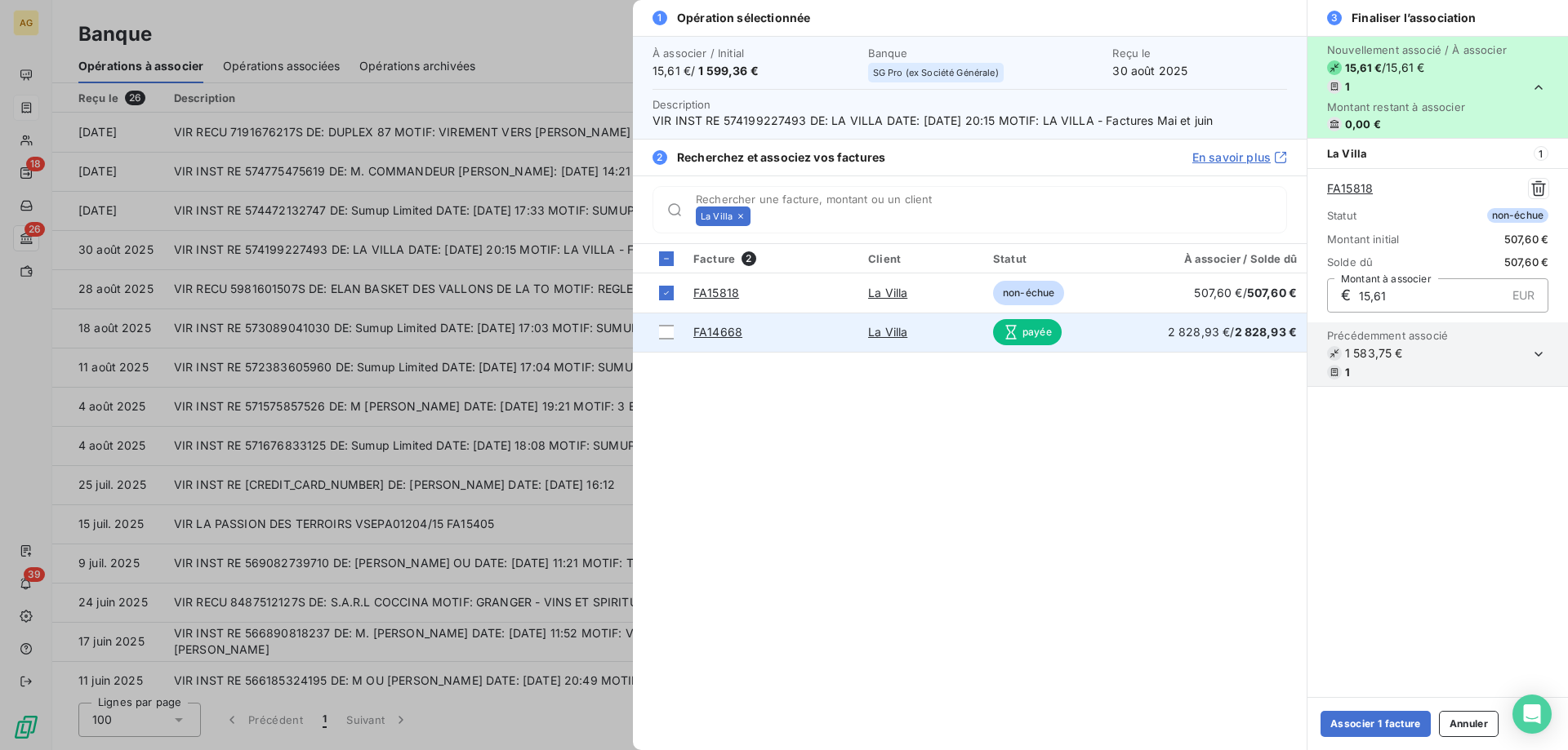
click at [893, 328] on link "La Villa" at bounding box center [888, 332] width 39 height 14
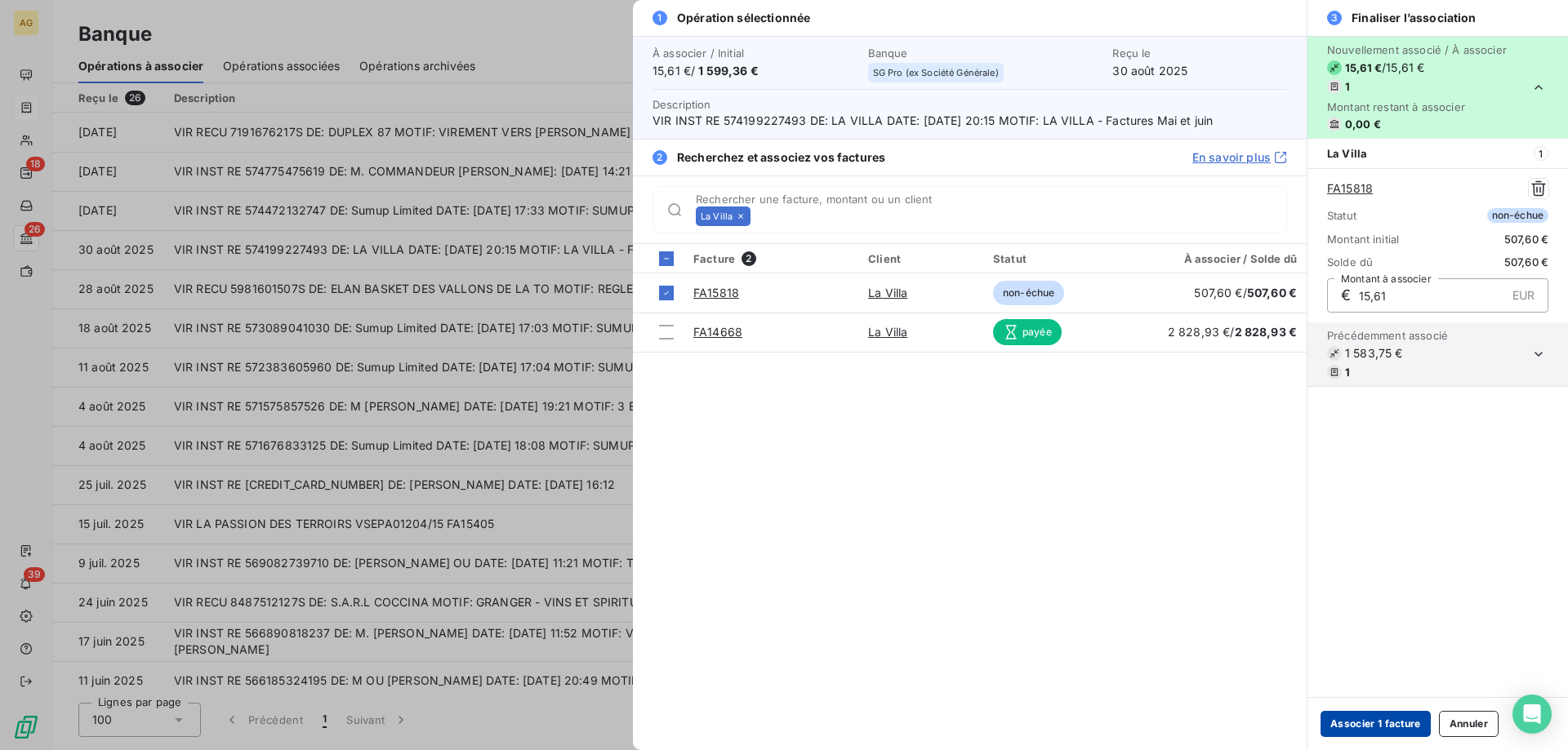
drag, startPoint x: 1347, startPoint y: 716, endPoint x: 1355, endPoint y: 726, distance: 12.8
click at [1347, 716] on button "Associer 1 facture" at bounding box center [1376, 724] width 110 height 27
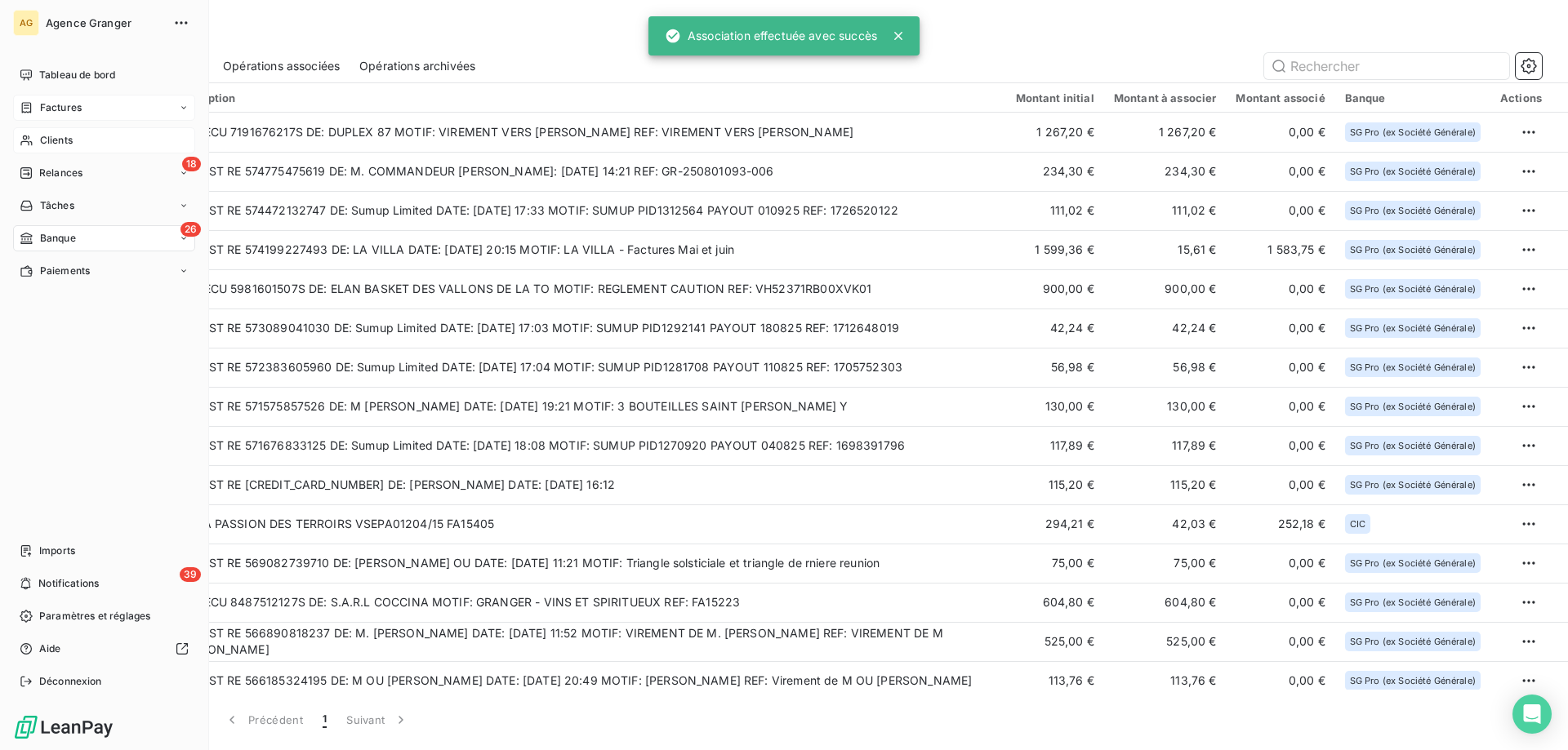
click at [72, 146] on span "Clients" at bounding box center [56, 140] width 33 height 15
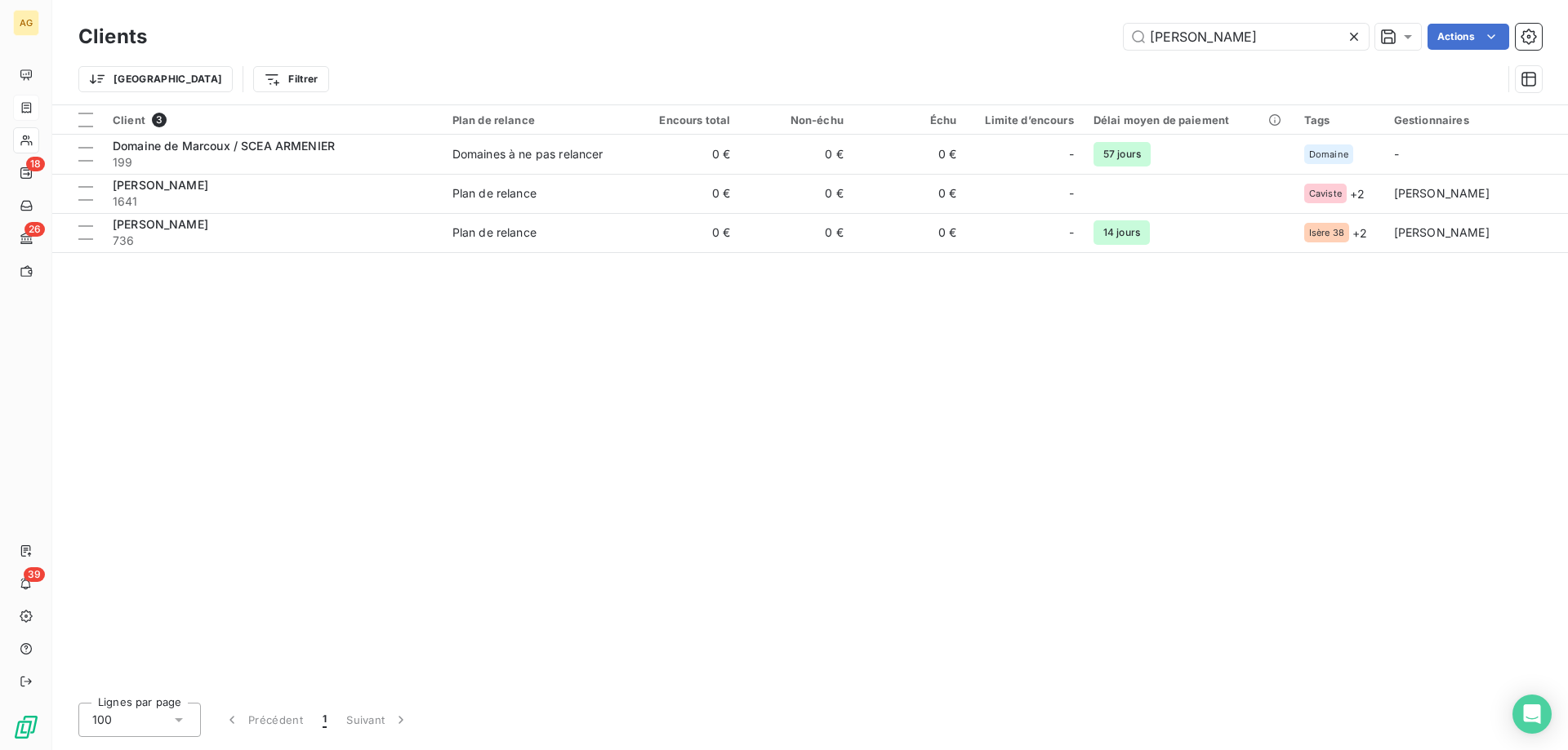
drag, startPoint x: 1165, startPoint y: 29, endPoint x: 809, endPoint y: 26, distance: 356.0
click at [858, 33] on div "marco Actions" at bounding box center [853, 36] width 1375 height 27
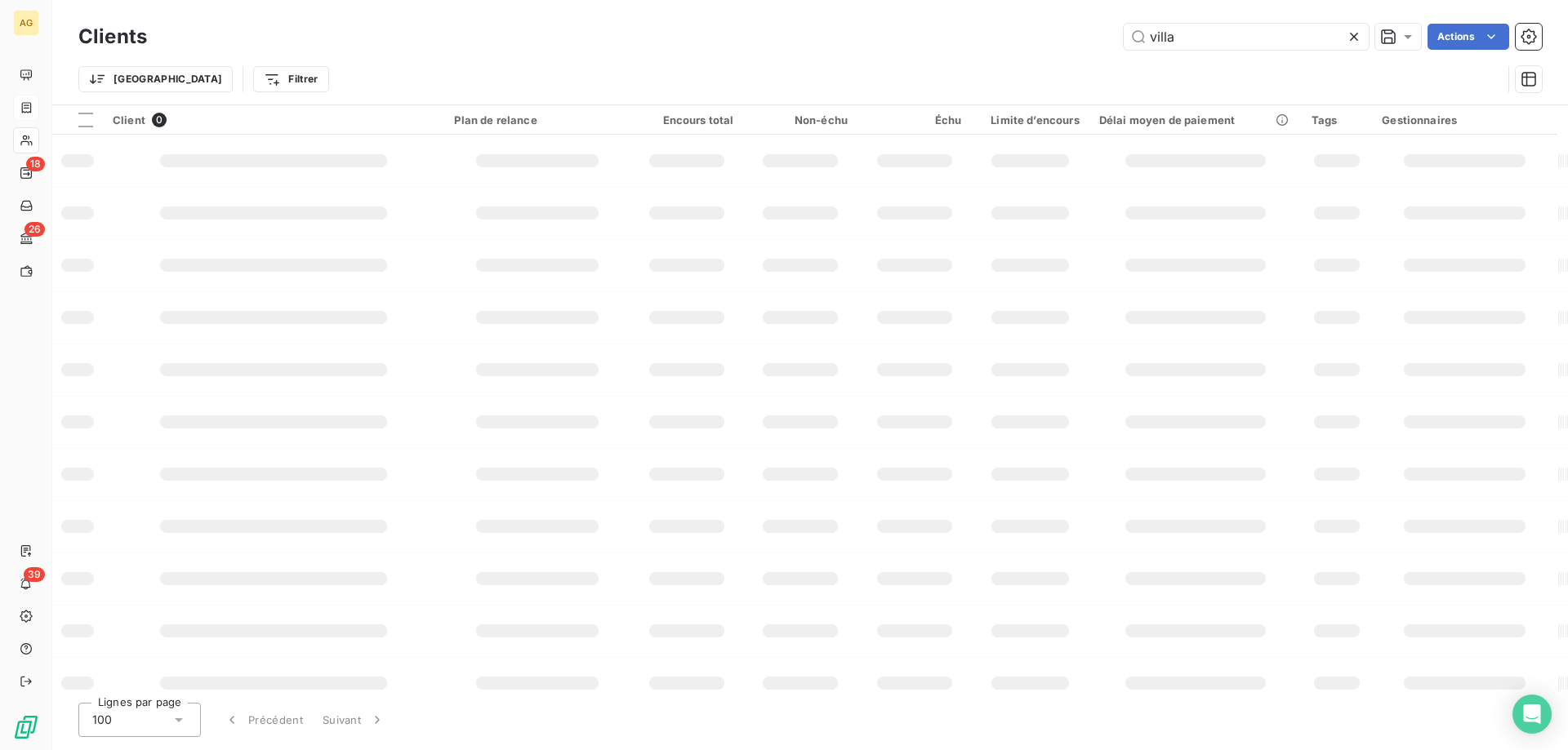
type input "villa"
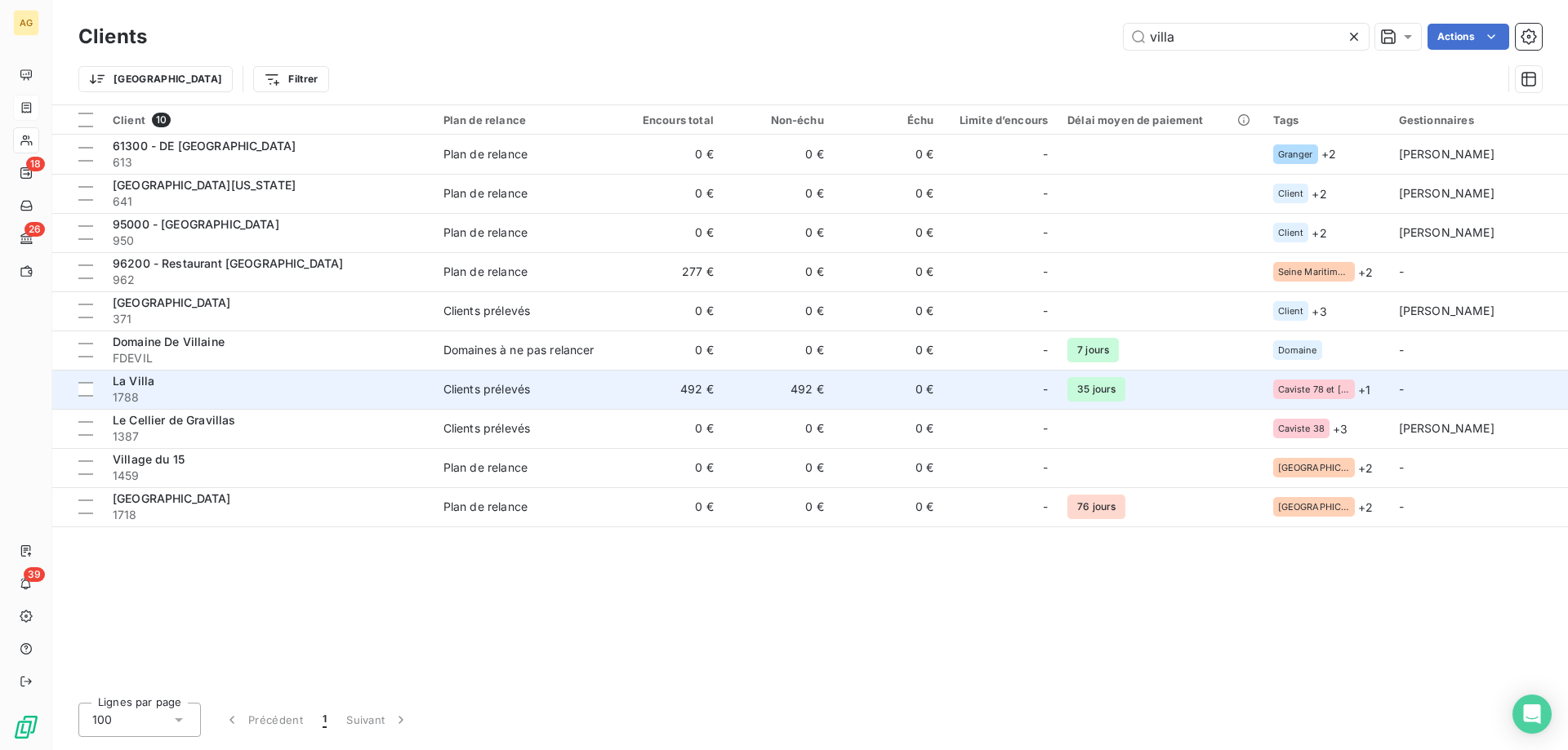
click at [293, 378] on div "La Villa" at bounding box center [268, 381] width 311 height 17
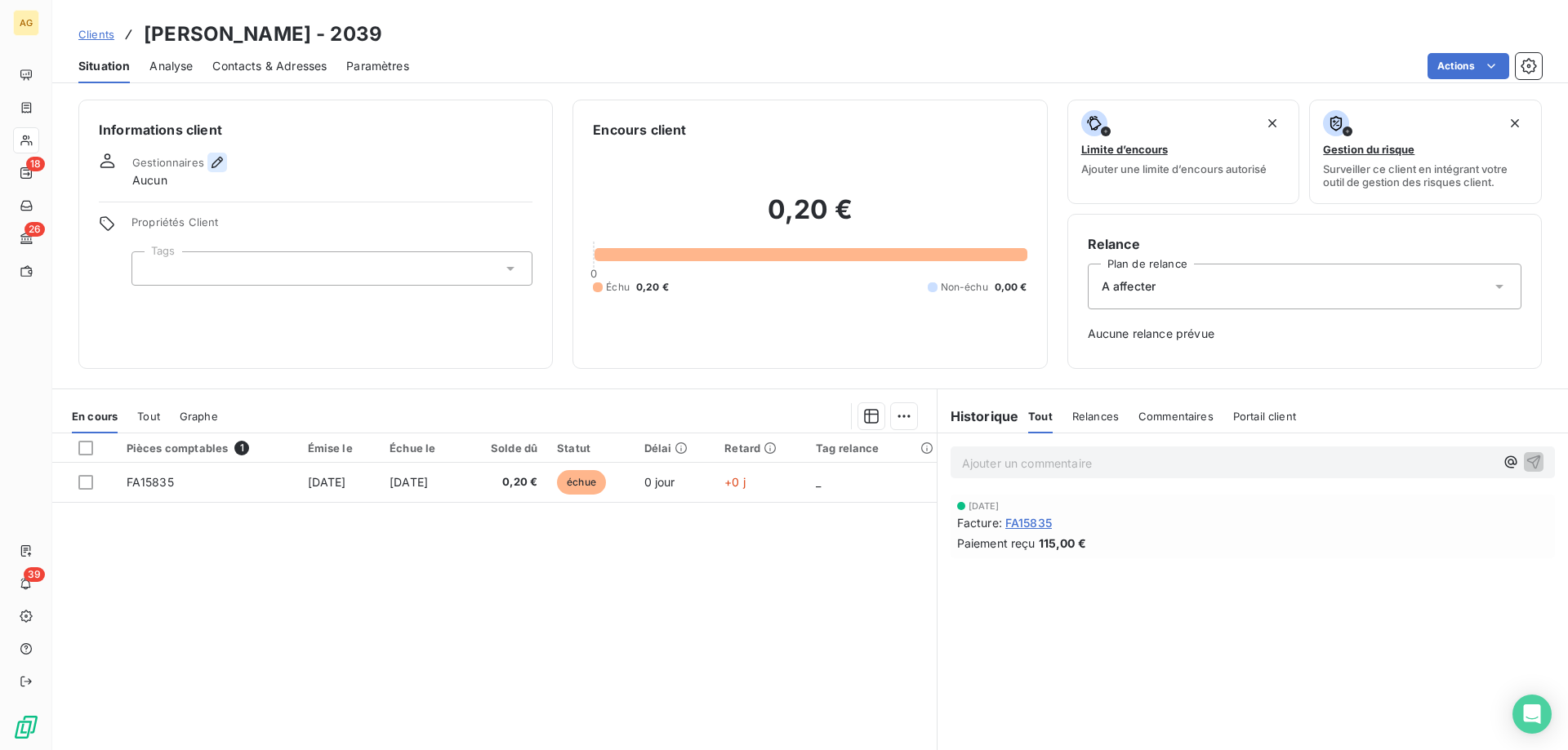
click at [217, 165] on icon "button" at bounding box center [218, 163] width 12 height 12
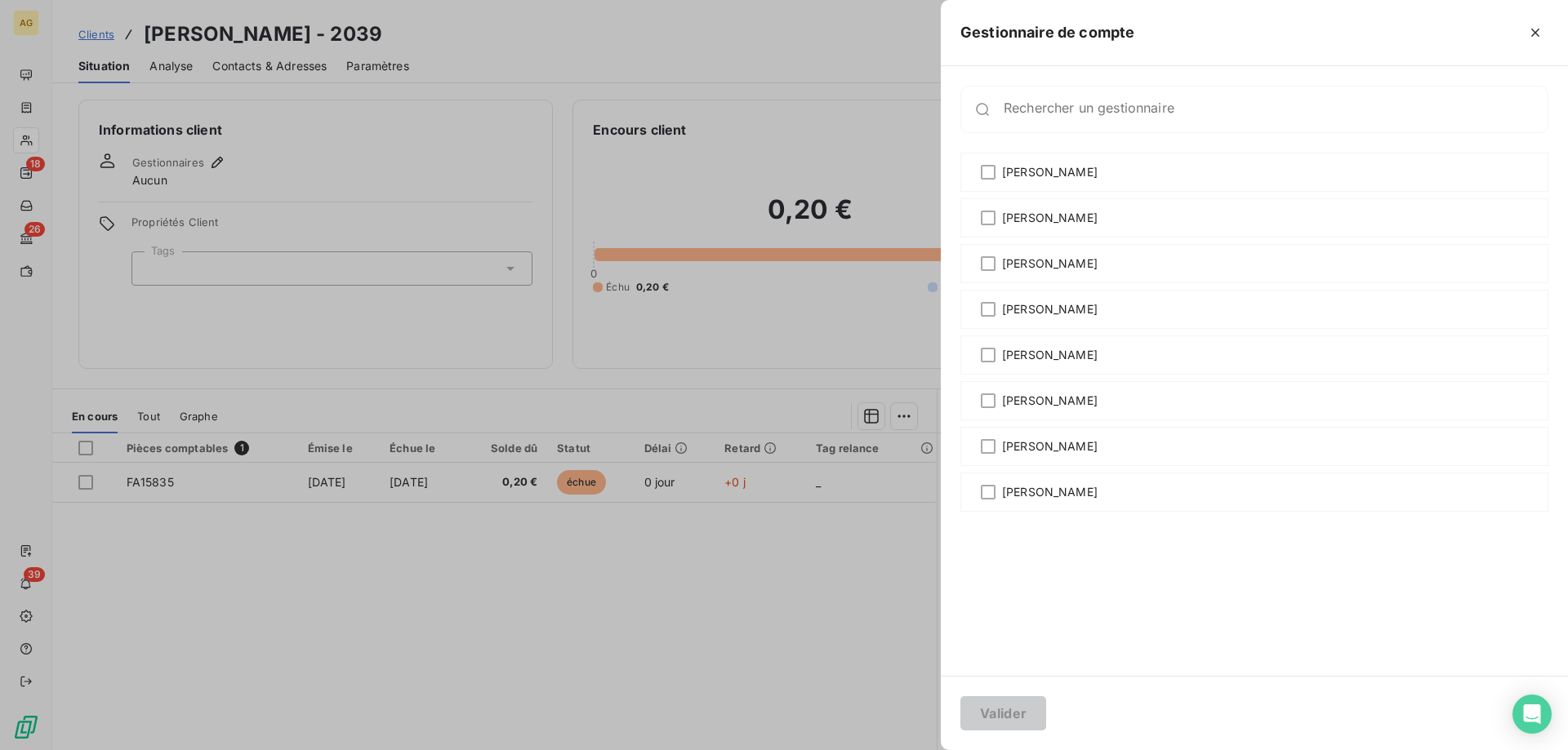
click at [993, 488] on div at bounding box center [988, 492] width 15 height 15
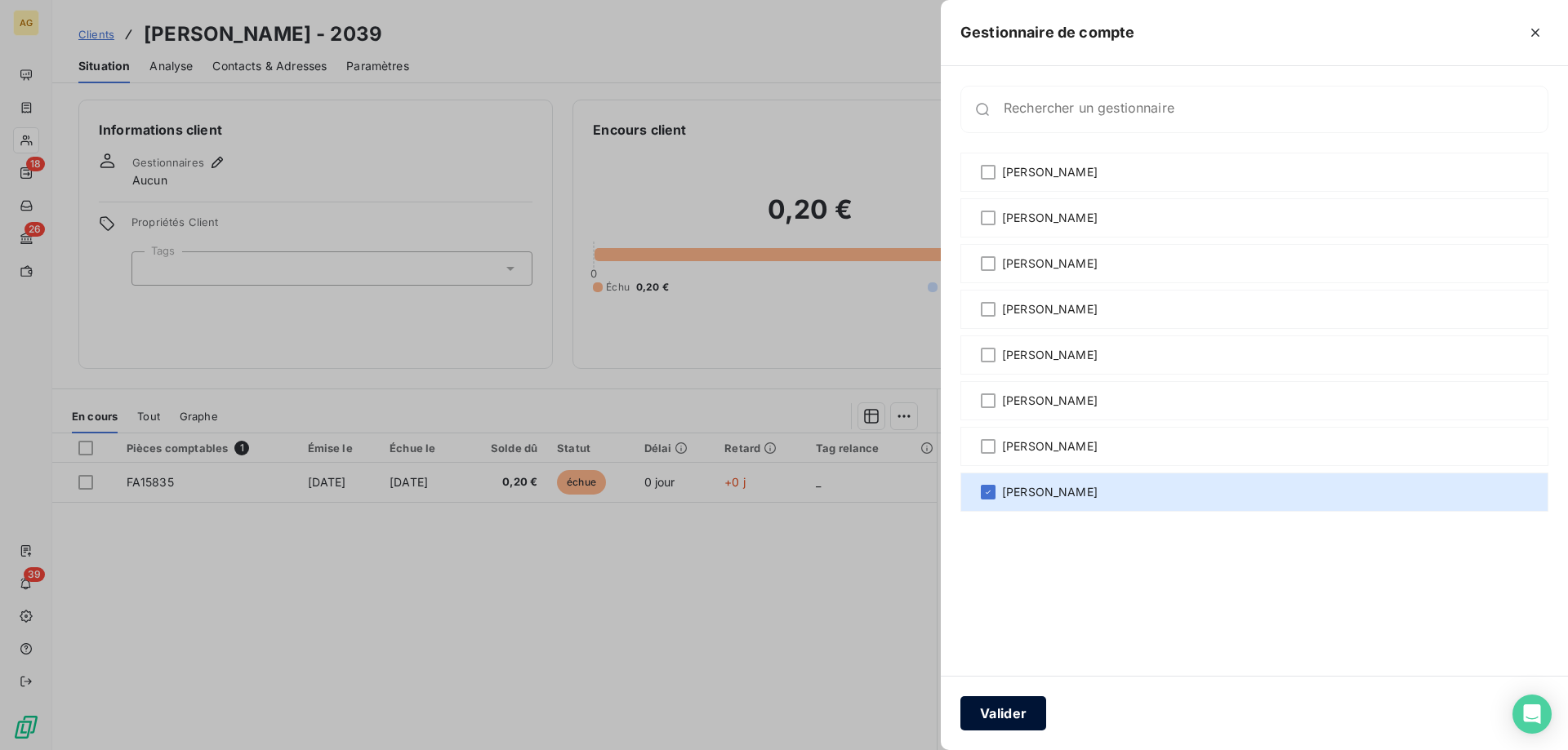
drag, startPoint x: 977, startPoint y: 712, endPoint x: 989, endPoint y: 707, distance: 13.0
click at [980, 712] on button "Valider" at bounding box center [1002, 714] width 86 height 34
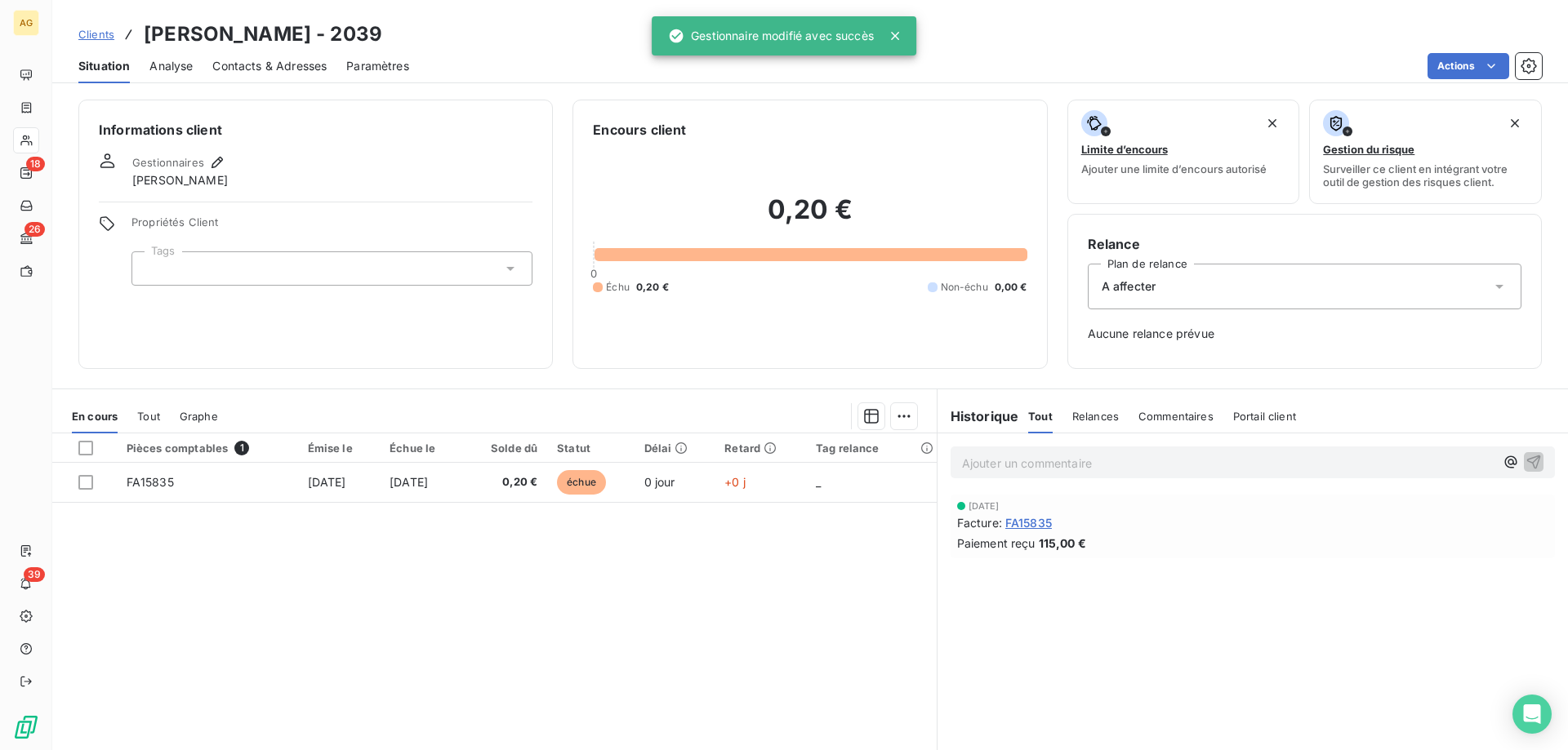
drag, startPoint x: 1142, startPoint y: 264, endPoint x: 1143, endPoint y: 298, distance: 34.0
click at [1145, 264] on div "A affecter" at bounding box center [1305, 287] width 434 height 45
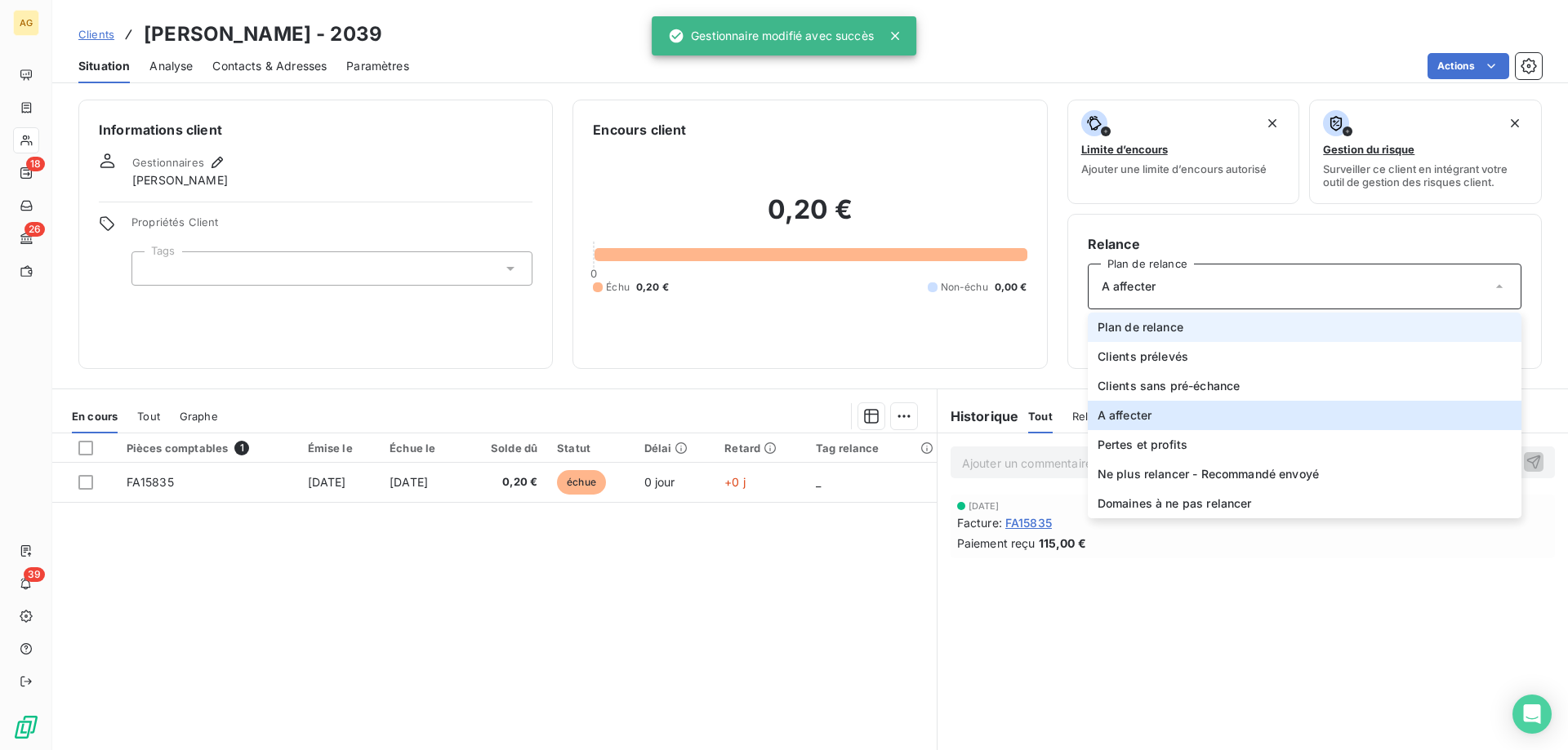
click at [1143, 320] on span "Plan de relance" at bounding box center [1140, 327] width 86 height 17
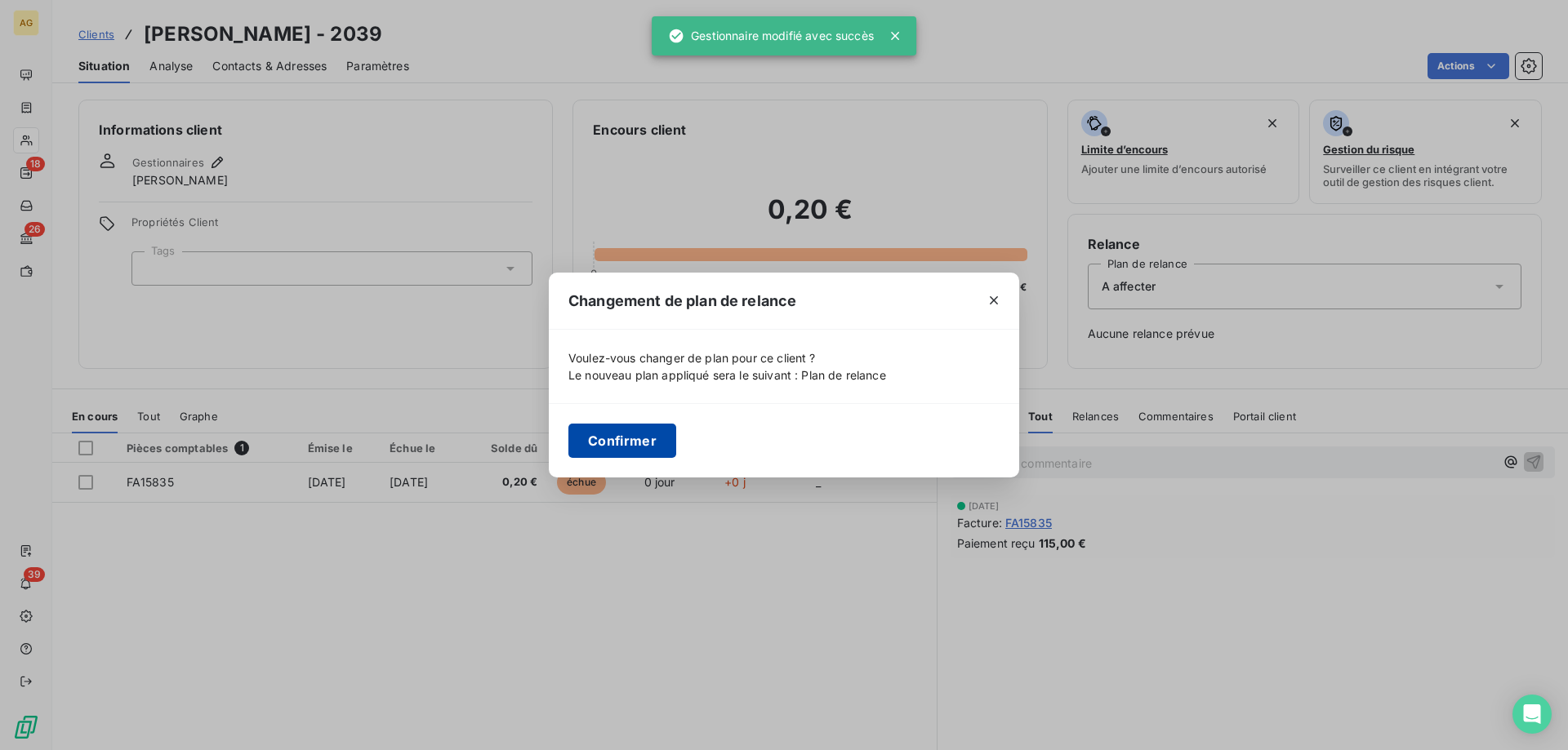
click at [659, 434] on button "Confirmer" at bounding box center [622, 441] width 107 height 34
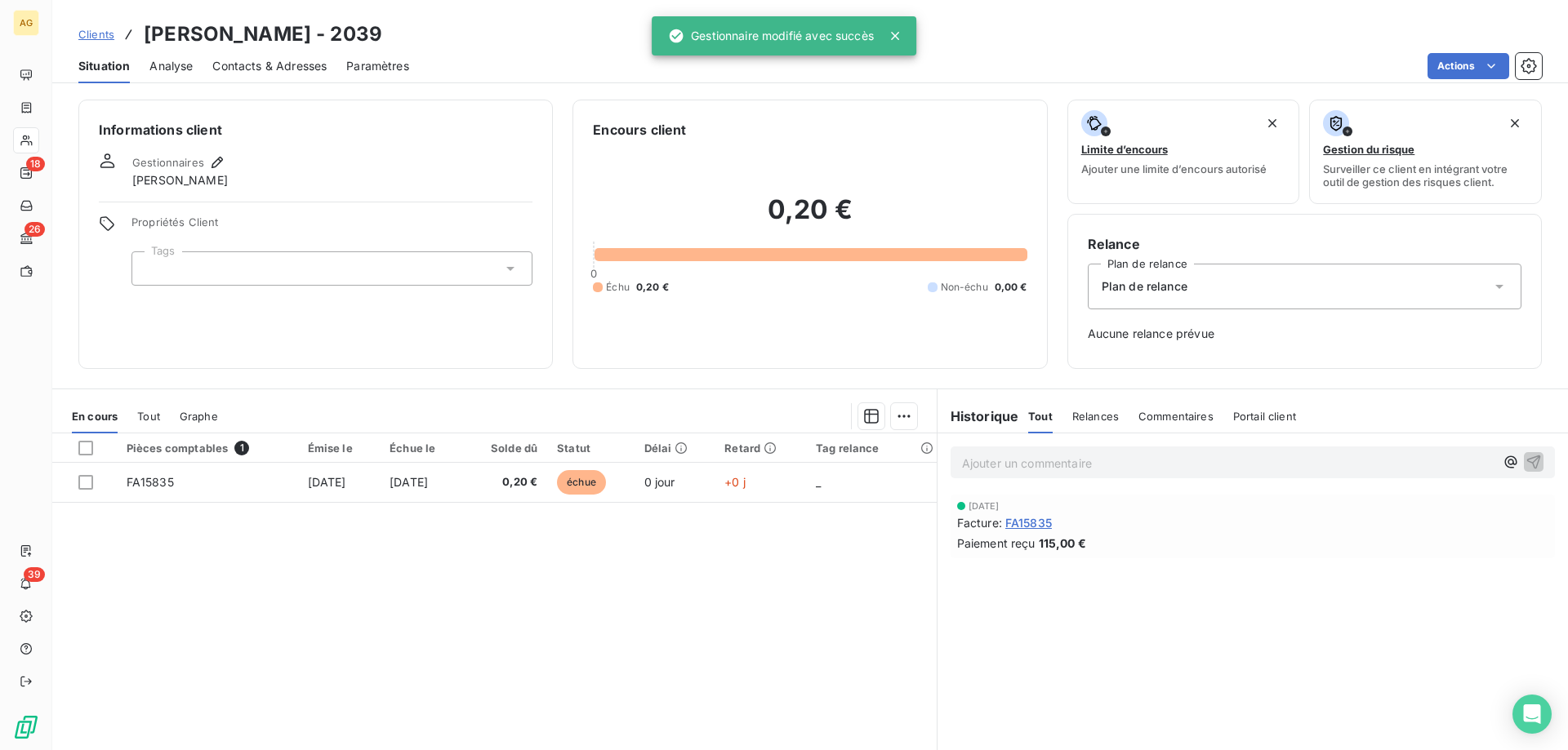
click at [245, 270] on div at bounding box center [331, 268] width 401 height 34
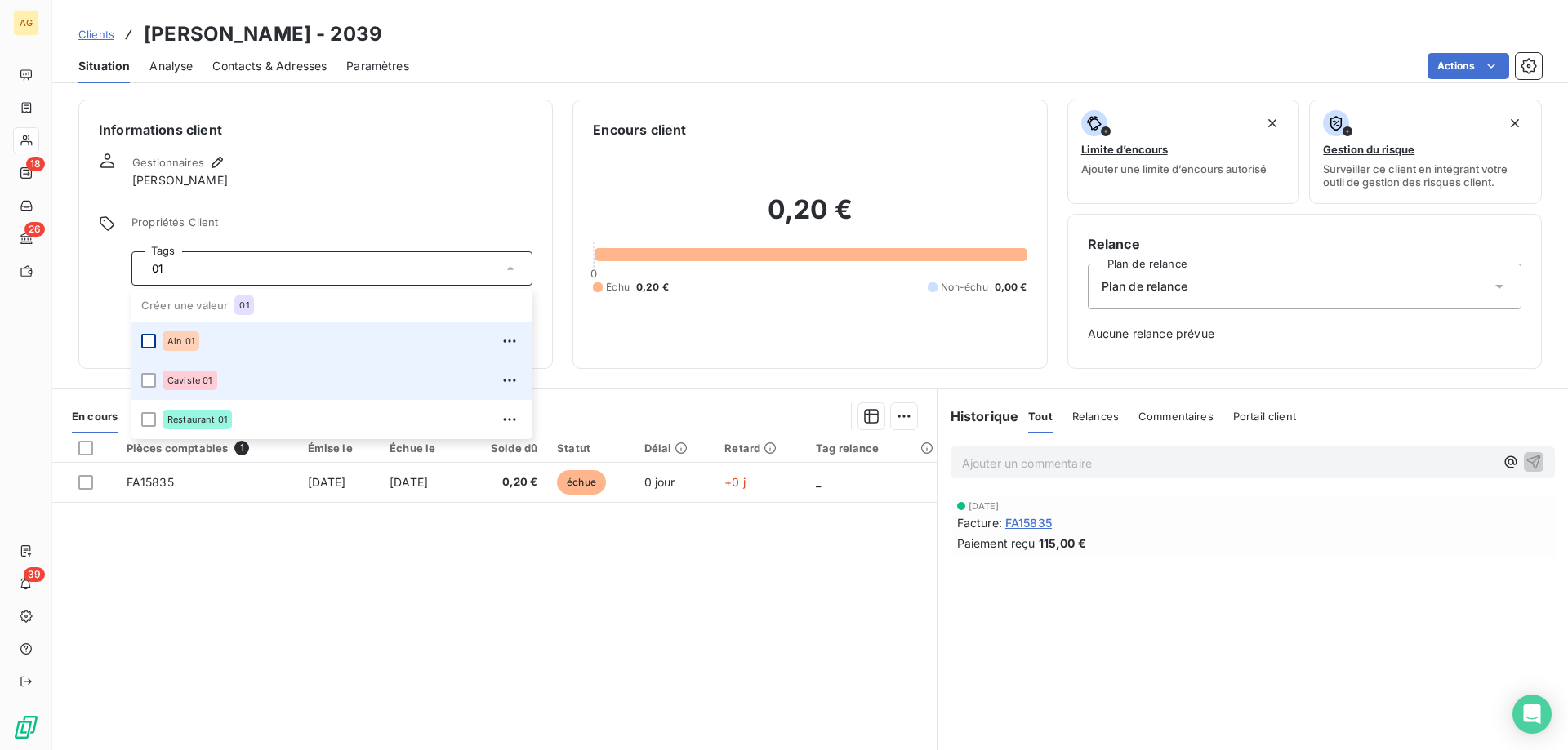
click at [155, 341] on div at bounding box center [148, 341] width 15 height 15
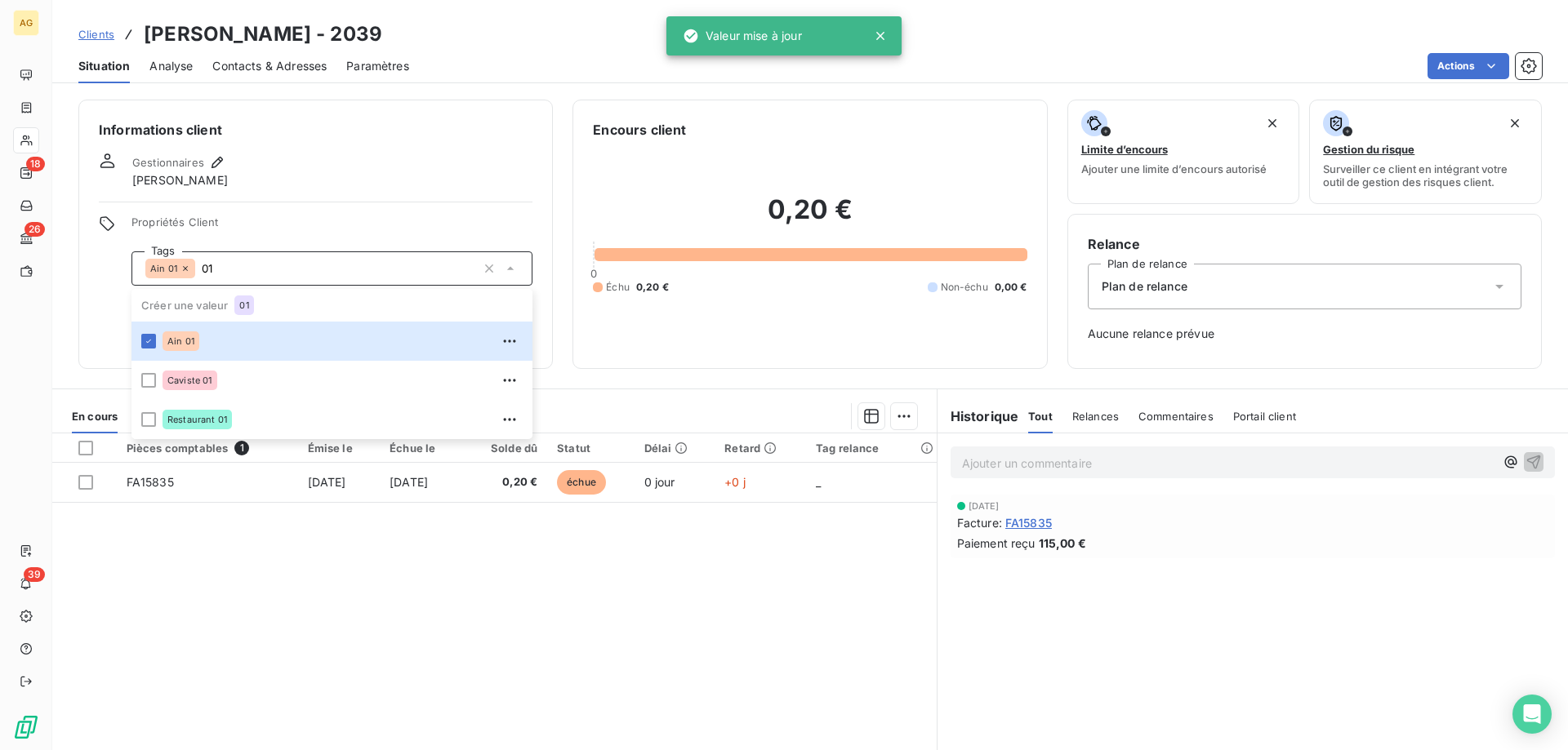
type input "0"
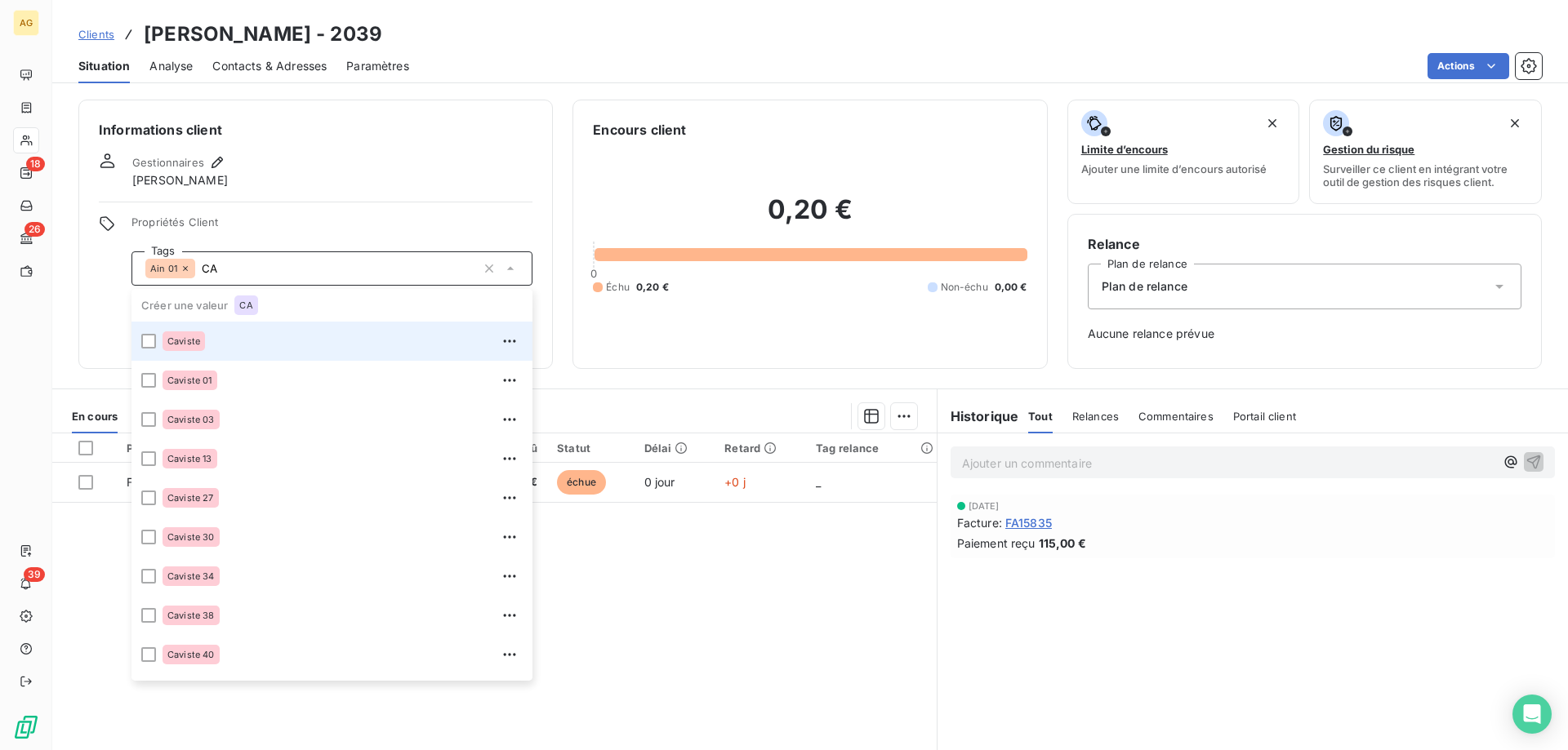
type input "C"
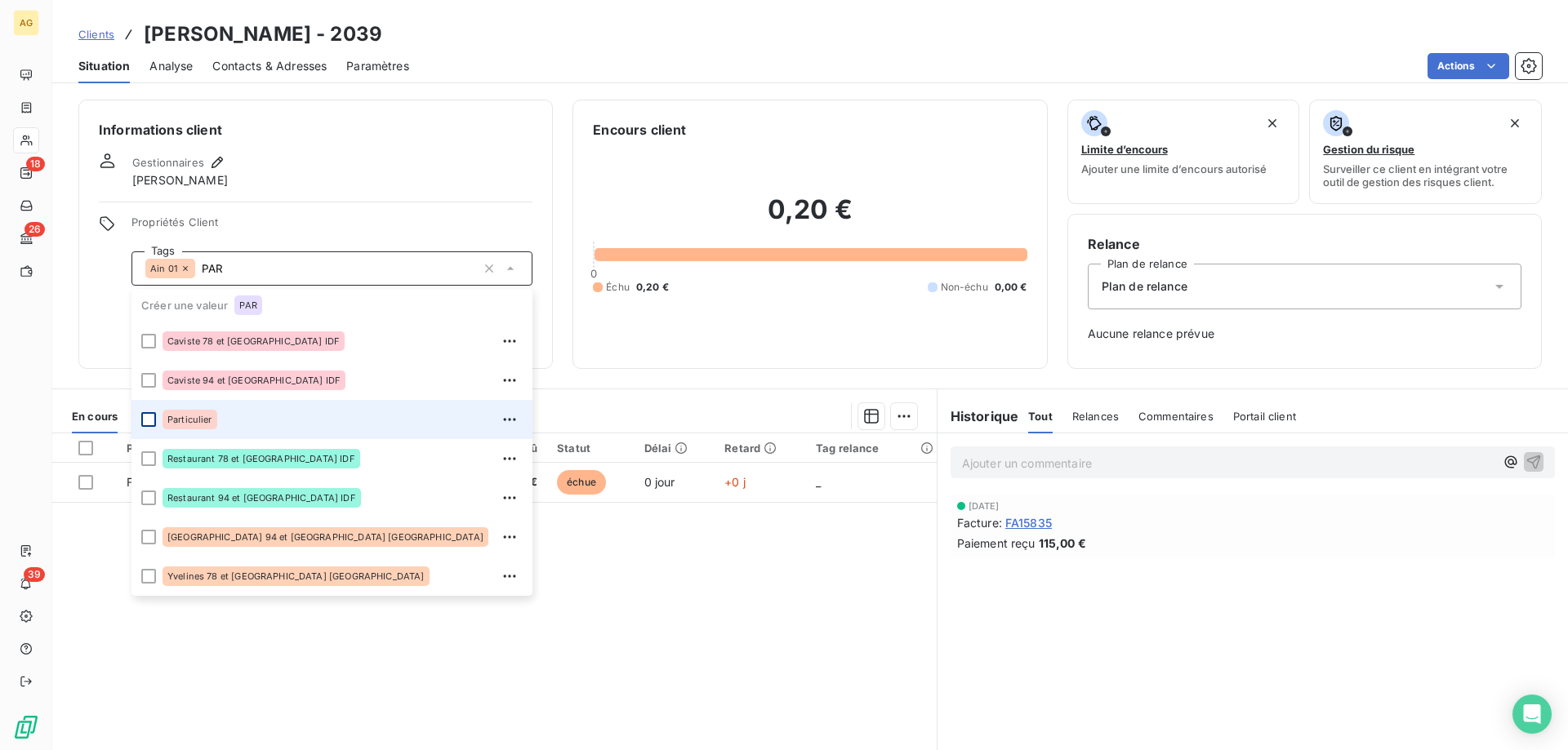
click at [145, 423] on div at bounding box center [148, 419] width 15 height 15
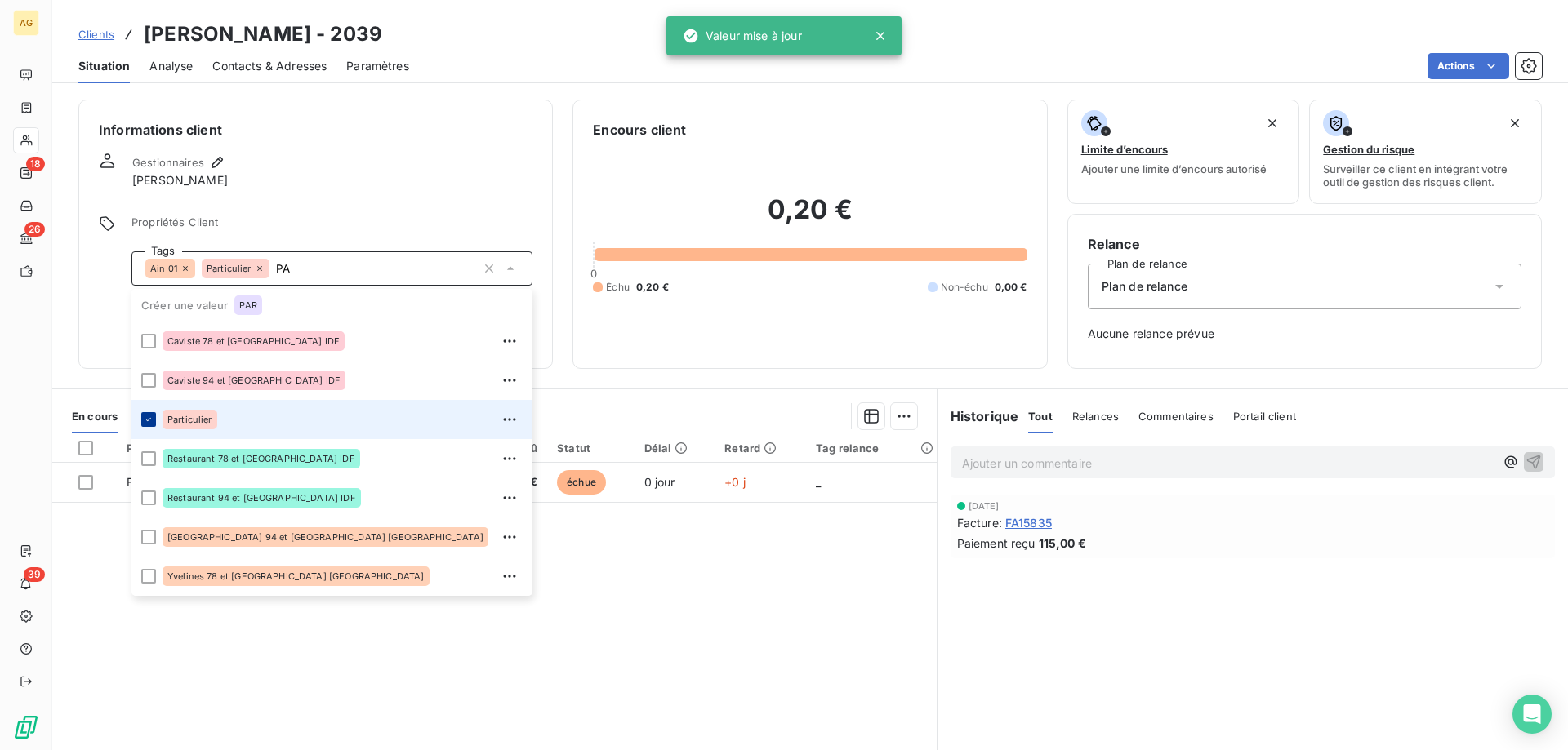
type input "P"
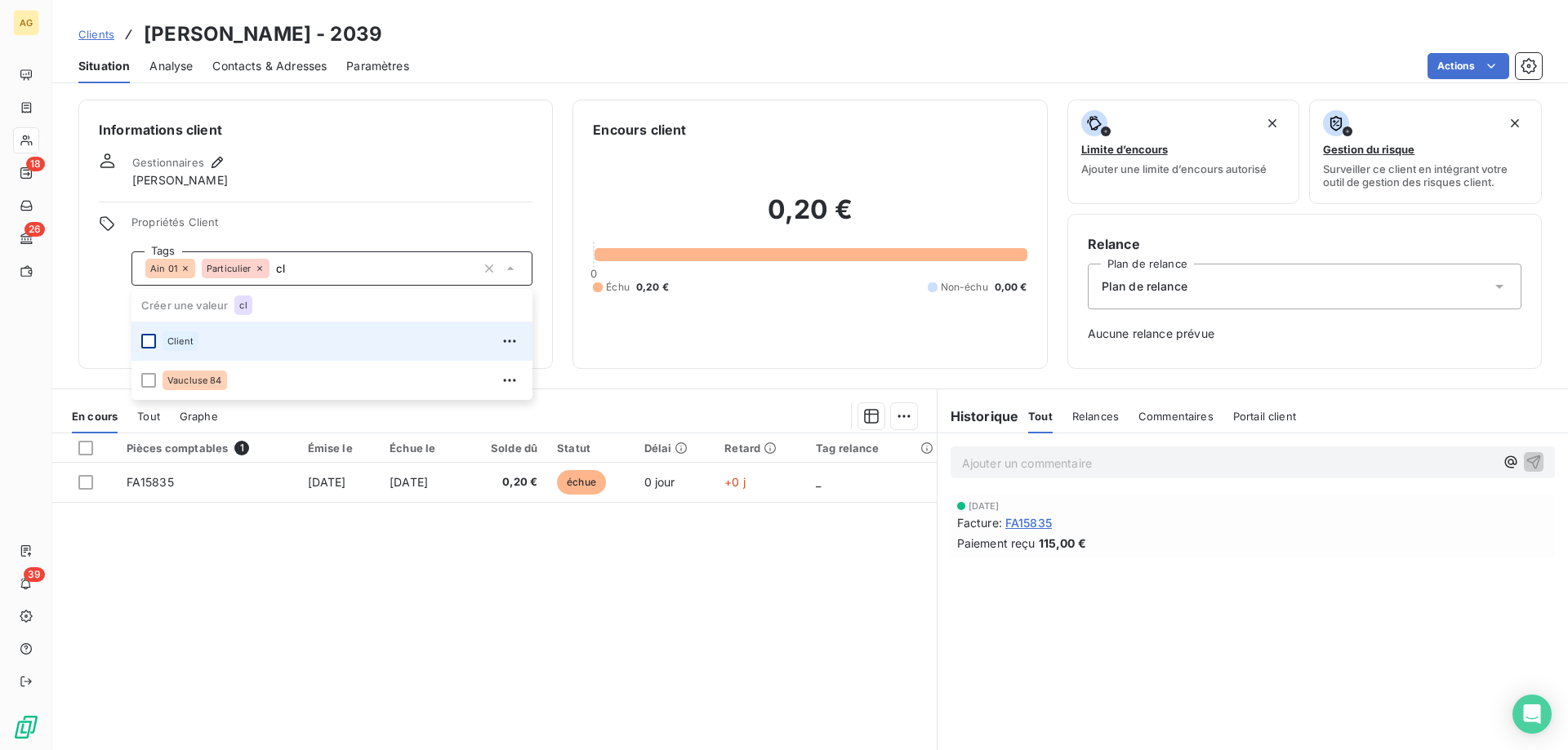
click at [154, 335] on div at bounding box center [148, 341] width 15 height 15
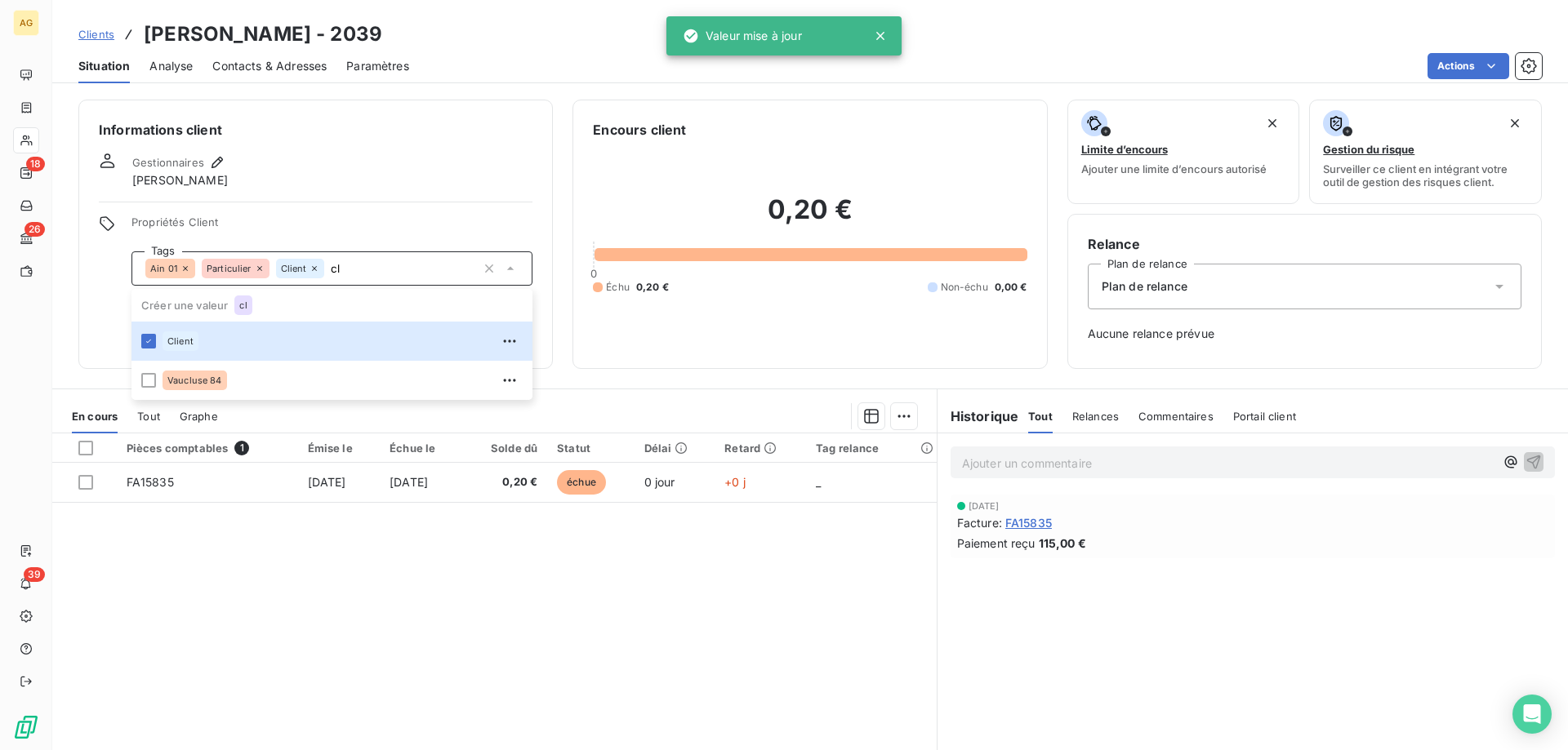
type input "cl"
click at [351, 178] on div "Gestionnaires Valentin MENAND" at bounding box center [315, 170] width 434 height 35
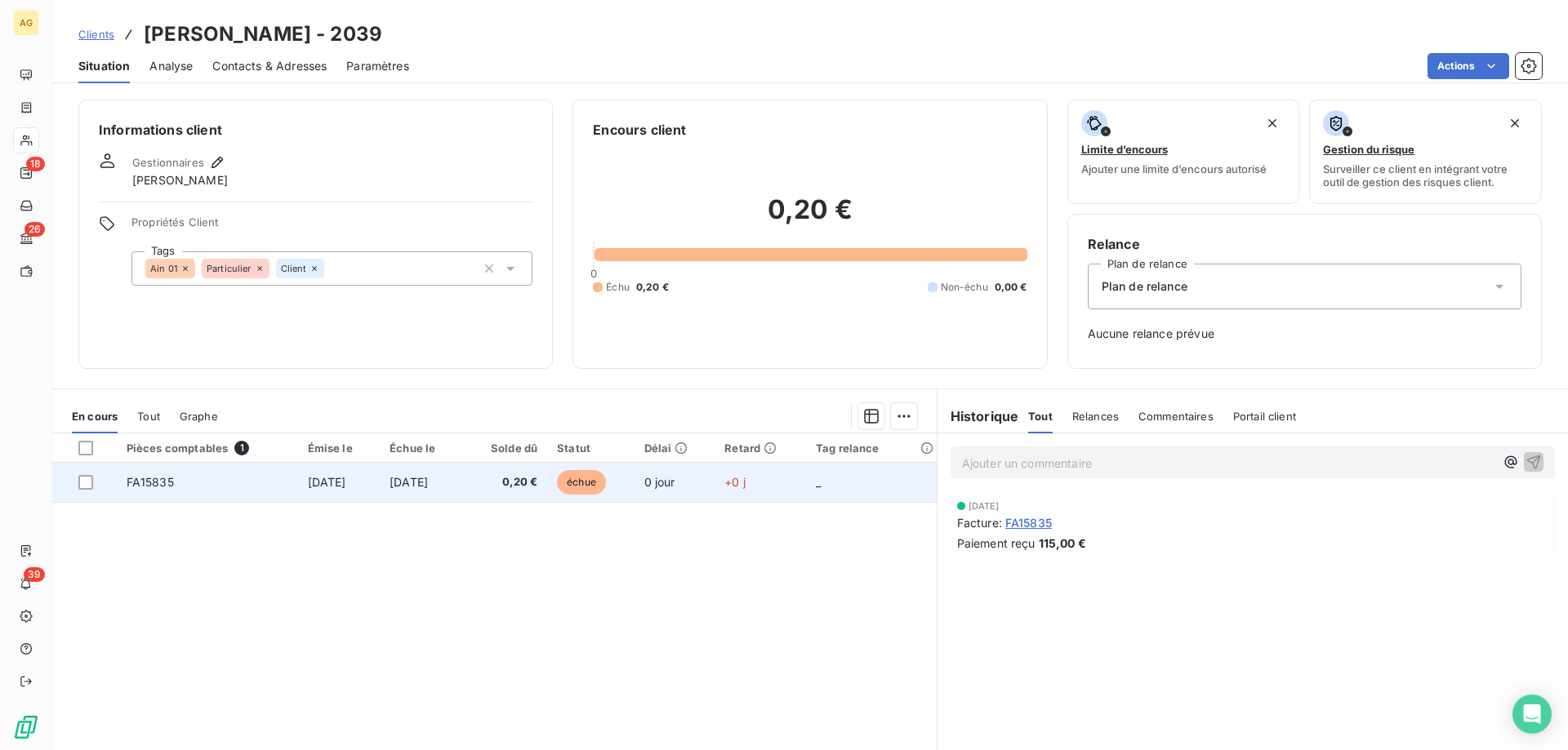
click at [463, 492] on td "[DATE]" at bounding box center [421, 483] width 84 height 39
click at [228, 480] on td "FA15835" at bounding box center [207, 483] width 181 height 39
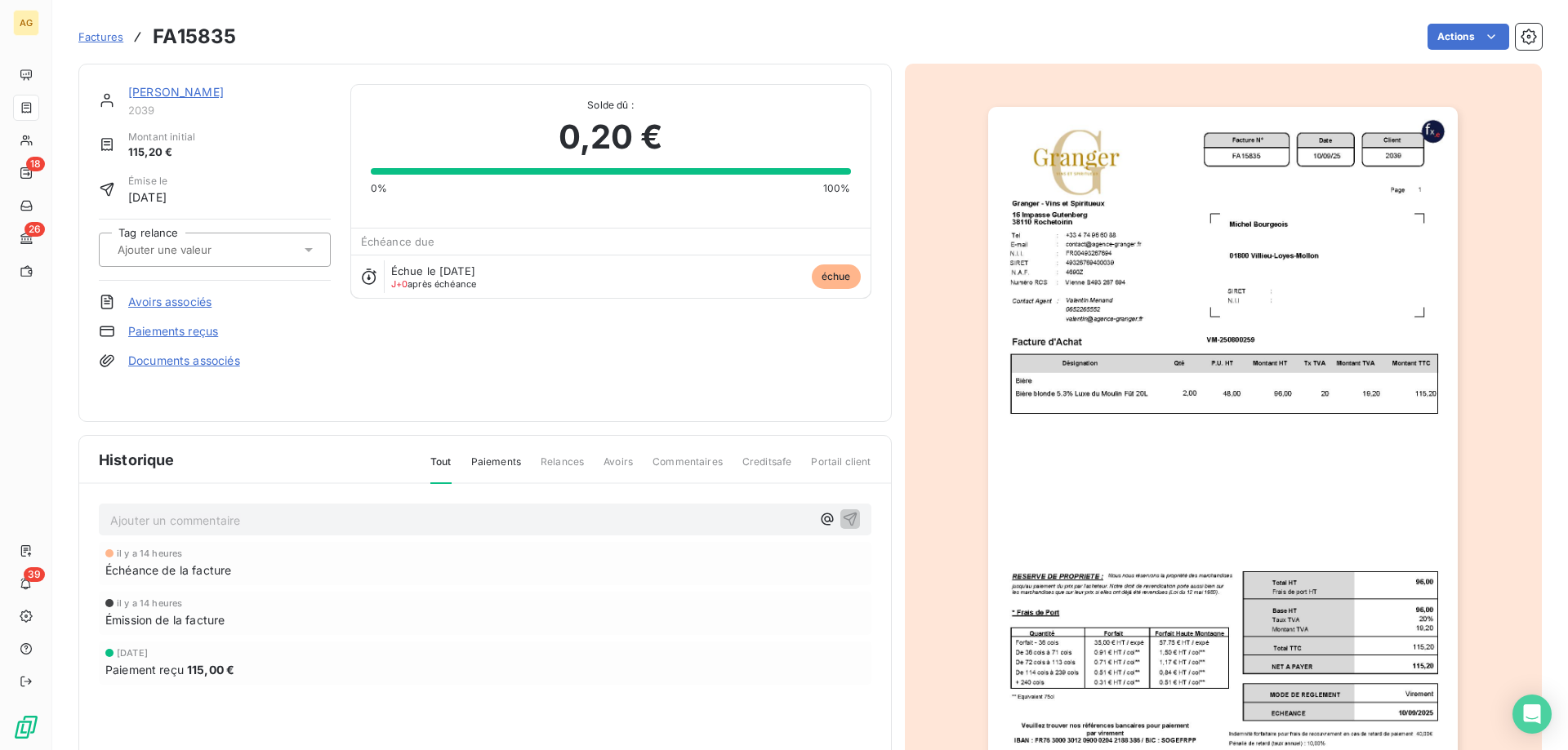
click at [178, 327] on link "Paiements reçus" at bounding box center [172, 331] width 90 height 17
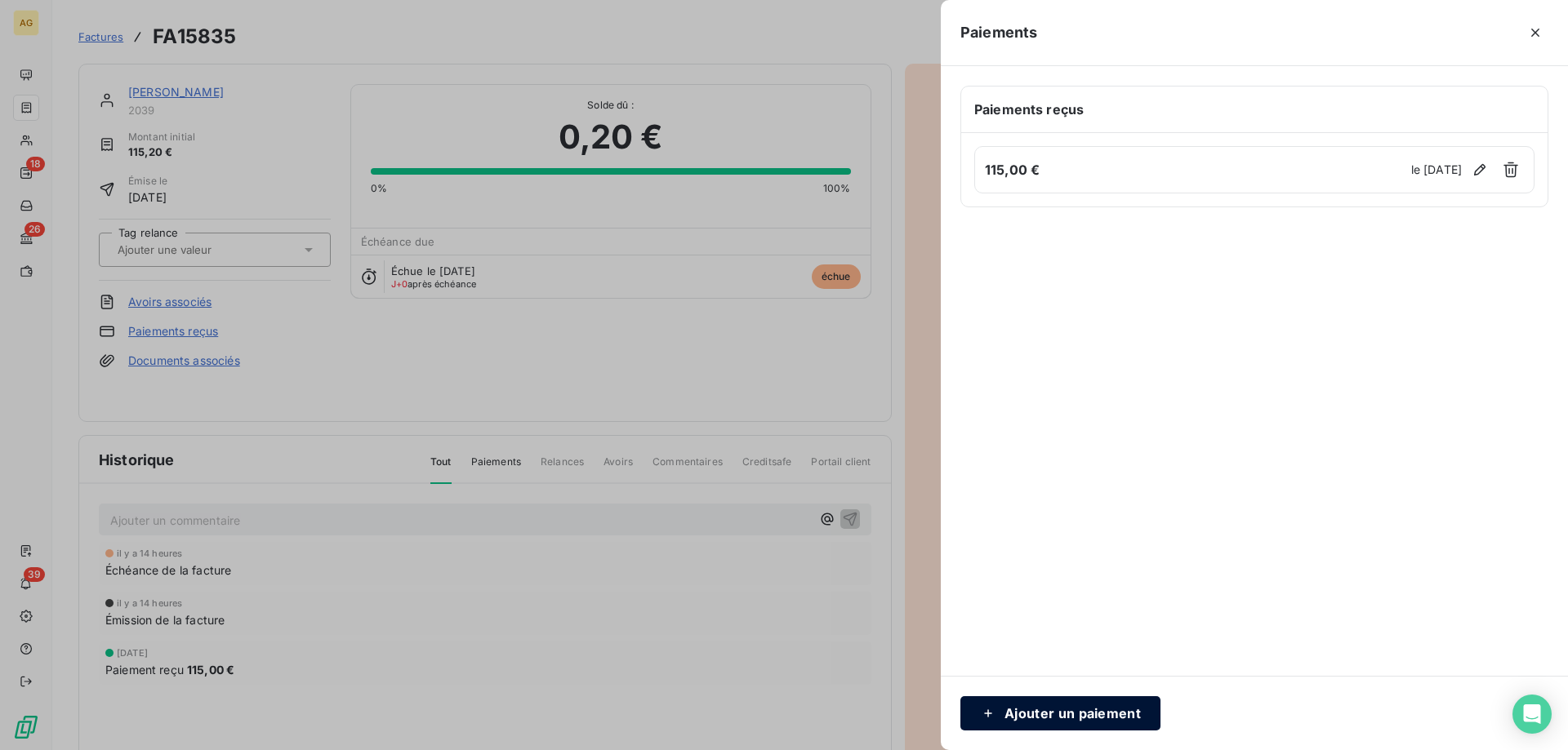
click at [992, 723] on button "Ajouter un paiement" at bounding box center [1059, 714] width 200 height 34
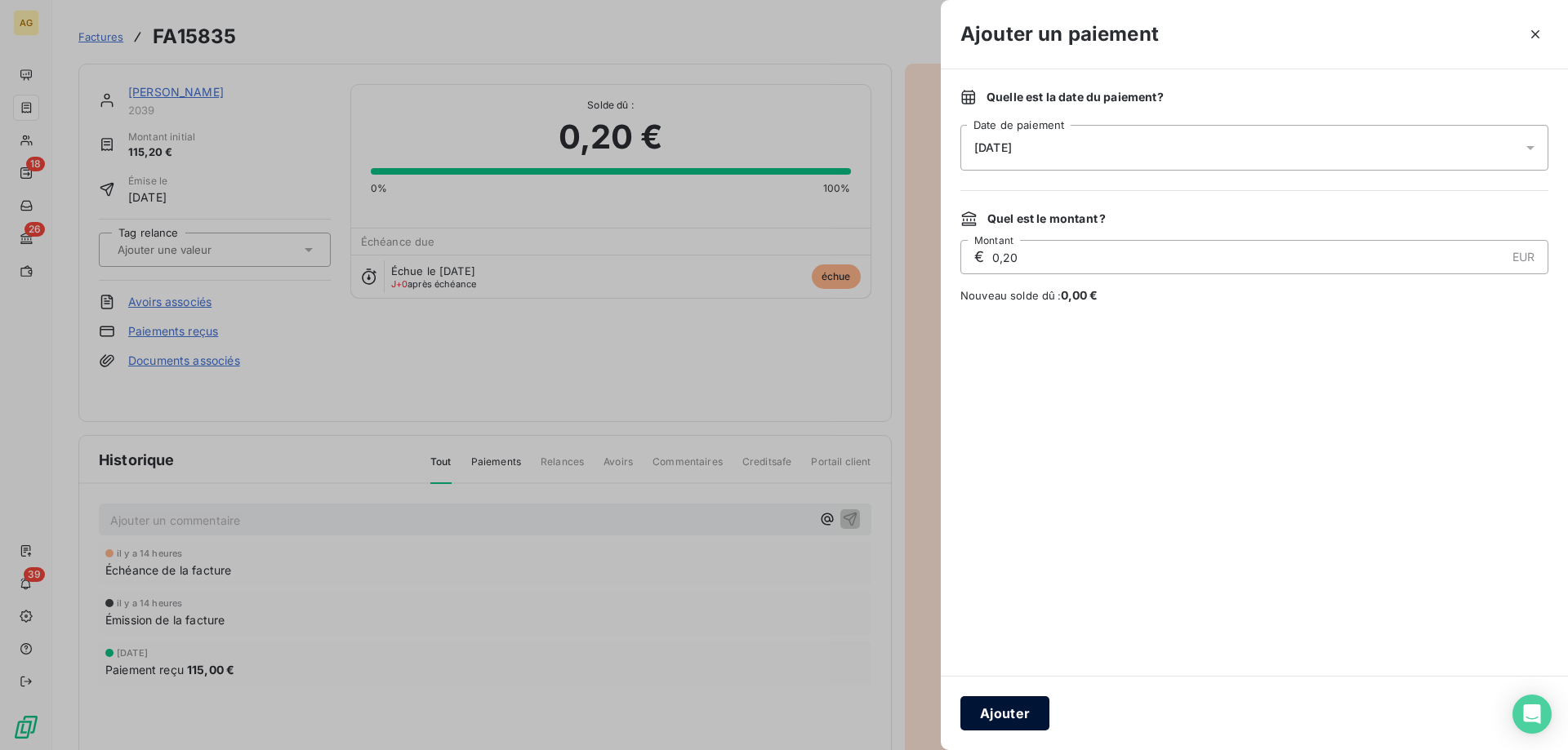
click at [999, 712] on button "Ajouter" at bounding box center [1004, 714] width 89 height 34
